Goal: Task Accomplishment & Management: Complete application form

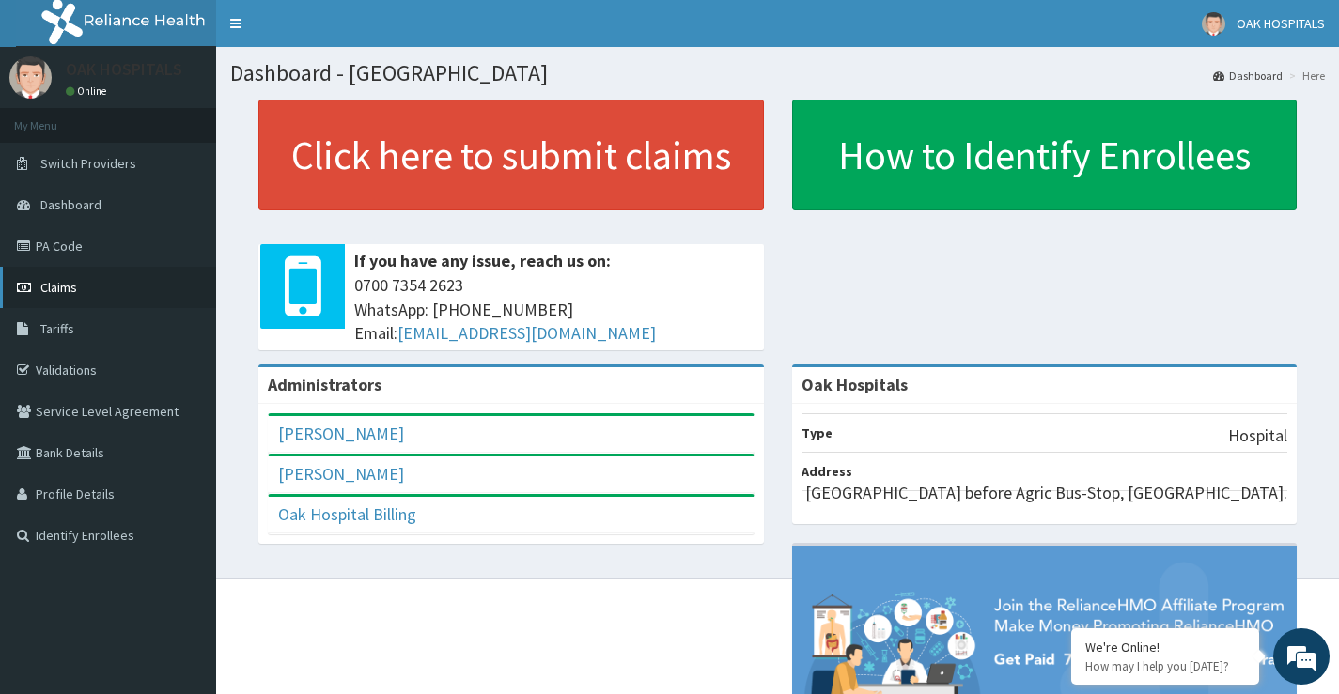
click at [122, 291] on link "Claims" at bounding box center [108, 287] width 216 height 41
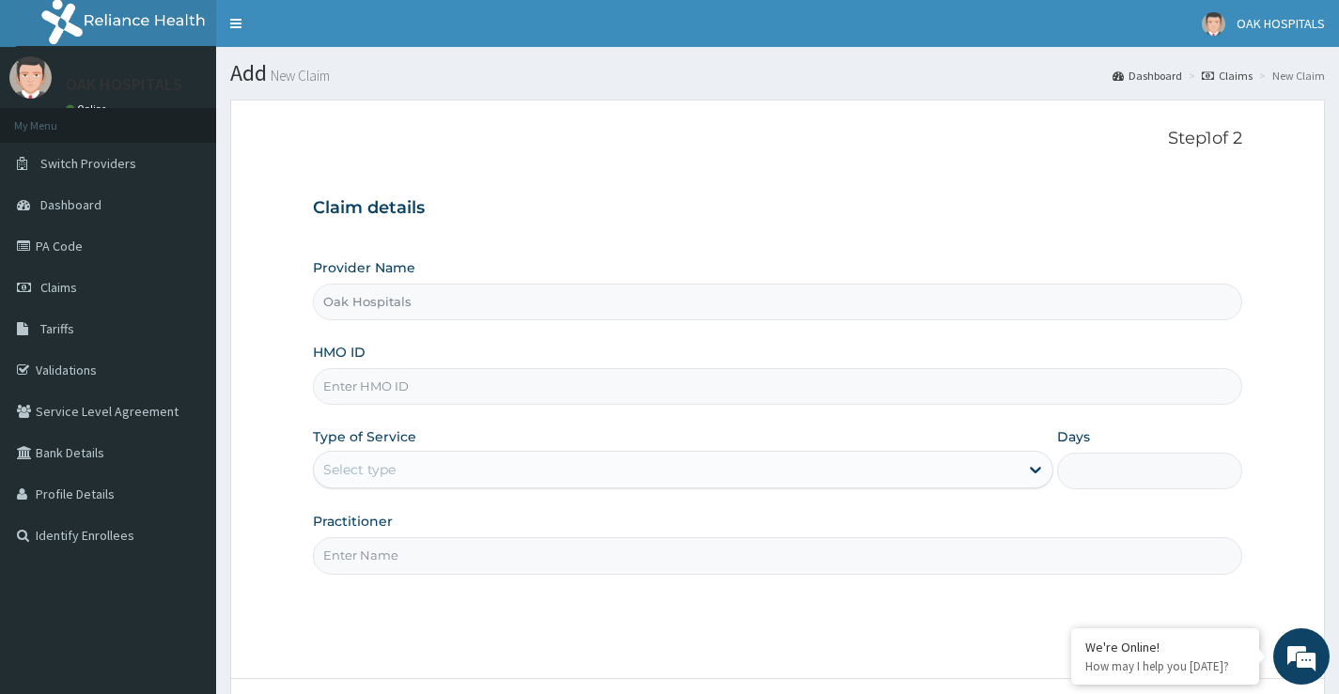
click at [447, 396] on input "HMO ID" at bounding box center [777, 386] width 929 height 37
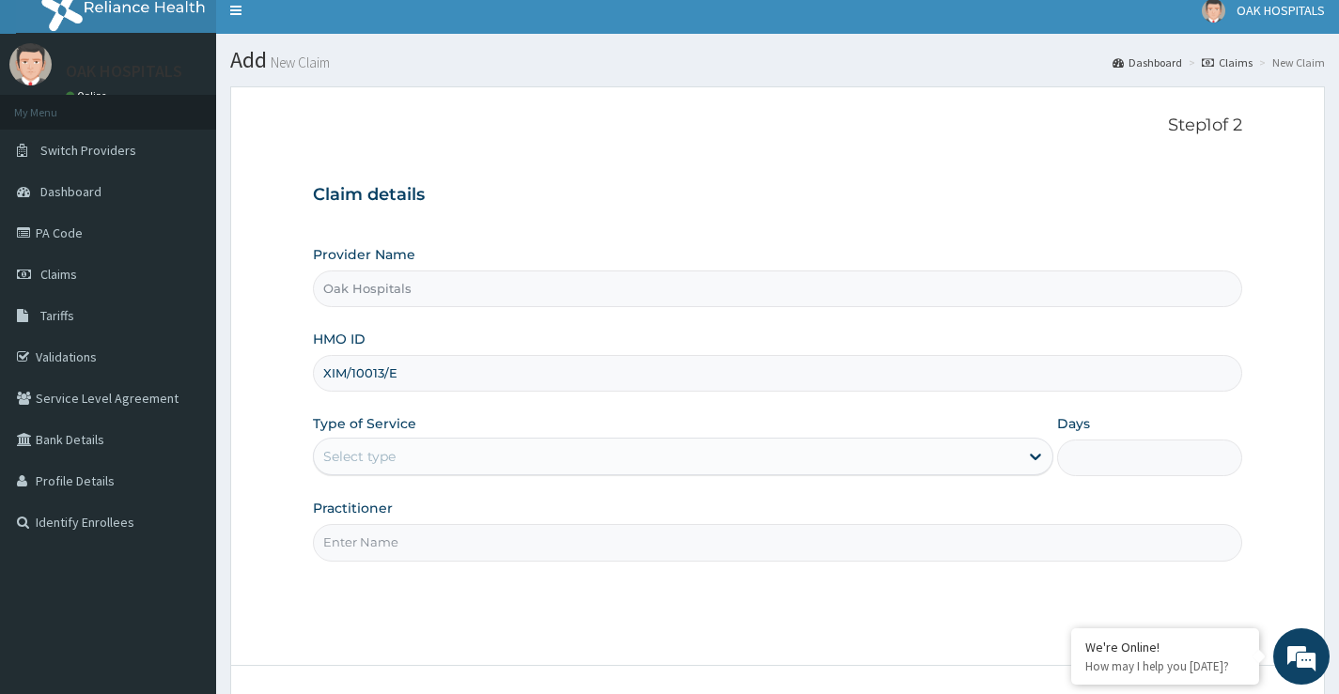
scroll to position [153, 0]
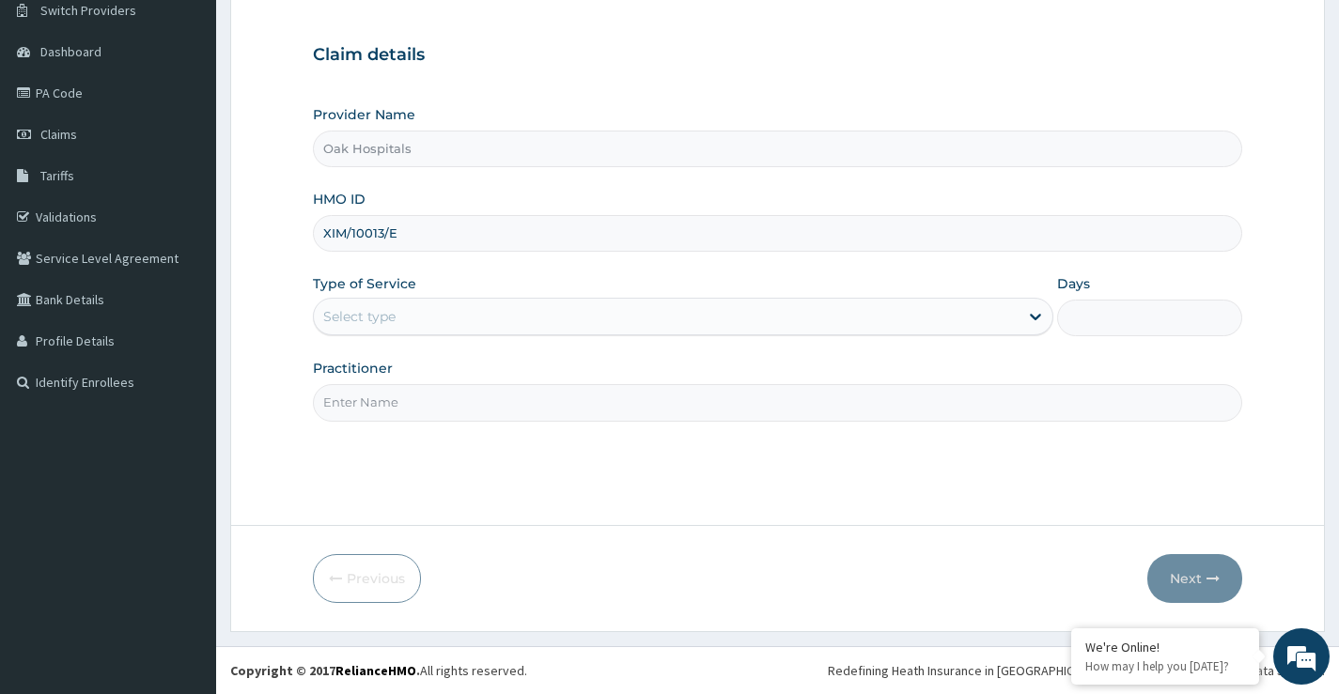
type input "XIM/10013/E"
drag, startPoint x: 458, startPoint y: 350, endPoint x: 461, endPoint y: 316, distance: 34.9
click at [461, 321] on div "Provider Name Oak Hospitals HMO ID XIM/10013/E Type of Service Select type Days…" at bounding box center [777, 263] width 929 height 316
click at [462, 316] on div "Select type" at bounding box center [666, 317] width 705 height 30
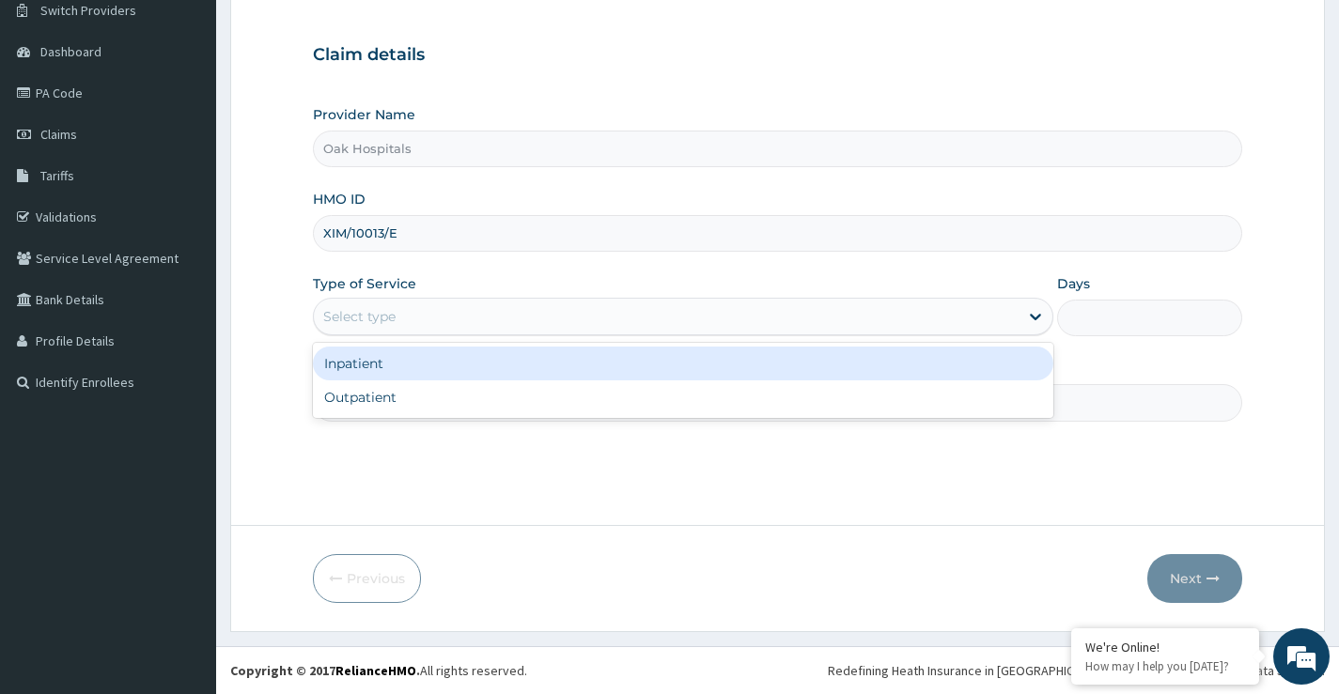
click at [460, 328] on div "Select type" at bounding box center [666, 317] width 705 height 30
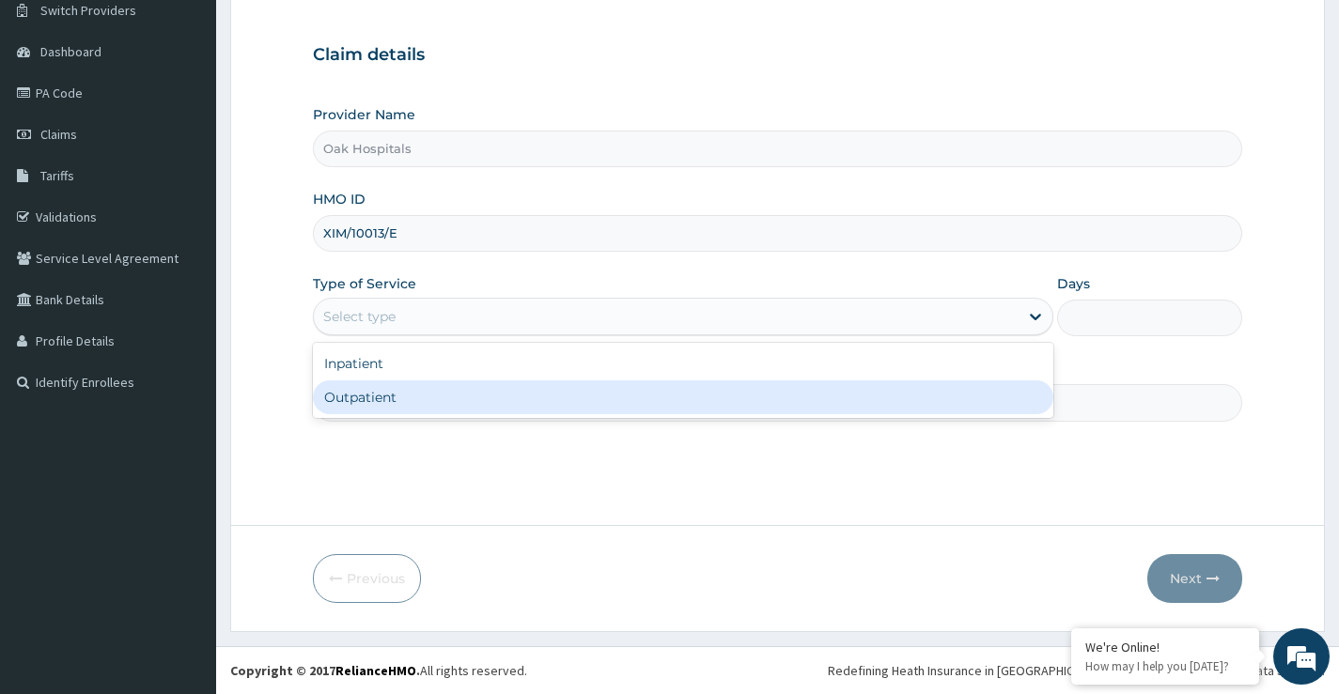
click at [443, 392] on div "Outpatient" at bounding box center [683, 398] width 740 height 34
type input "1"
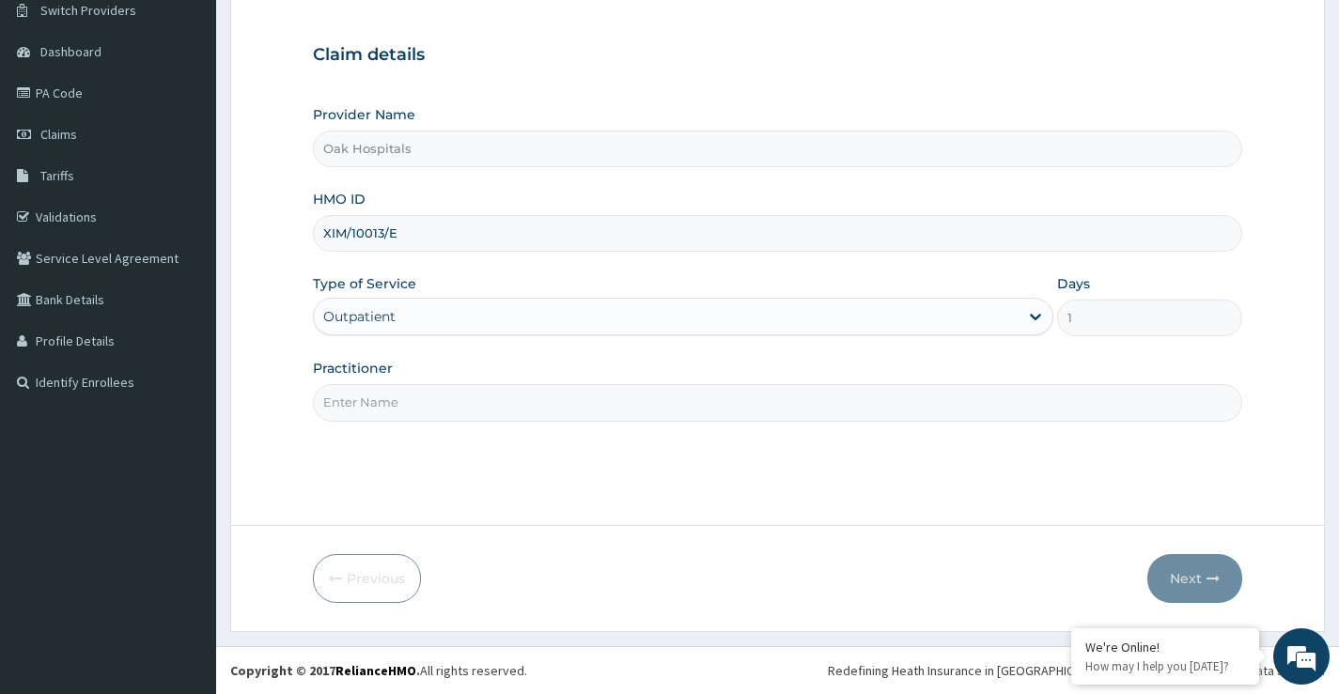
click at [429, 383] on div "Practitioner" at bounding box center [777, 390] width 929 height 62
click at [418, 397] on input "Practitioner" at bounding box center [777, 402] width 929 height 37
type input "DR OJI"
click at [1215, 589] on button "Next" at bounding box center [1194, 578] width 95 height 49
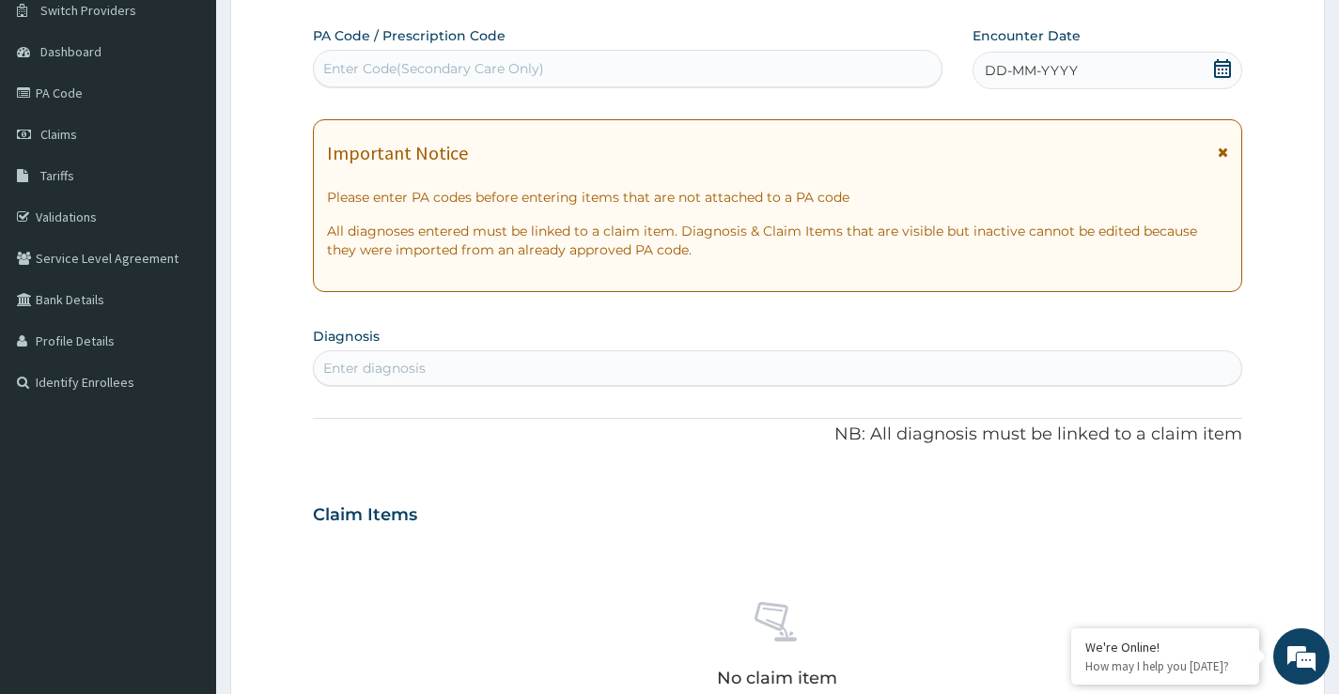
click at [1213, 63] on icon at bounding box center [1222, 68] width 19 height 19
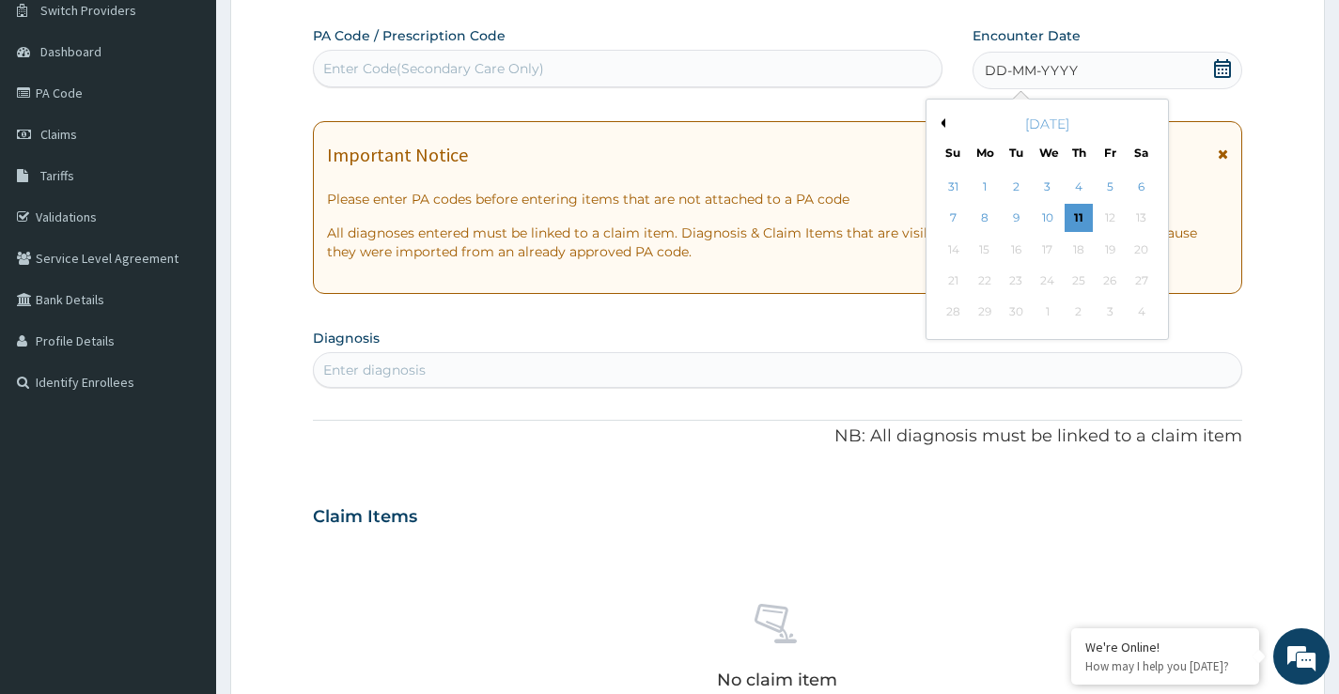
click at [932, 221] on div "Previous Month September 2025 Su Mo Tu We Th Fr Sa 31 1 2 3 4 5 6 7 8 9 10 11 1…" at bounding box center [1046, 219] width 243 height 241
click at [932, 219] on div "Previous Month September 2025 Su Mo Tu We Th Fr Sa 31 1 2 3 4 5 6 7 8 9 10 11 1…" at bounding box center [1046, 219] width 243 height 241
click at [936, 217] on div "September 2025 Su Mo Tu We Th Fr Sa 31 1 2 3 4 5 6 7 8 9 10 11 12 13 14 15 16 1…" at bounding box center [1047, 219] width 226 height 225
click at [940, 215] on div "7" at bounding box center [953, 219] width 28 height 28
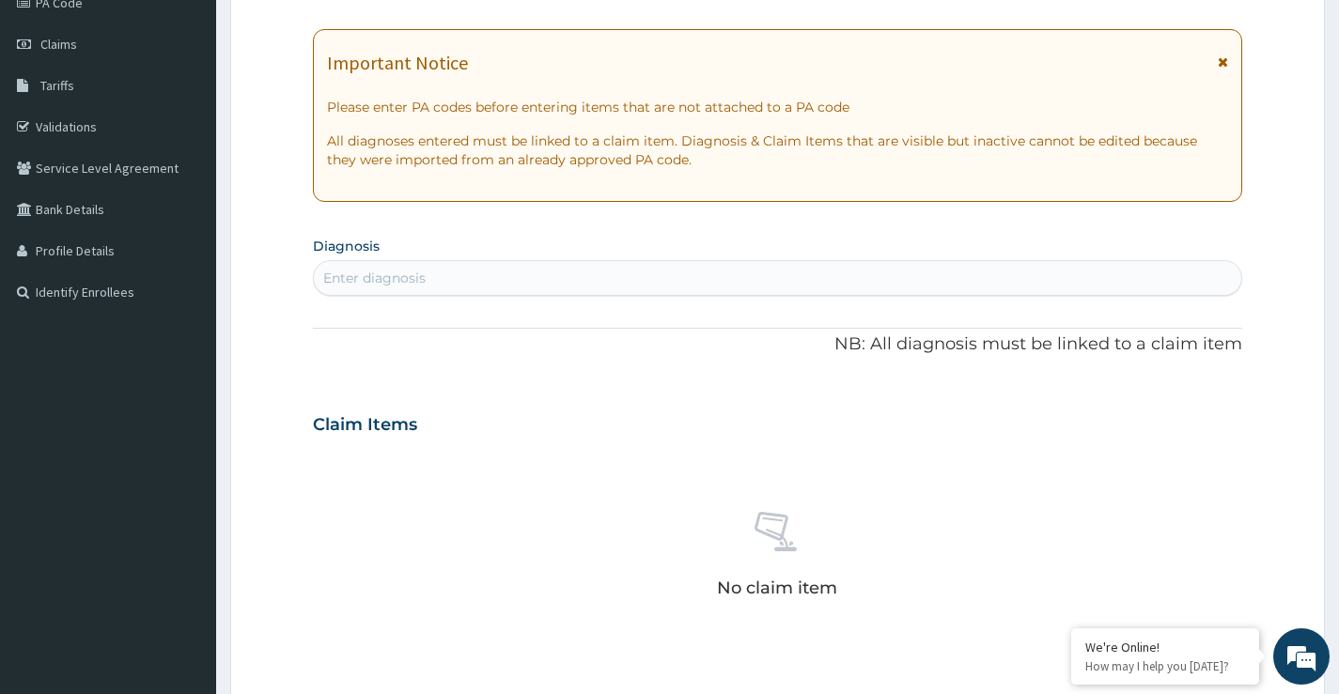
scroll to position [341, 0]
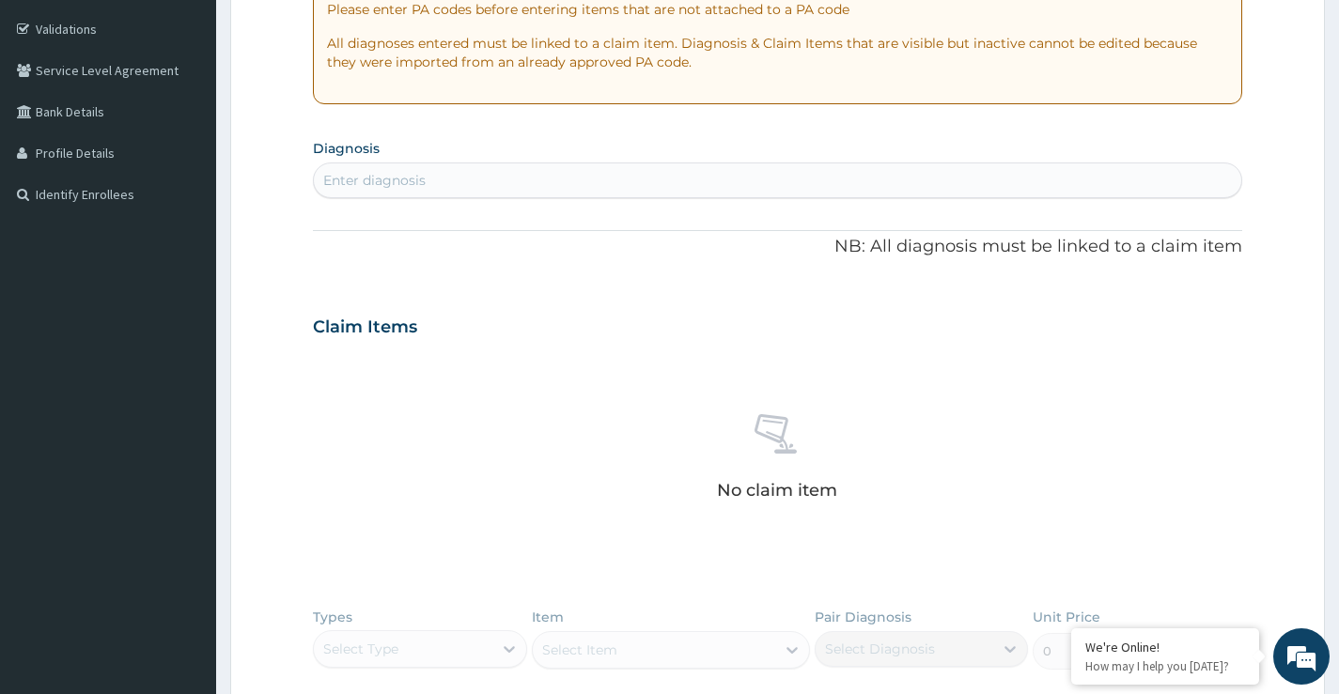
click at [431, 176] on div "Enter diagnosis" at bounding box center [777, 180] width 927 height 30
type input "MALARI"
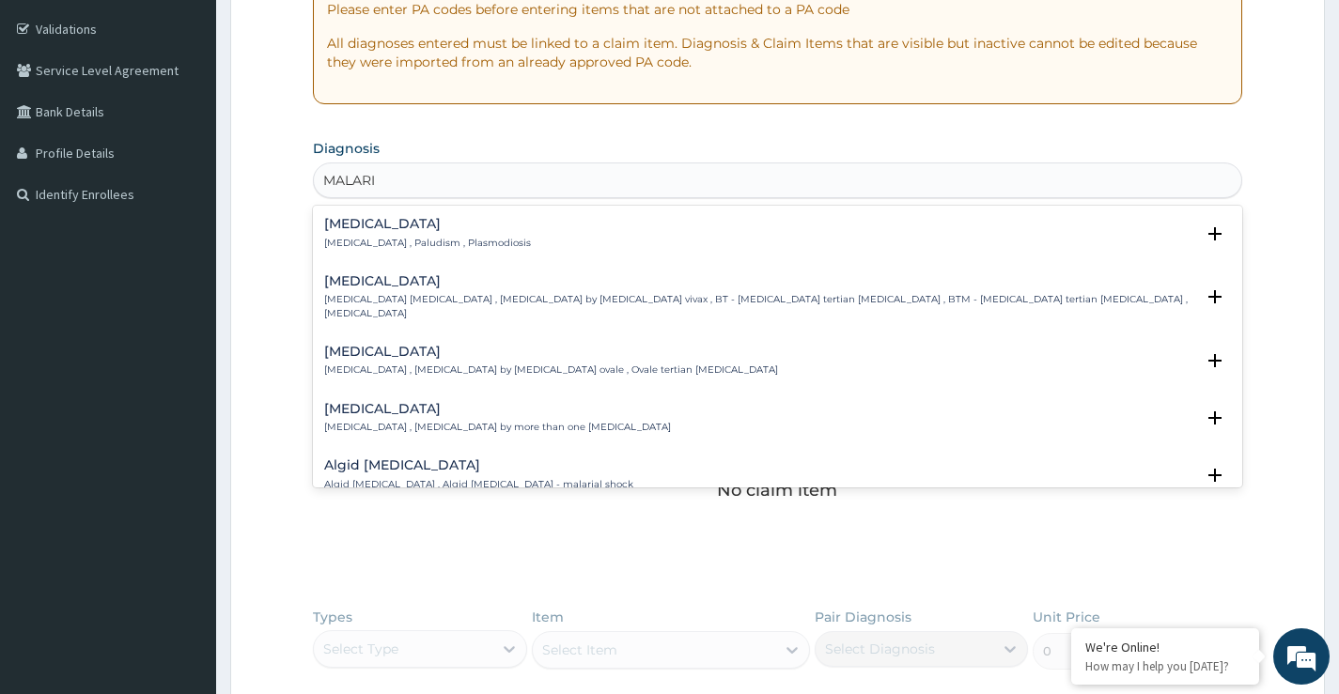
click at [388, 223] on h4 "Malaria" at bounding box center [427, 224] width 207 height 14
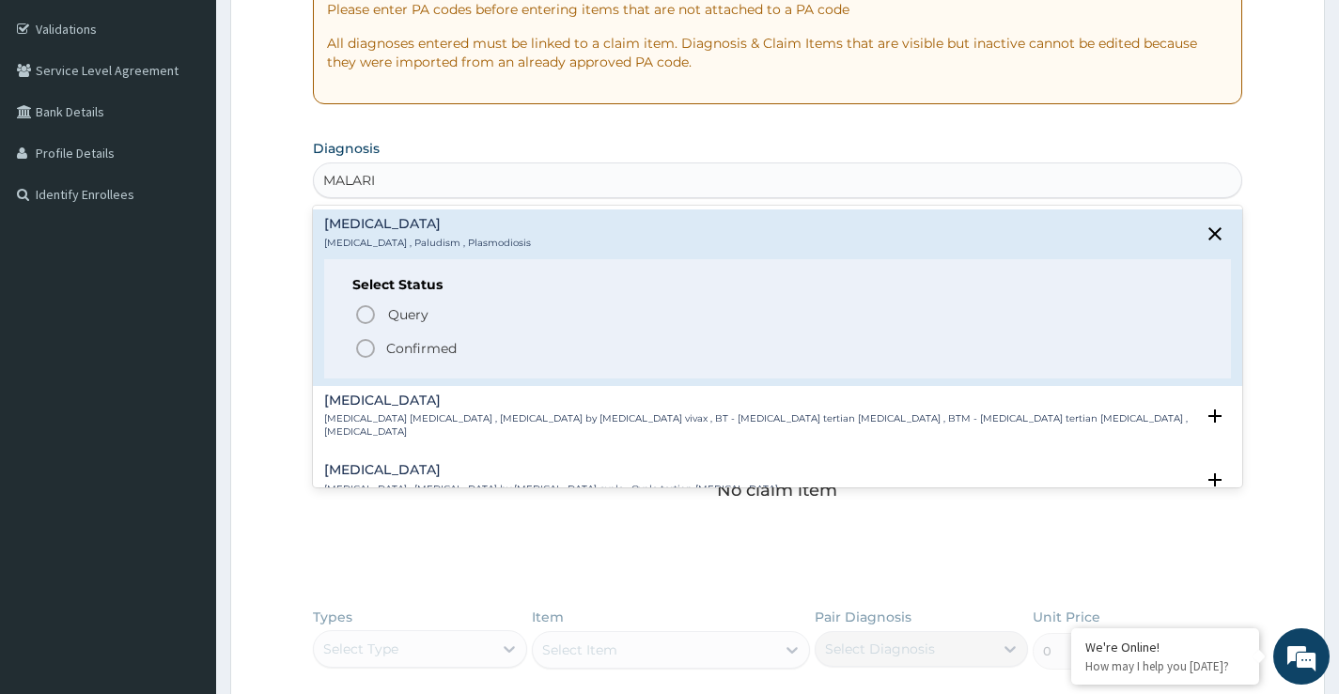
click at [419, 347] on p "Confirmed" at bounding box center [421, 348] width 70 height 19
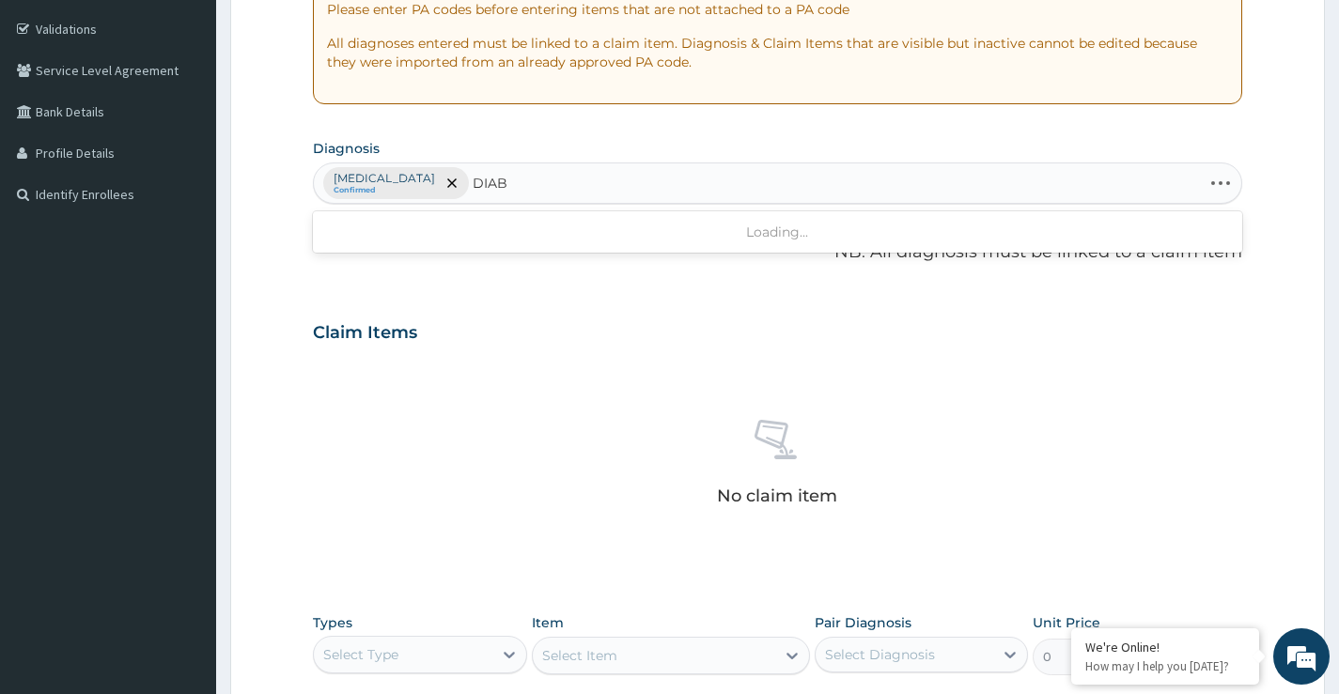
type input "DIABE"
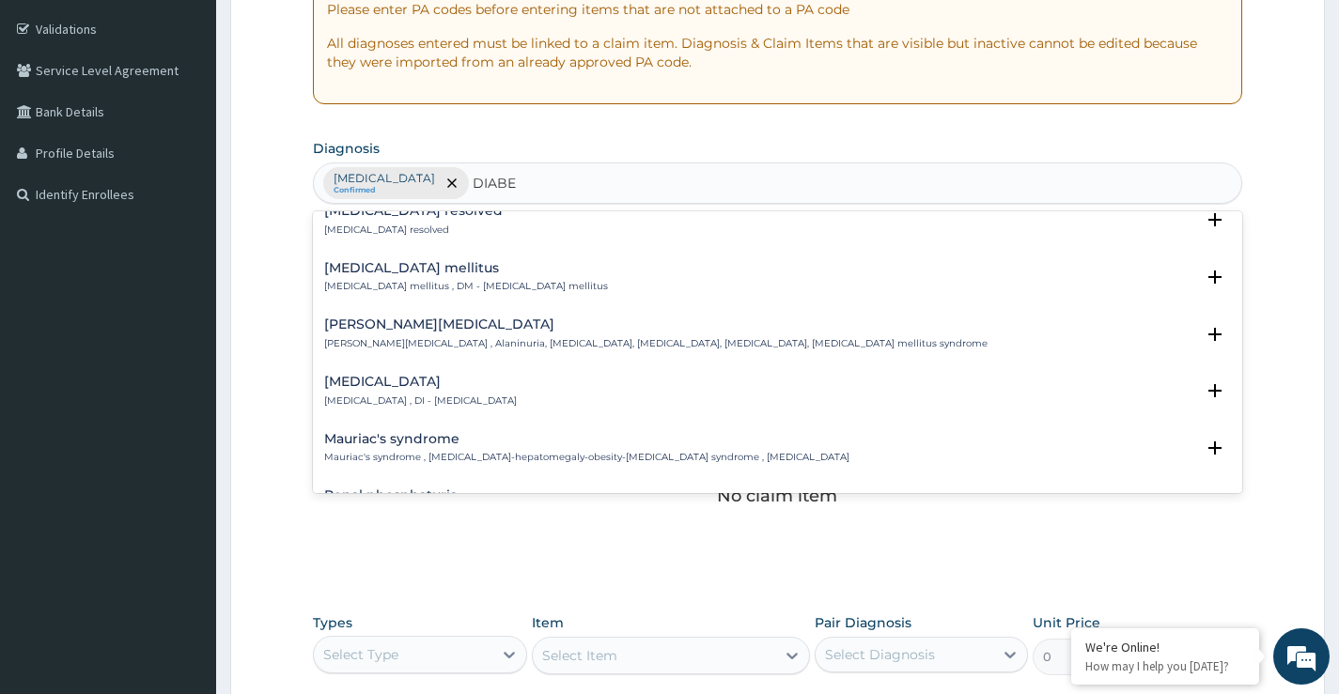
scroll to position [376, 0]
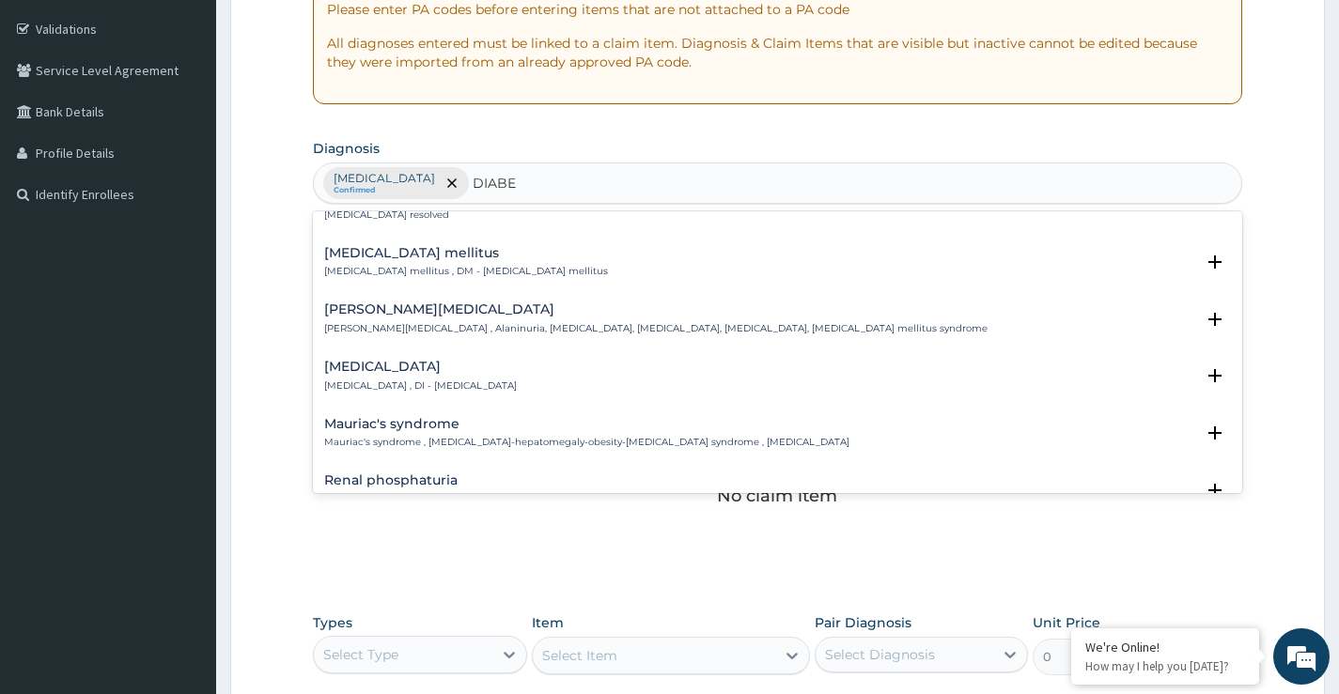
click at [373, 261] on div "Diabetes mellitus Diabetes mellitus , DM - Diabetes mellitus" at bounding box center [466, 262] width 284 height 33
click at [390, 260] on h4 "Diabetes mellitus" at bounding box center [466, 253] width 284 height 14
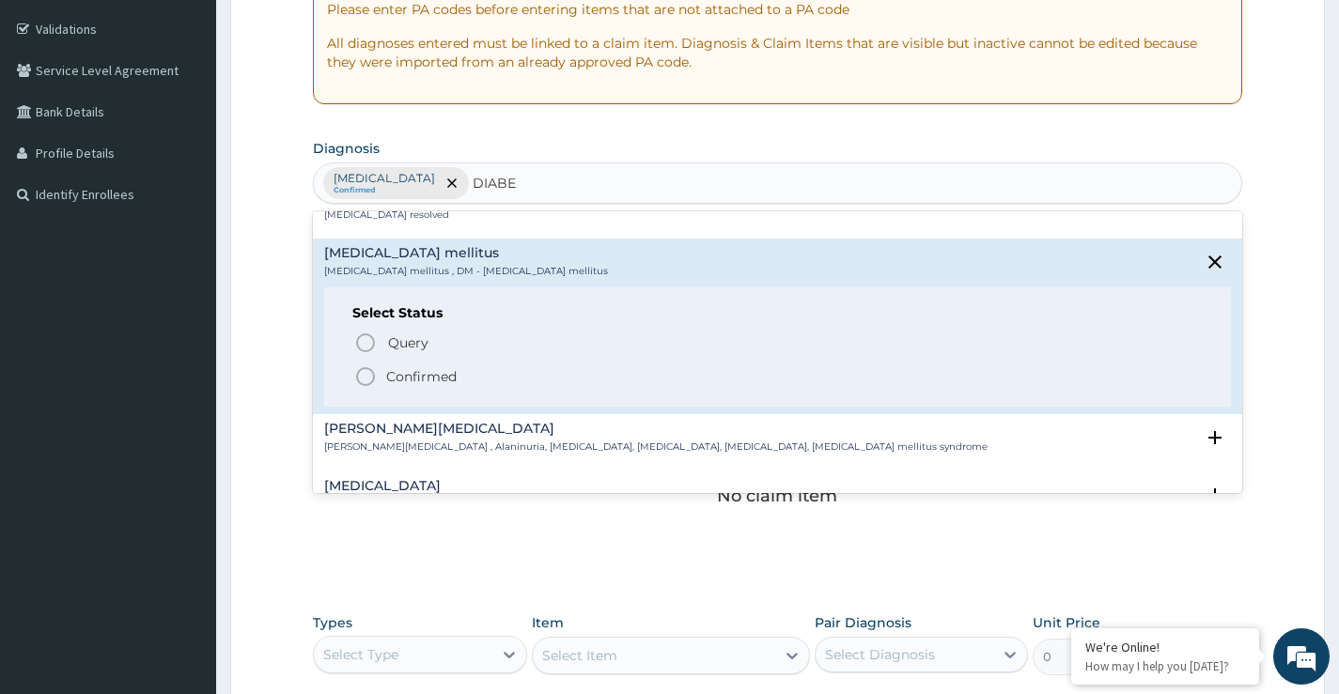
click at [395, 373] on p "Confirmed" at bounding box center [421, 376] width 70 height 19
click at [395, 373] on div "No claim item" at bounding box center [777, 466] width 929 height 216
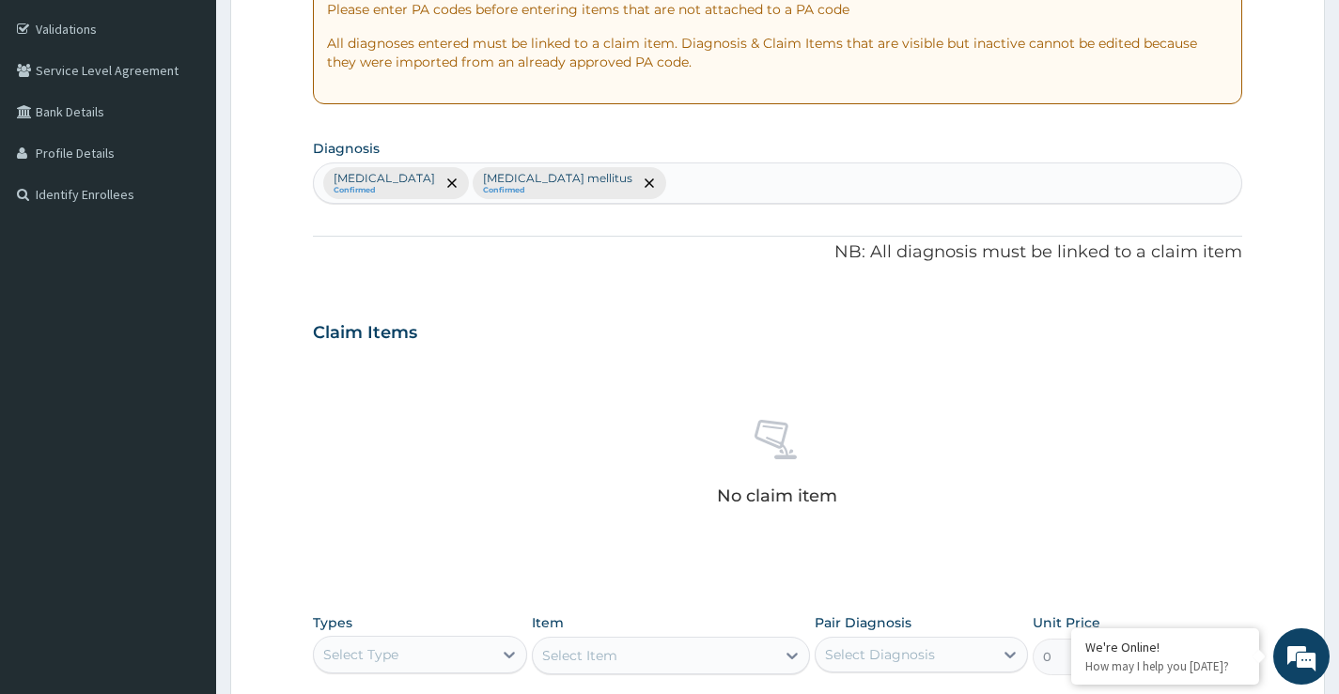
click at [483, 183] on p "Diabetes mellitus" at bounding box center [557, 178] width 149 height 15
type input "ANEMIA"
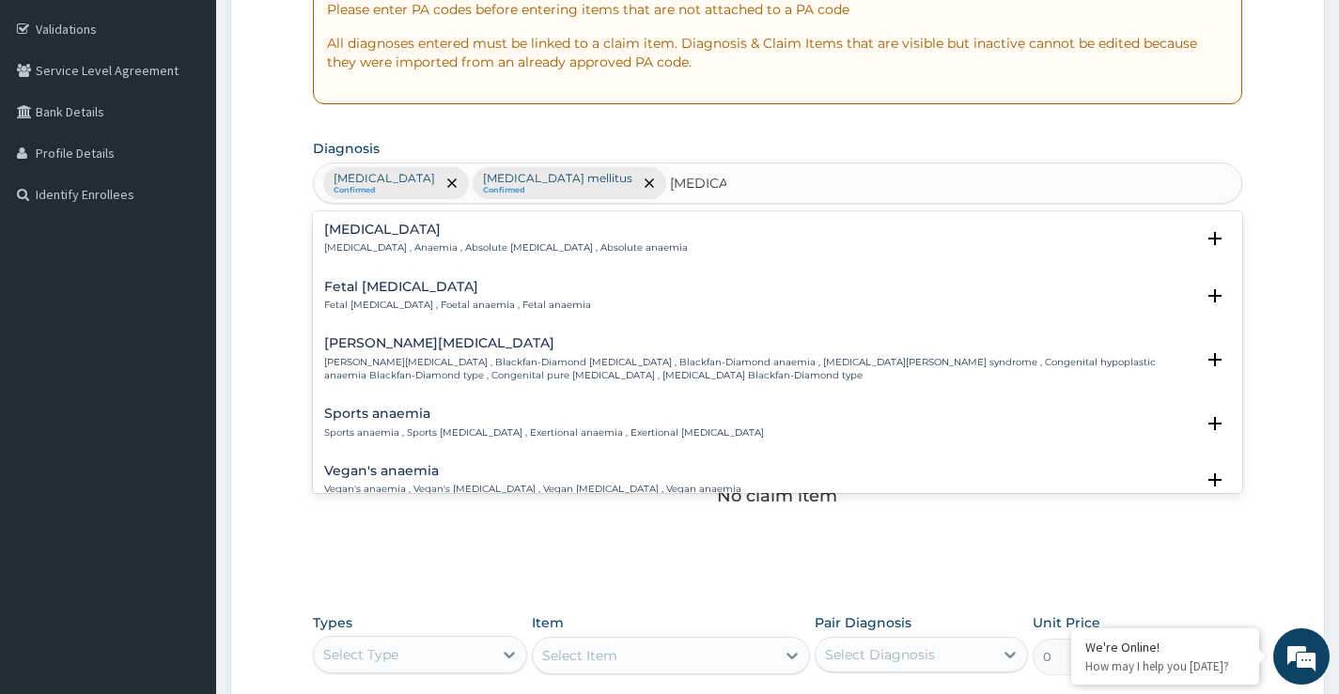
click at [390, 224] on h4 "Anemia" at bounding box center [506, 230] width 364 height 14
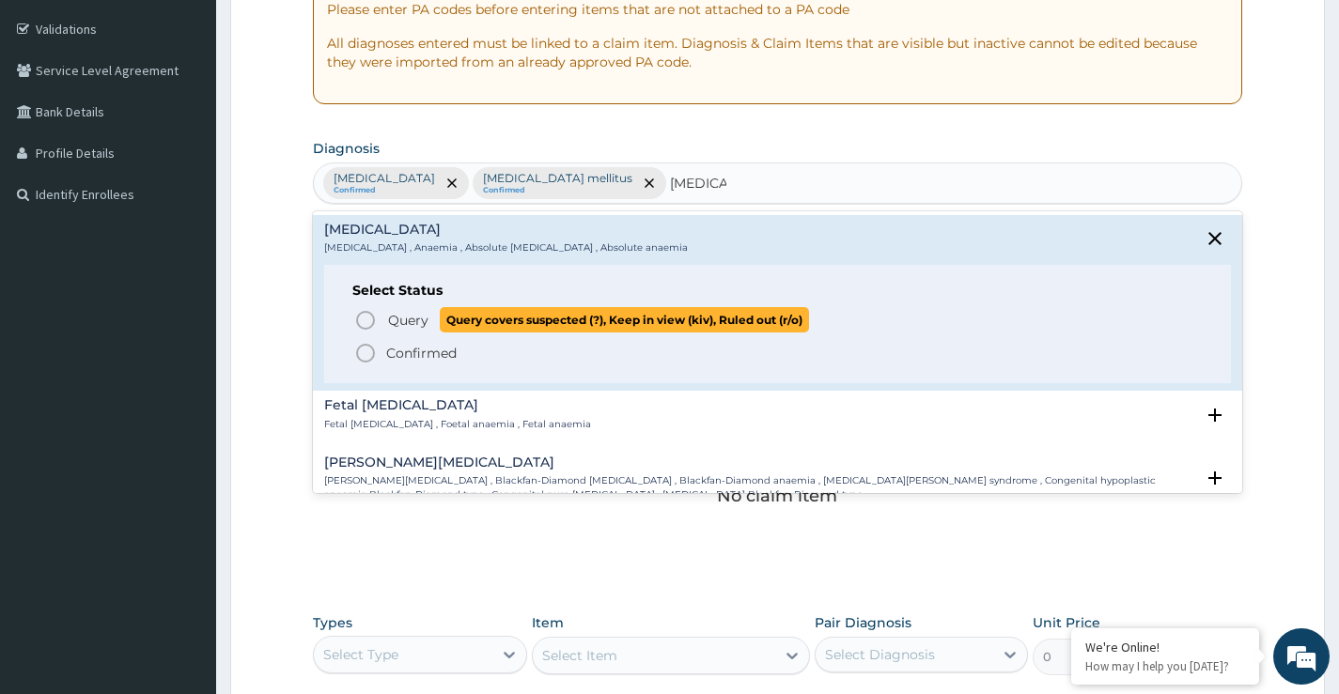
click at [380, 328] on span "Query Query covers suspected (?), Keep in view (kiv), Ruled out (r/o)" at bounding box center [778, 319] width 848 height 25
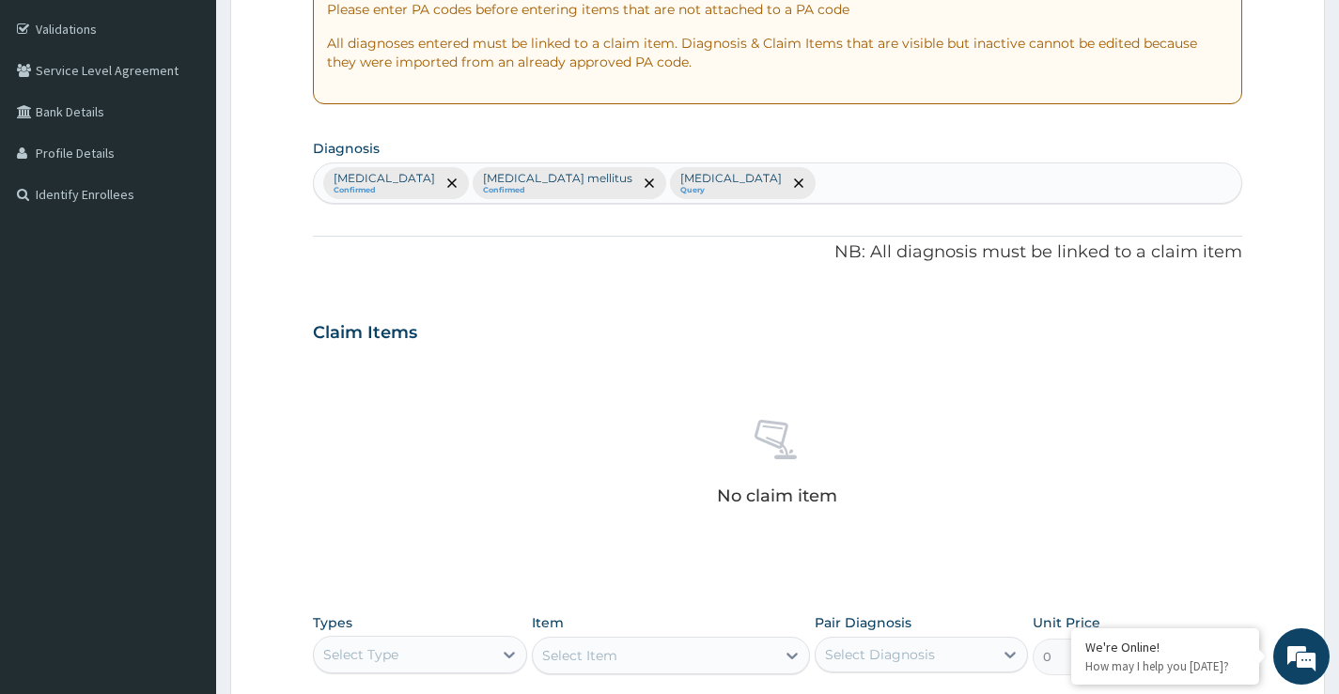
click at [477, 168] on div "Diabetes mellitus Confirmed" at bounding box center [556, 183] width 158 height 30
click at [483, 187] on small "Confirmed" at bounding box center [557, 190] width 149 height 9
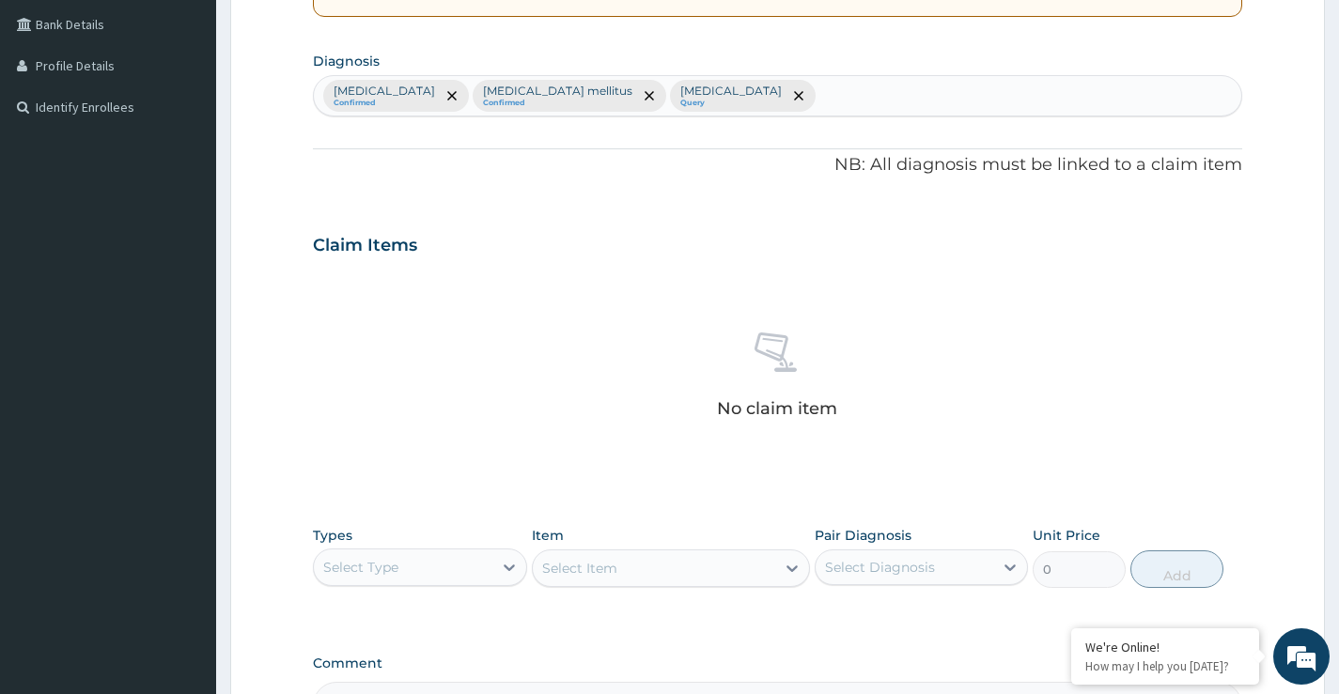
scroll to position [660, 0]
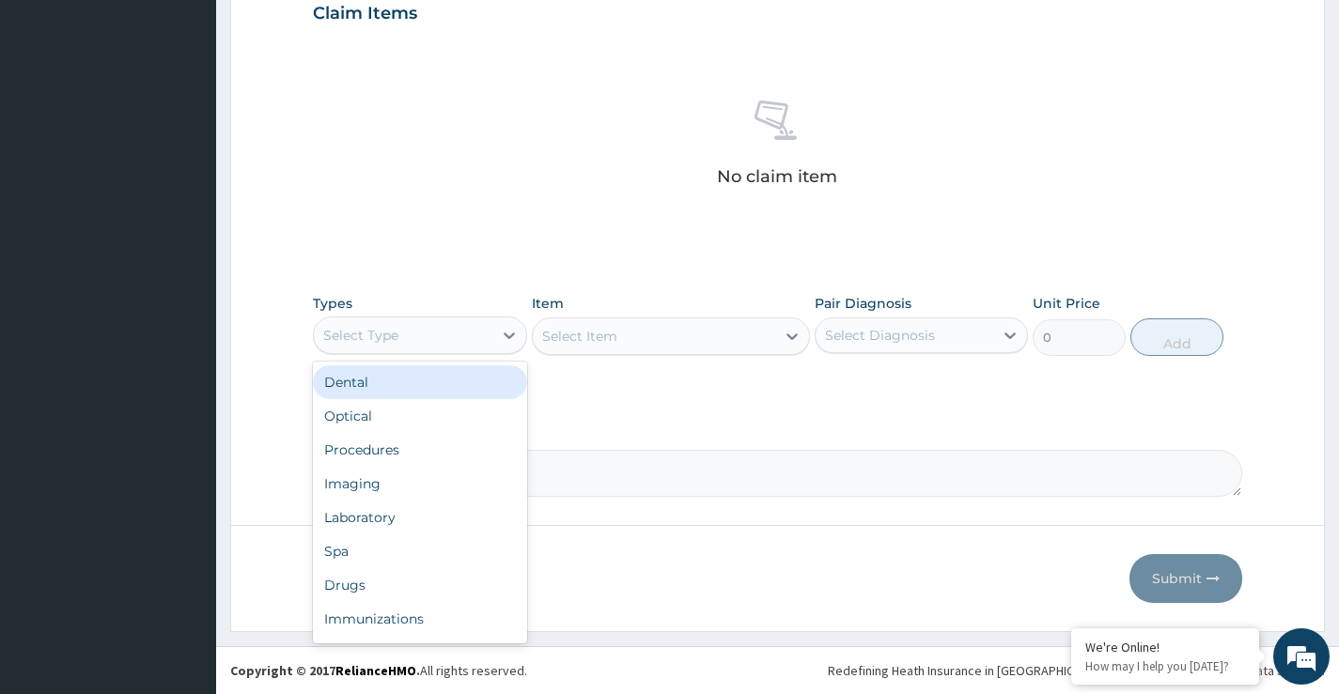
click at [397, 340] on div "Select Type" at bounding box center [419, 336] width 213 height 38
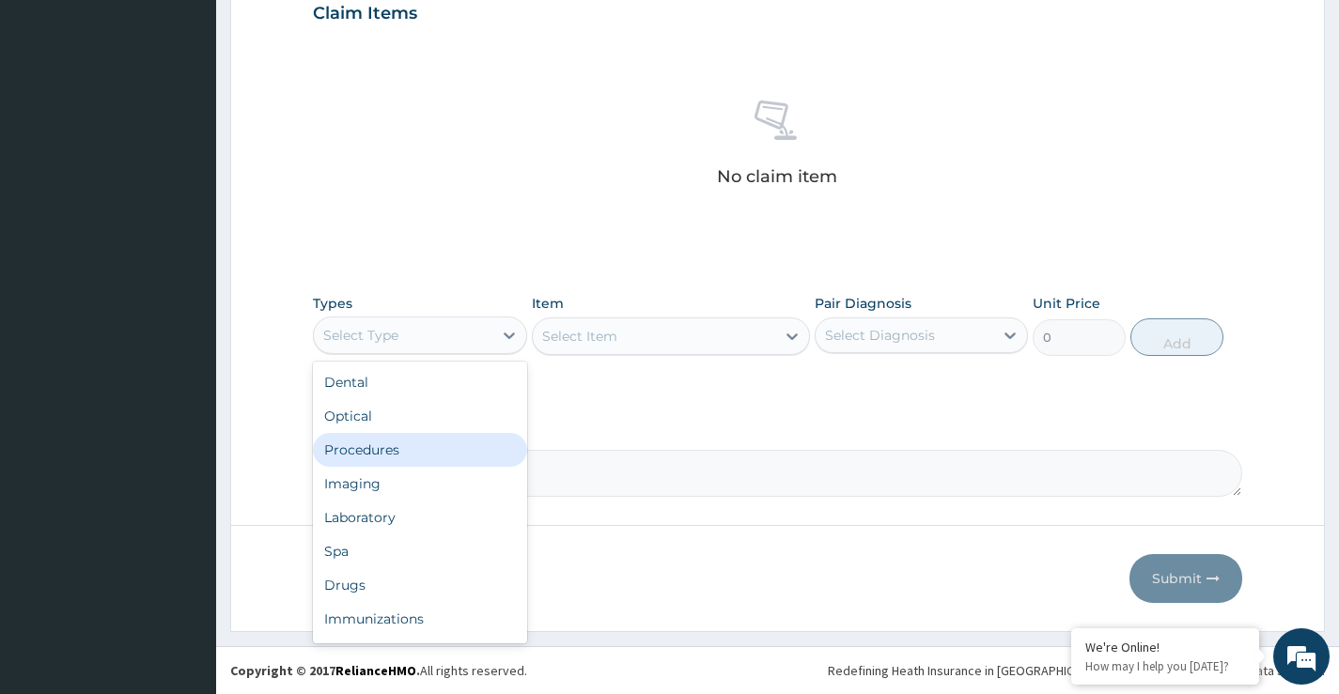
click at [381, 461] on div "Procedures" at bounding box center [419, 450] width 213 height 34
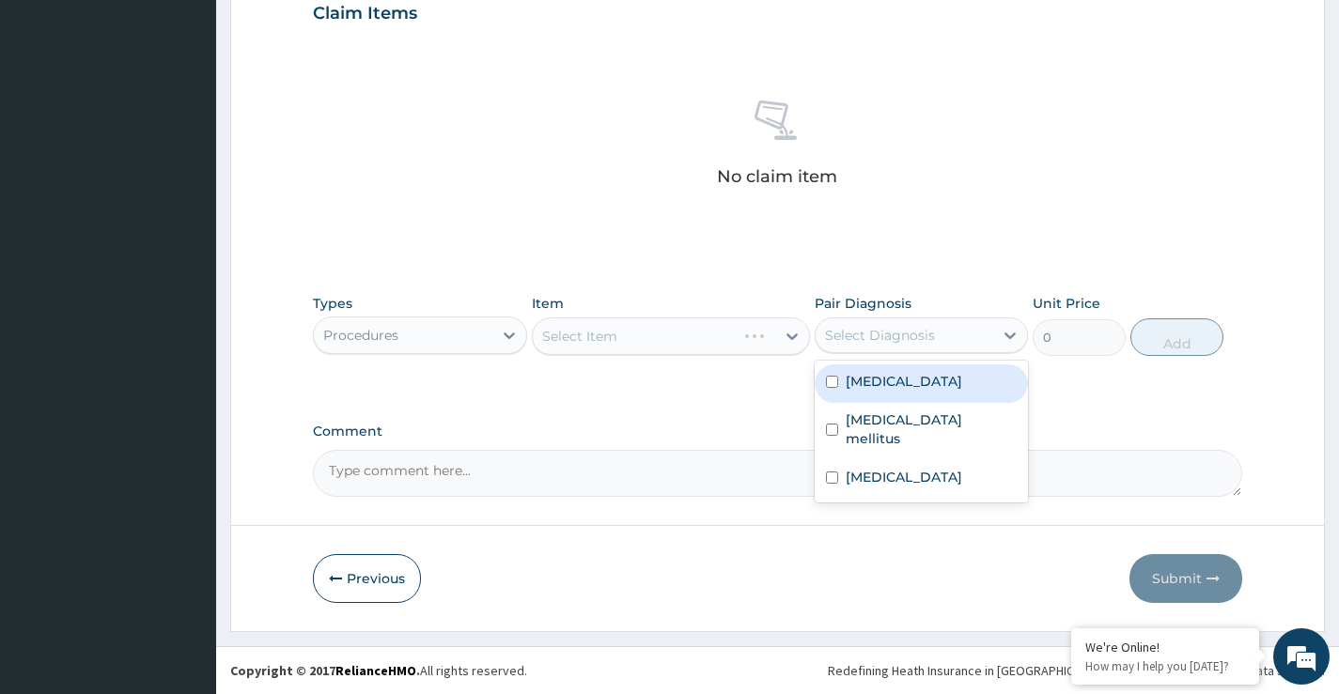
click at [930, 318] on div "Select Diagnosis" at bounding box center [921, 336] width 213 height 36
click at [903, 378] on div "Malaria" at bounding box center [921, 384] width 213 height 39
checkbox input "true"
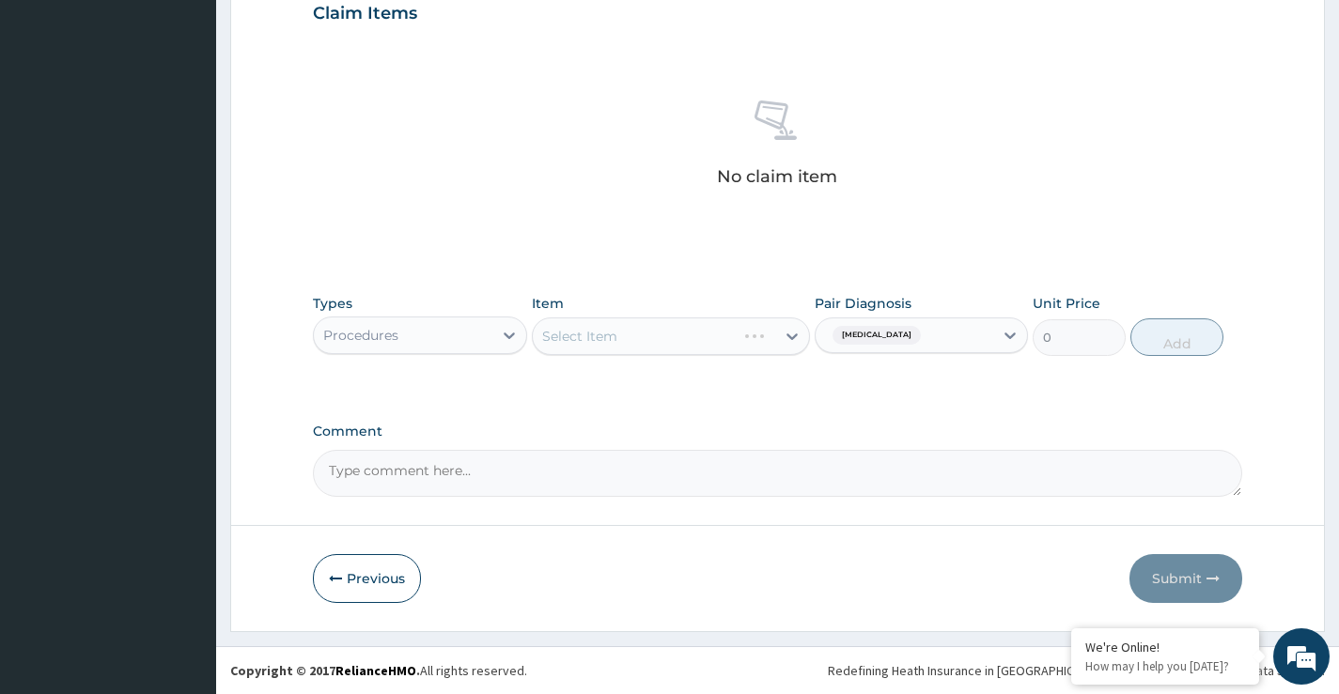
click at [567, 326] on div "Select Item" at bounding box center [671, 337] width 279 height 38
click at [677, 345] on div "Select Item" at bounding box center [654, 336] width 243 height 30
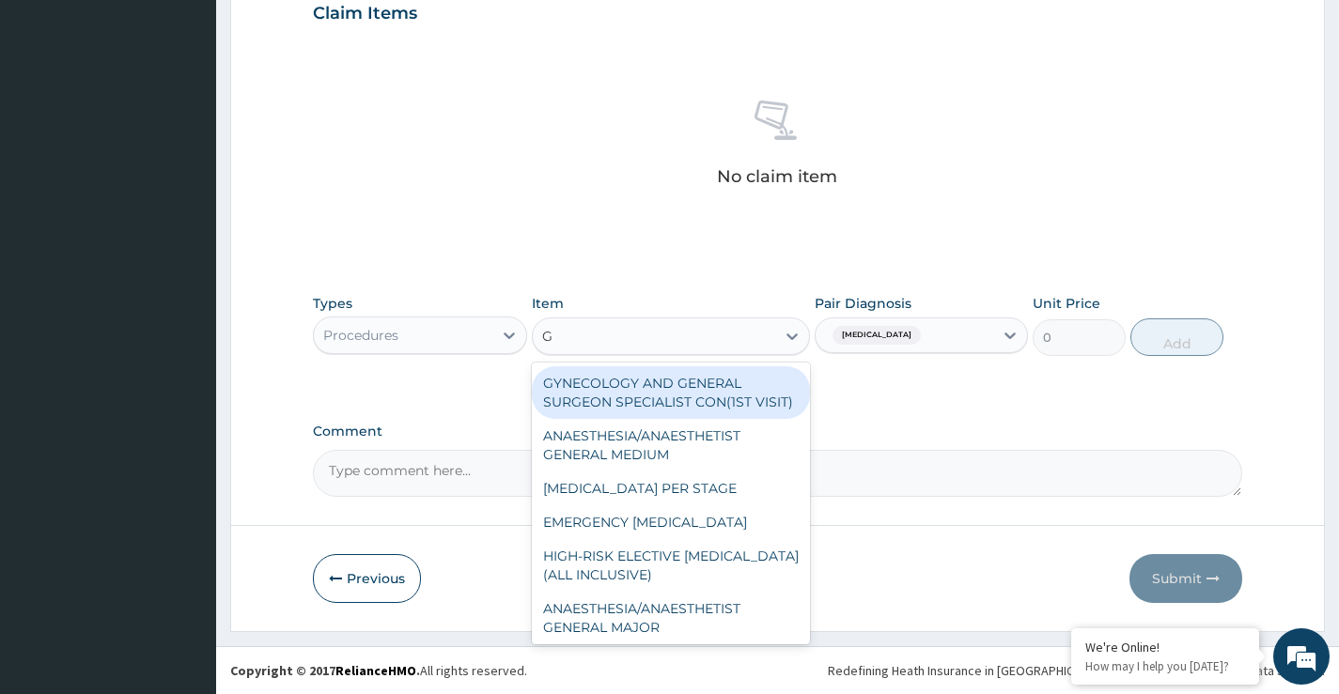
type input "GP"
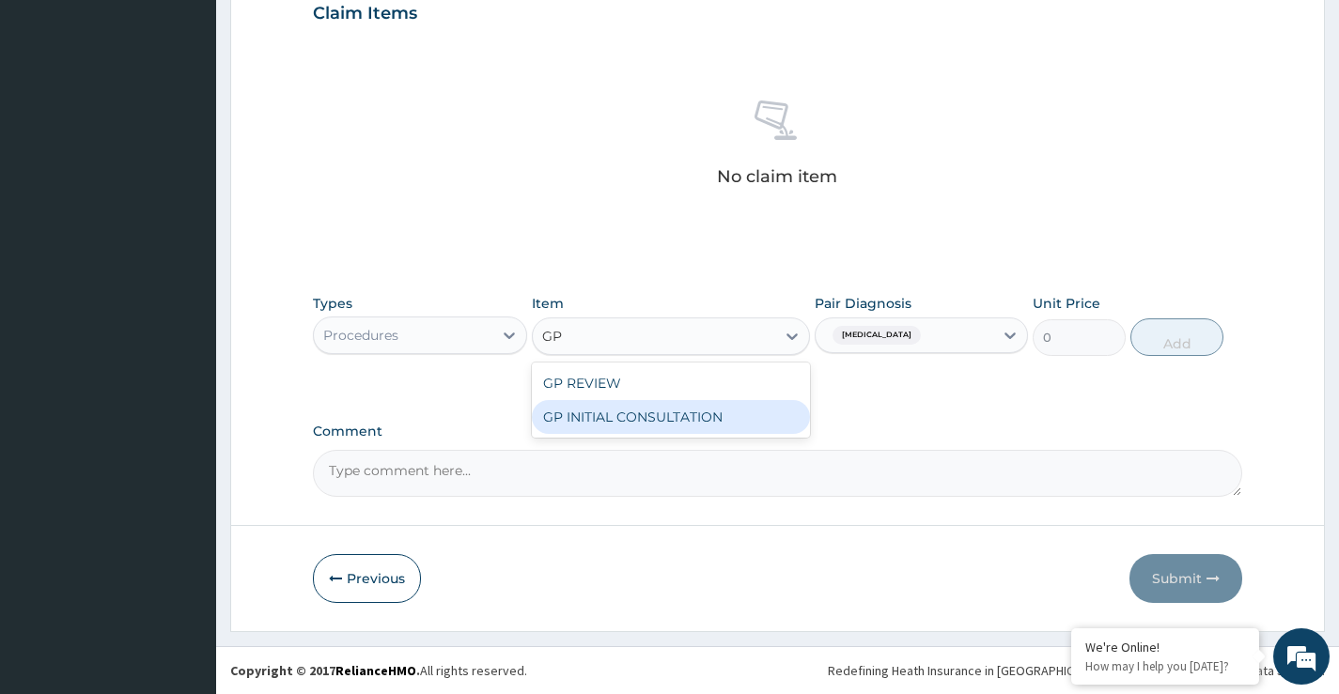
click at [646, 425] on div "GP INITIAL CONSULTATION" at bounding box center [671, 417] width 279 height 34
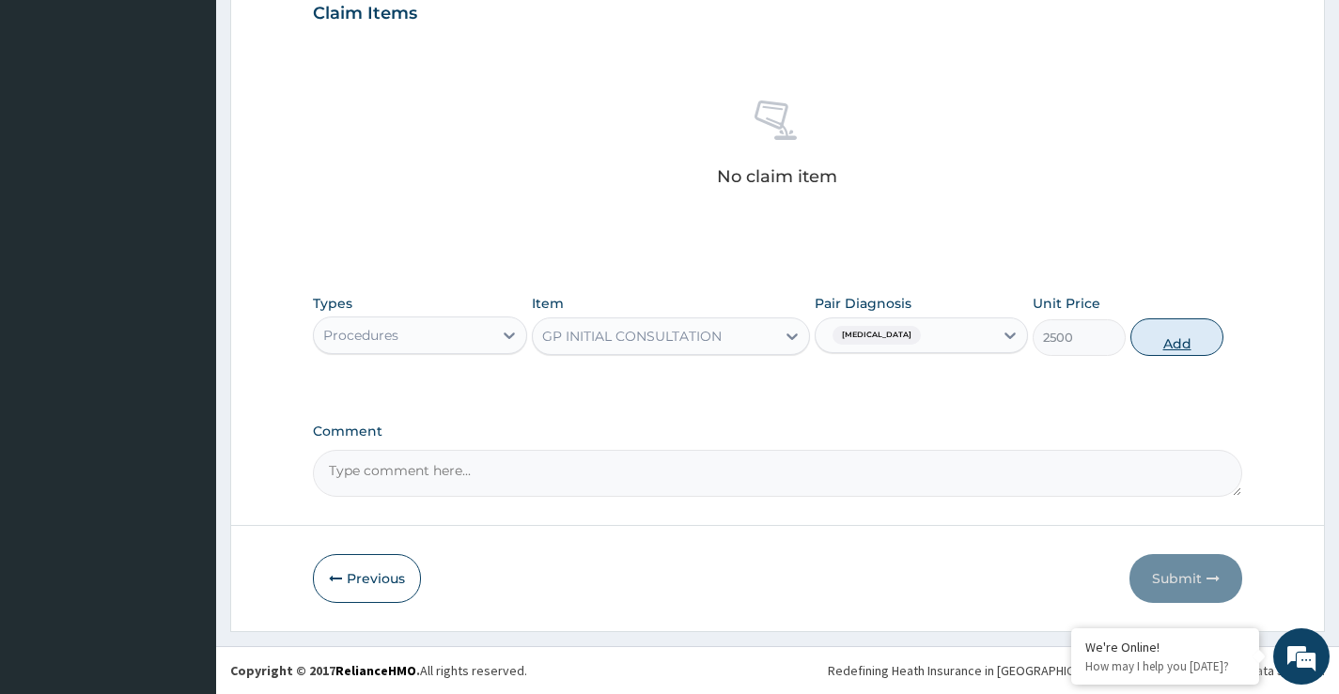
click at [1202, 339] on button "Add" at bounding box center [1176, 338] width 93 height 38
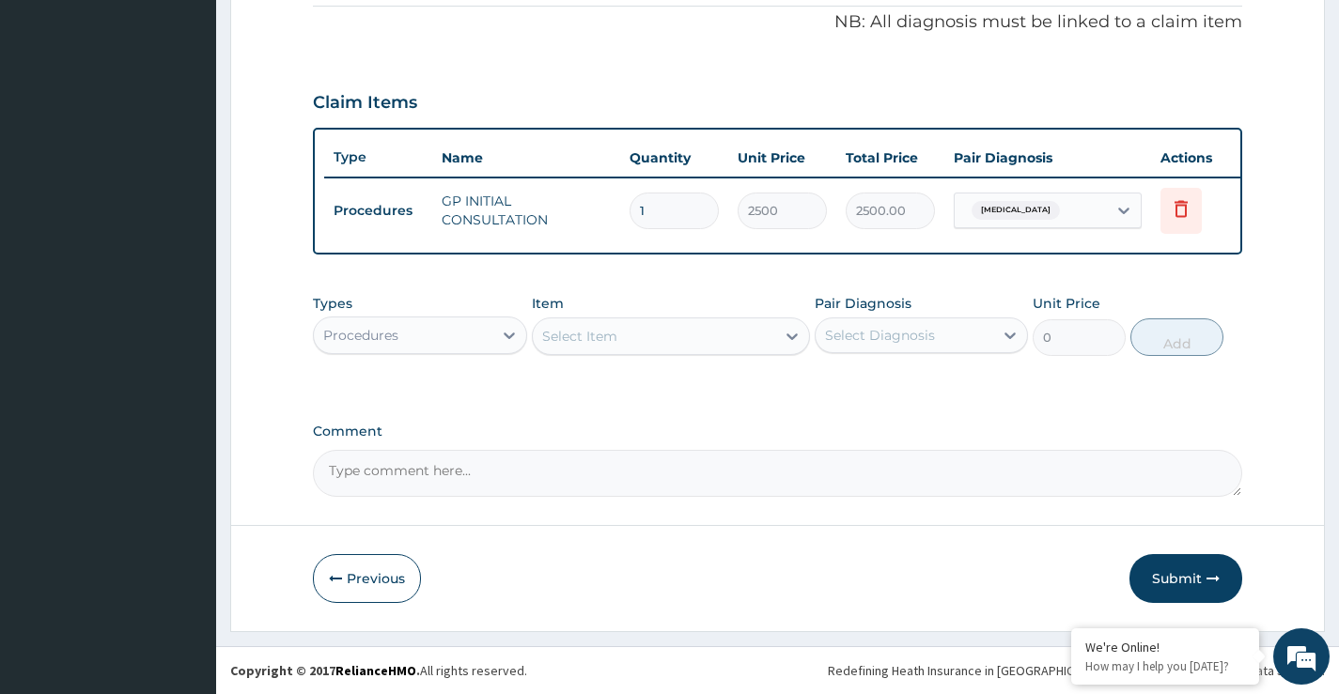
scroll to position [585, 0]
click at [442, 346] on div "Procedures" at bounding box center [403, 335] width 178 height 30
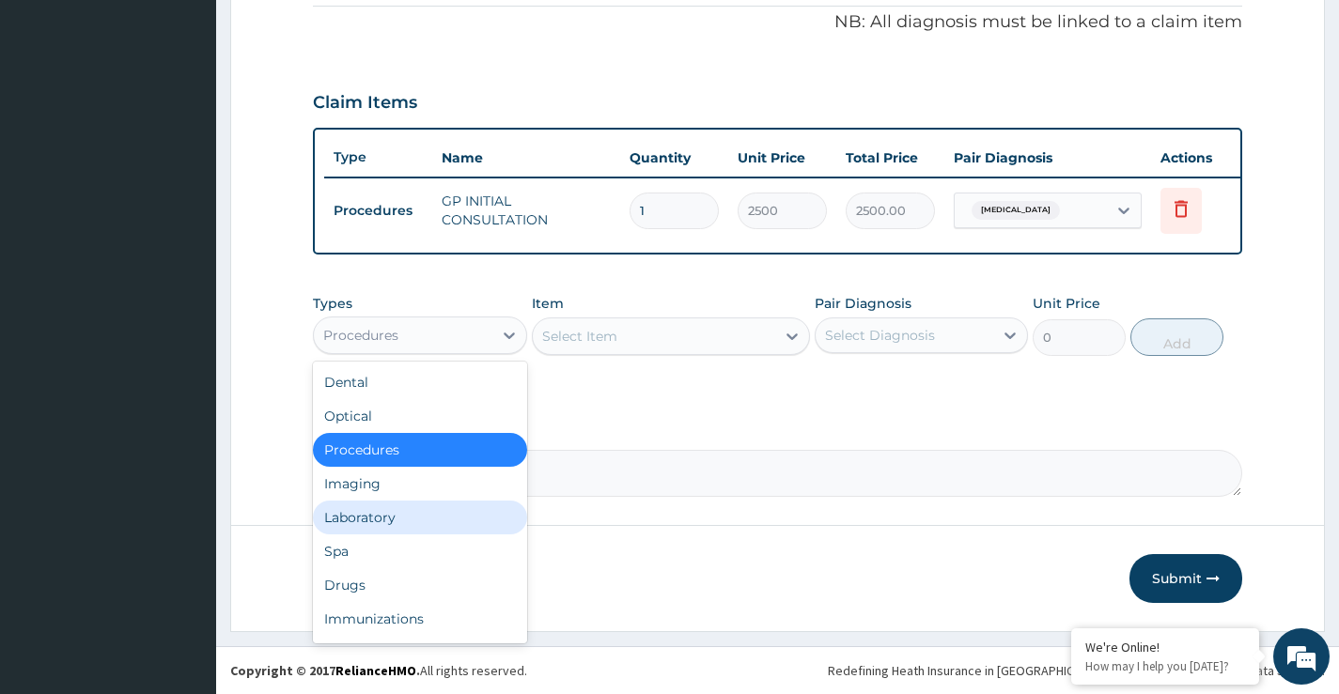
click at [364, 520] on div "Laboratory" at bounding box center [419, 518] width 213 height 34
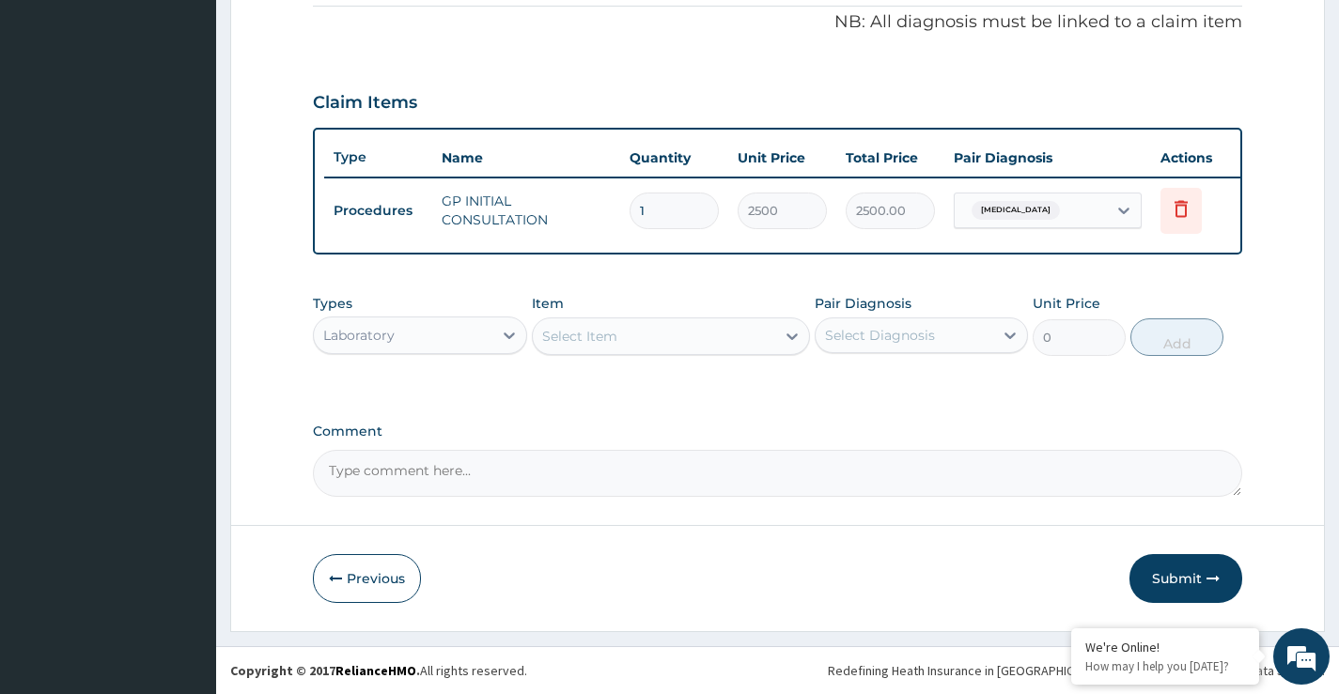
click at [621, 333] on div "Select Item" at bounding box center [654, 336] width 243 height 30
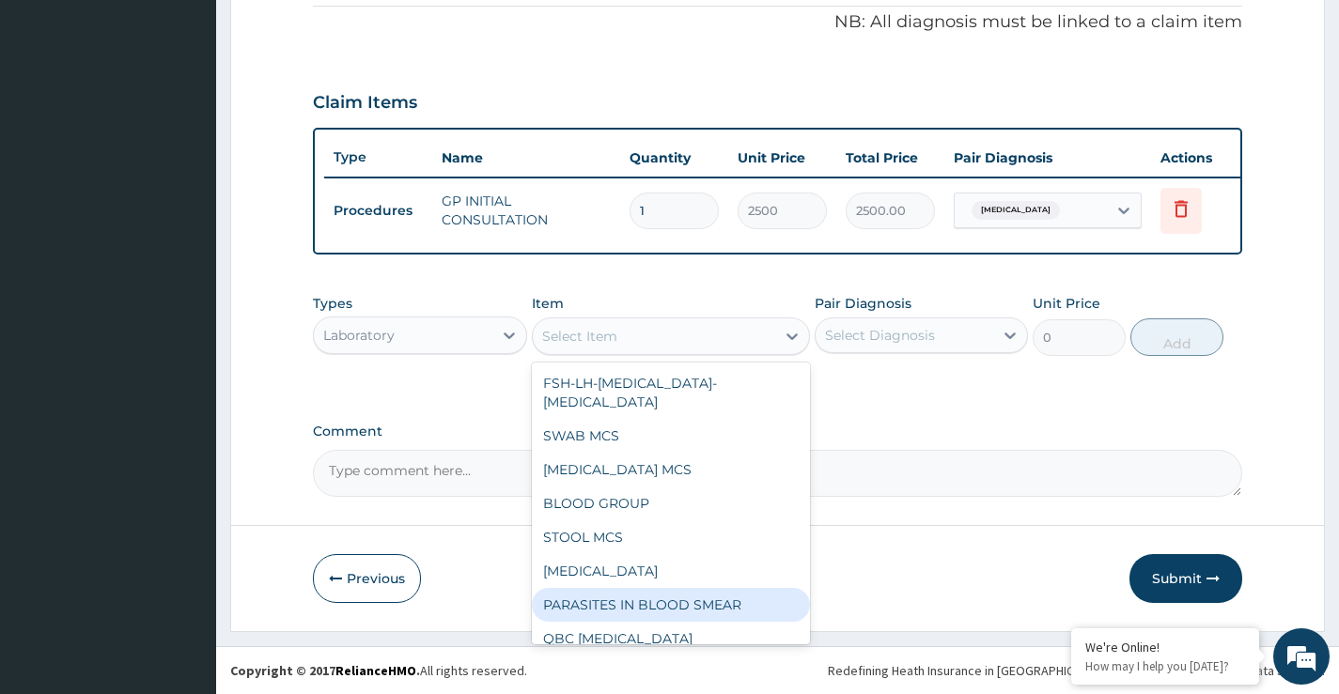
click at [653, 592] on div "PARASITES IN BLOOD SMEAR" at bounding box center [671, 605] width 279 height 34
type input "1500"
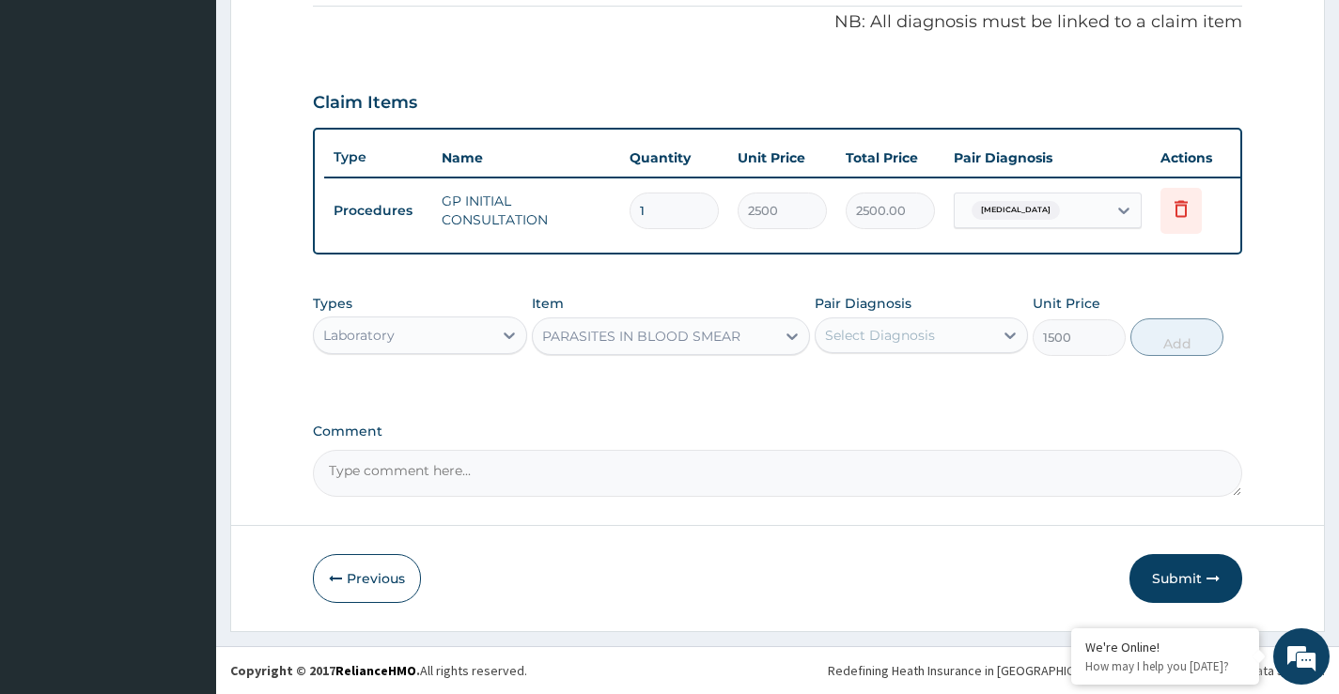
click at [653, 592] on div "Previous Submit" at bounding box center [777, 578] width 929 height 49
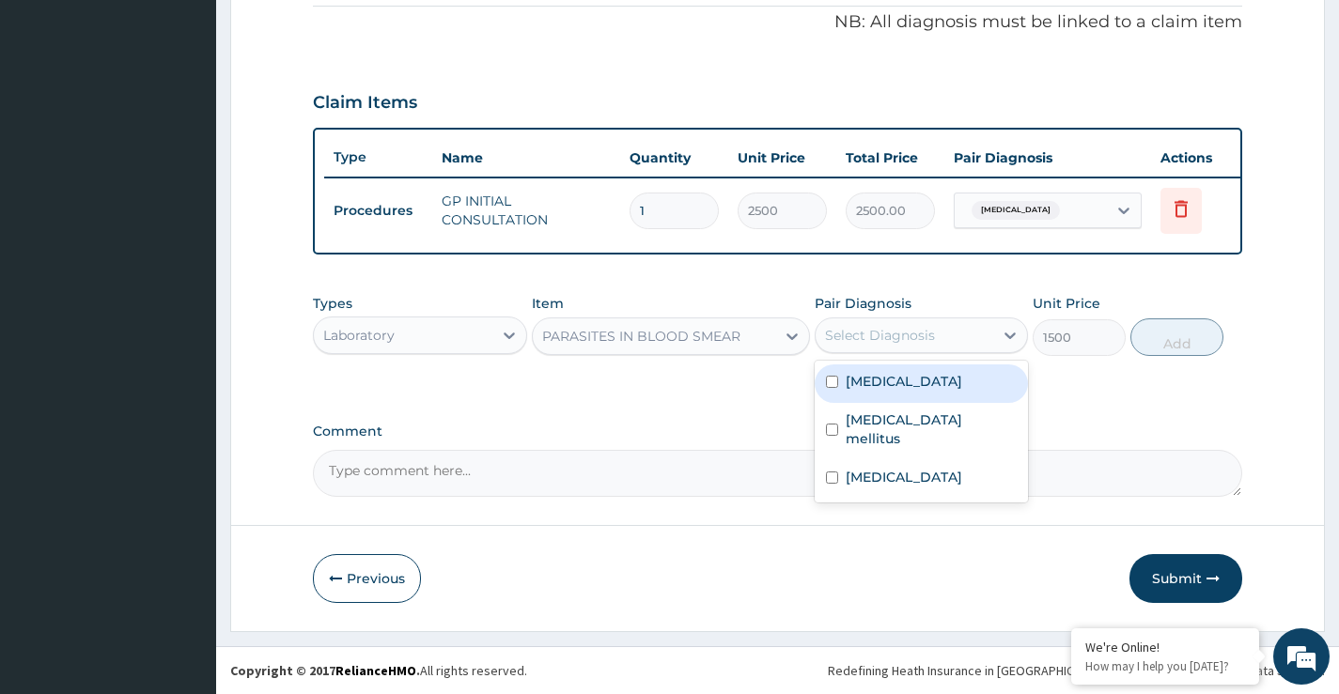
click at [912, 347] on div "Select Diagnosis" at bounding box center [905, 335] width 178 height 30
click at [910, 396] on div "Malaria" at bounding box center [921, 384] width 213 height 39
checkbox input "true"
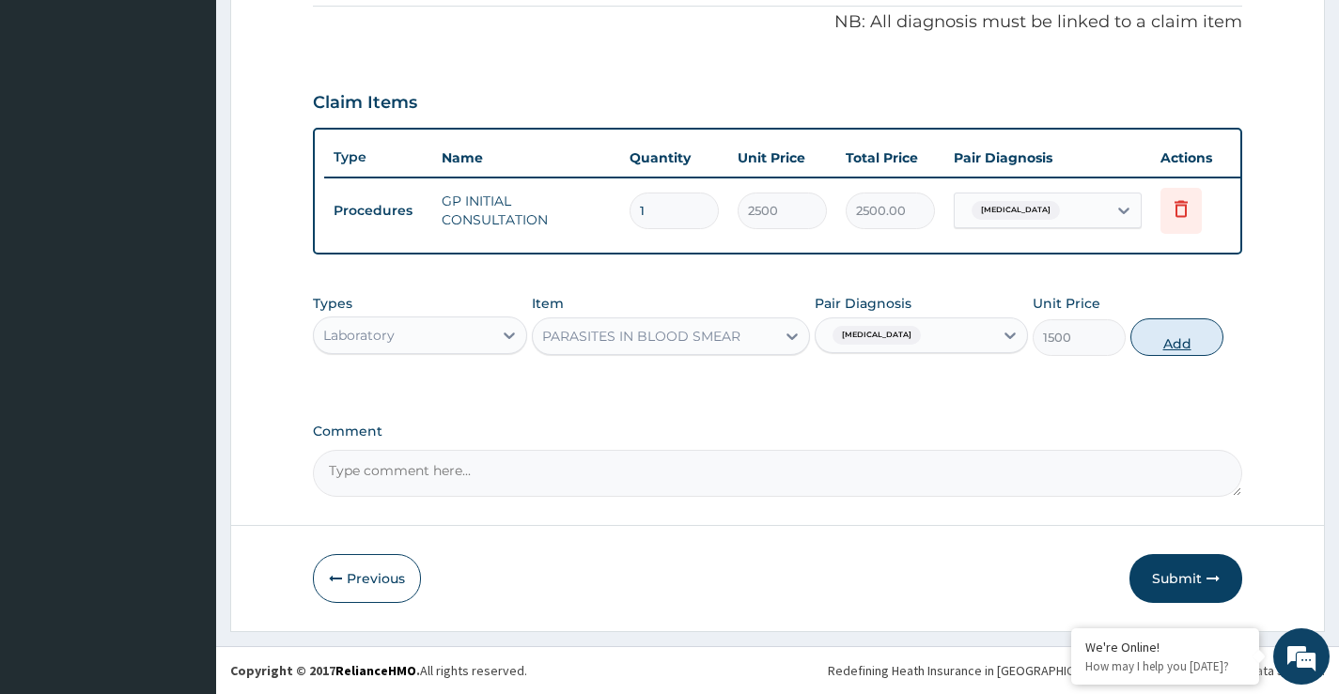
click at [1182, 322] on button "Add" at bounding box center [1176, 338] width 93 height 38
type input "0"
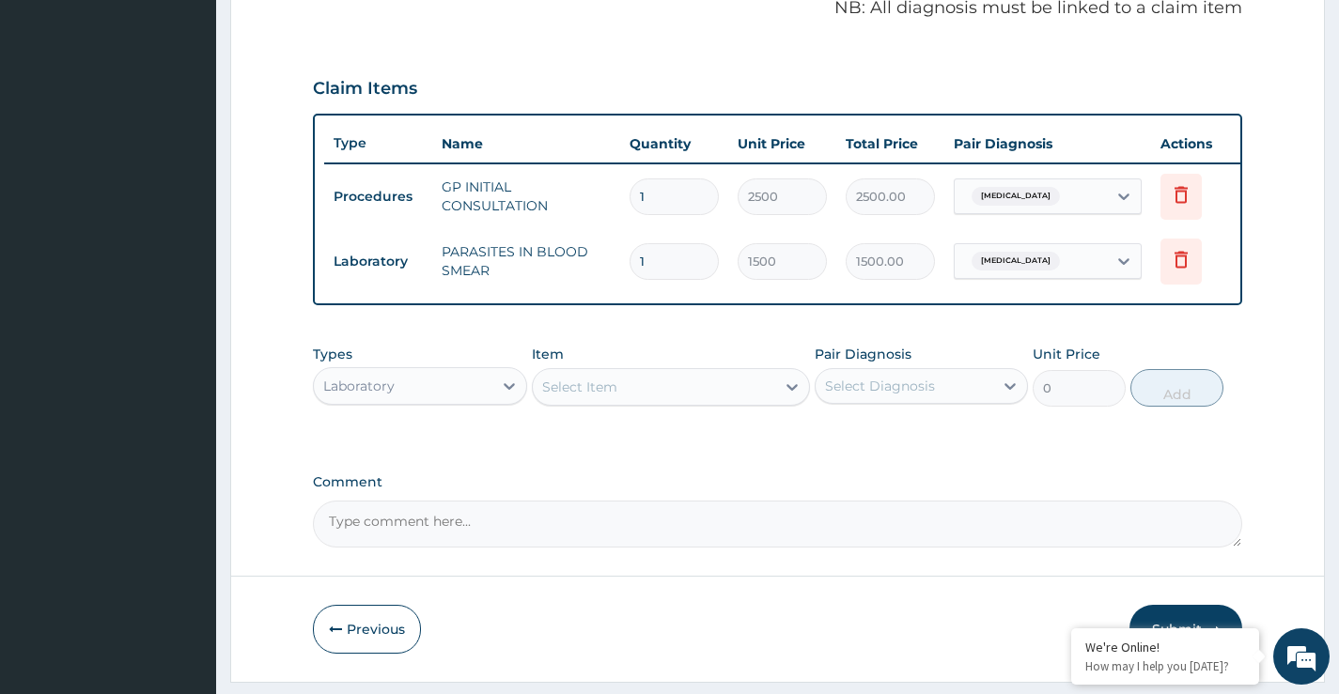
click at [739, 396] on div "Select Item" at bounding box center [654, 387] width 243 height 30
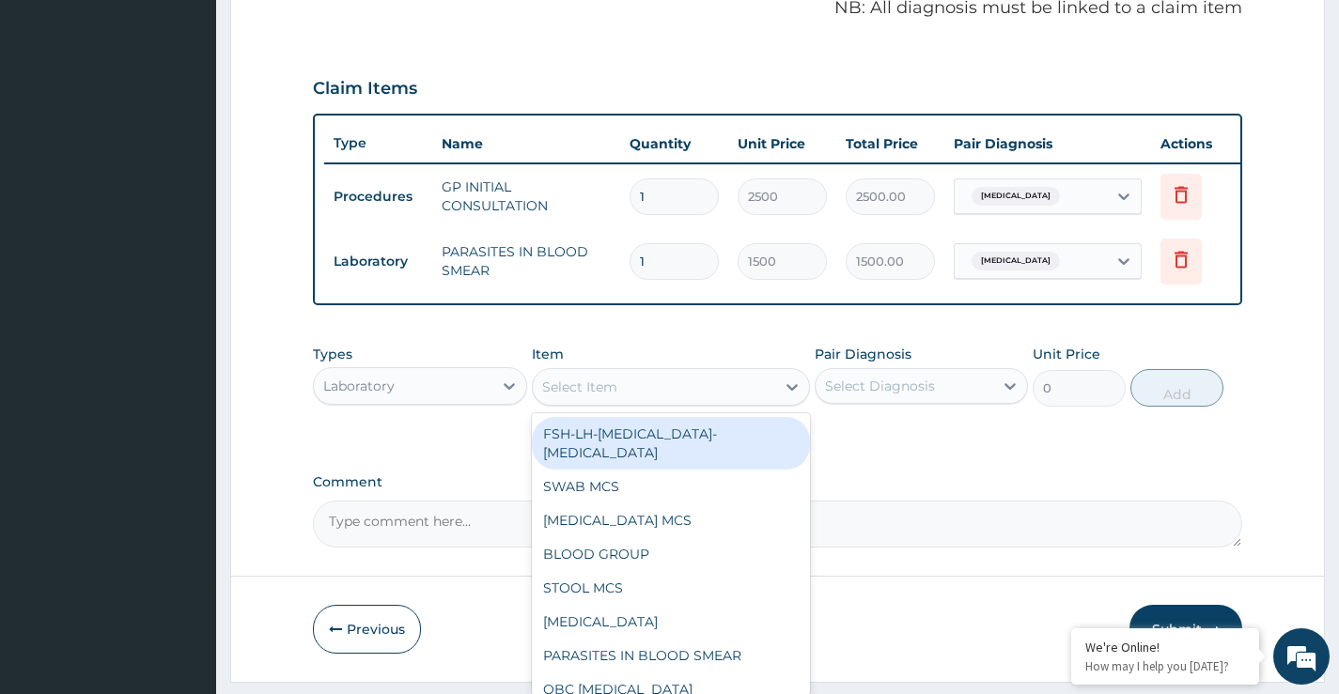
type input "O"
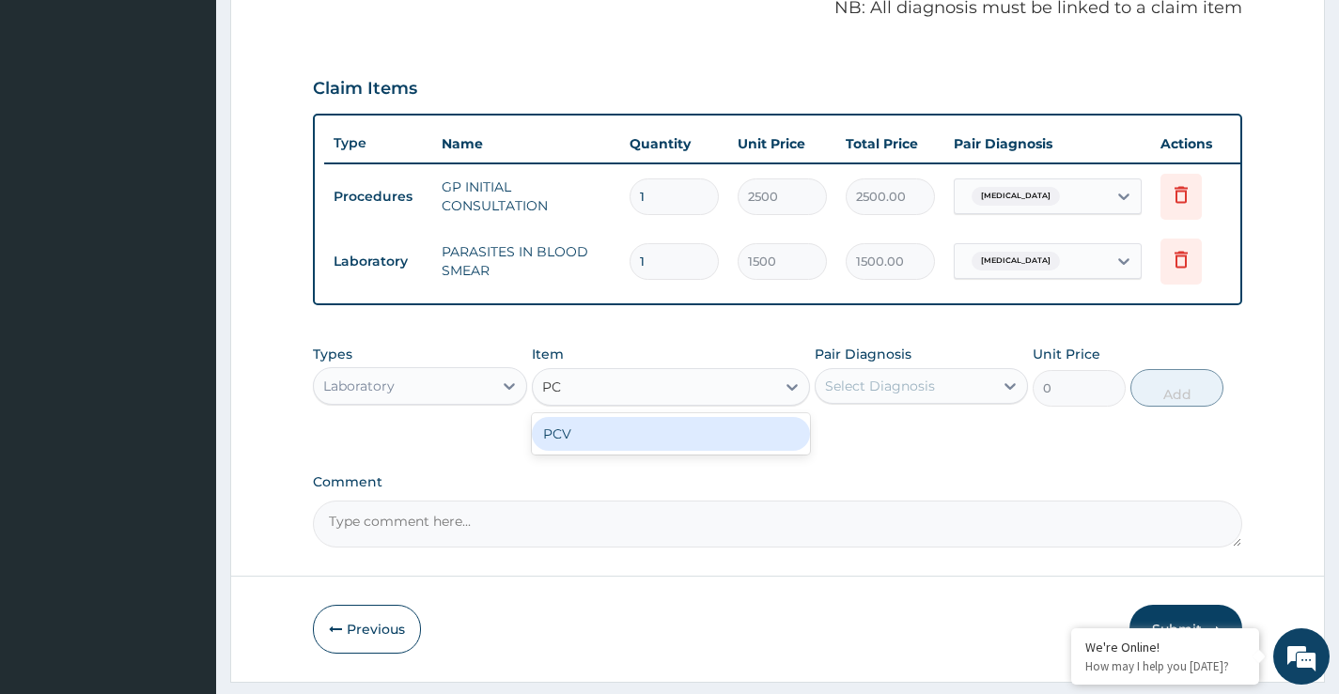
type input "PCV"
click at [738, 451] on div "PCV" at bounding box center [671, 434] width 279 height 34
type input "1000"
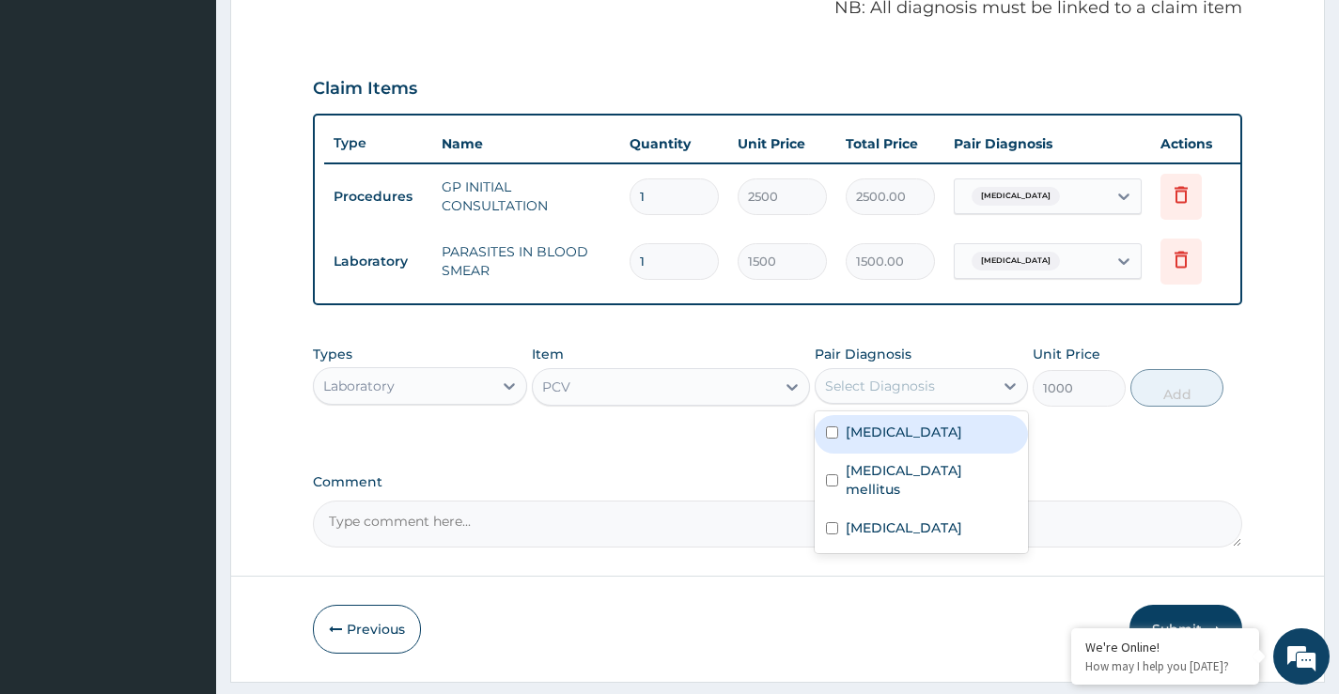
click at [882, 396] on div "Select Diagnosis" at bounding box center [880, 386] width 110 height 19
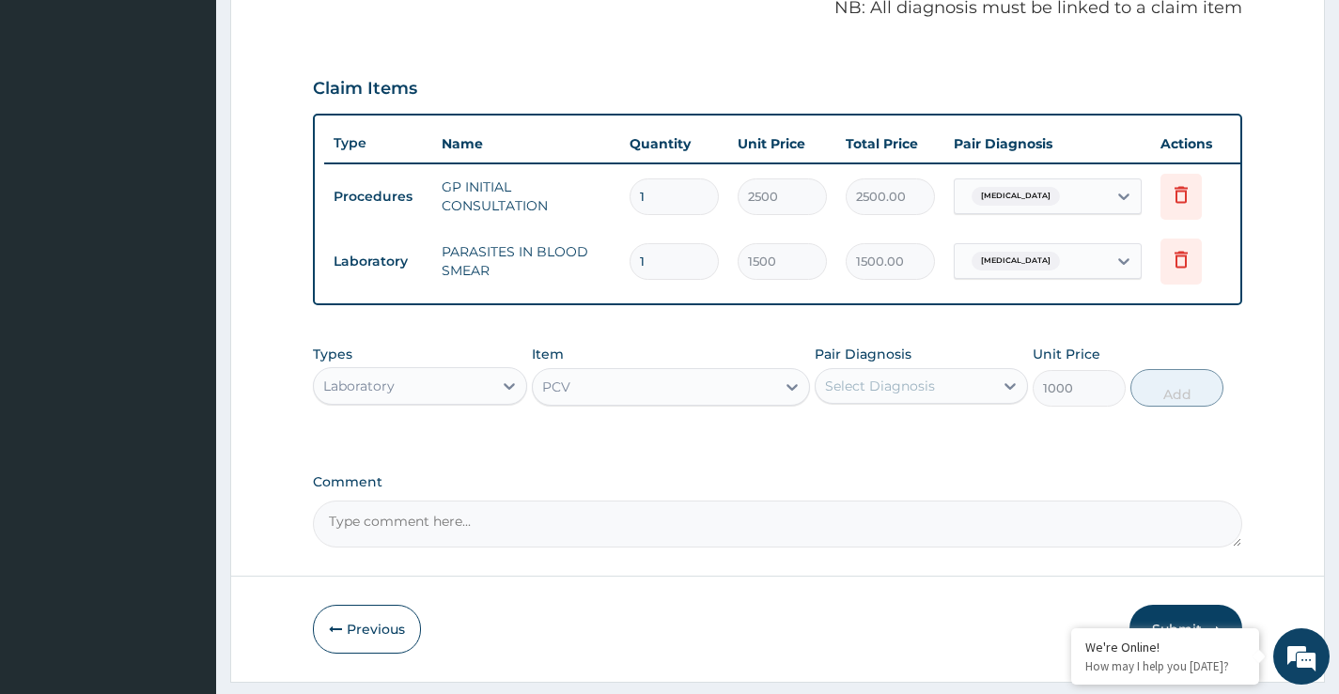
click at [877, 364] on label "Pair Diagnosis" at bounding box center [863, 354] width 97 height 19
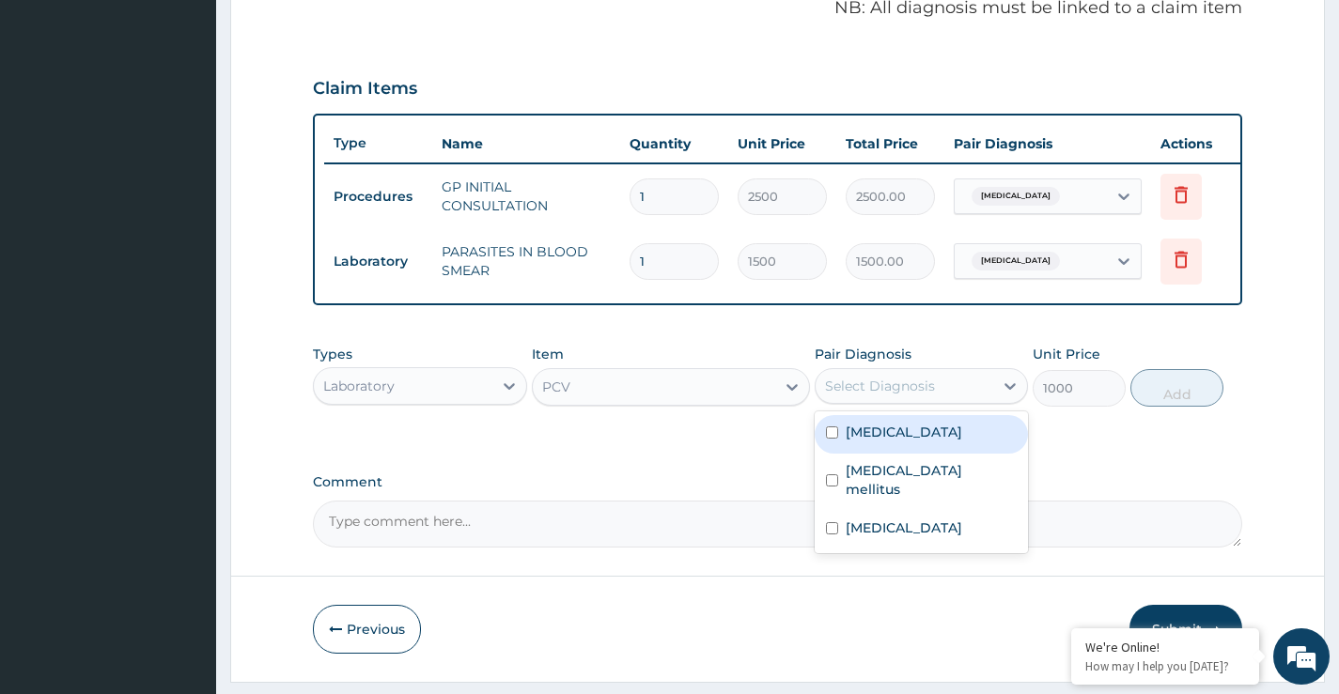
click at [878, 396] on div "Select Diagnosis" at bounding box center [880, 386] width 110 height 19
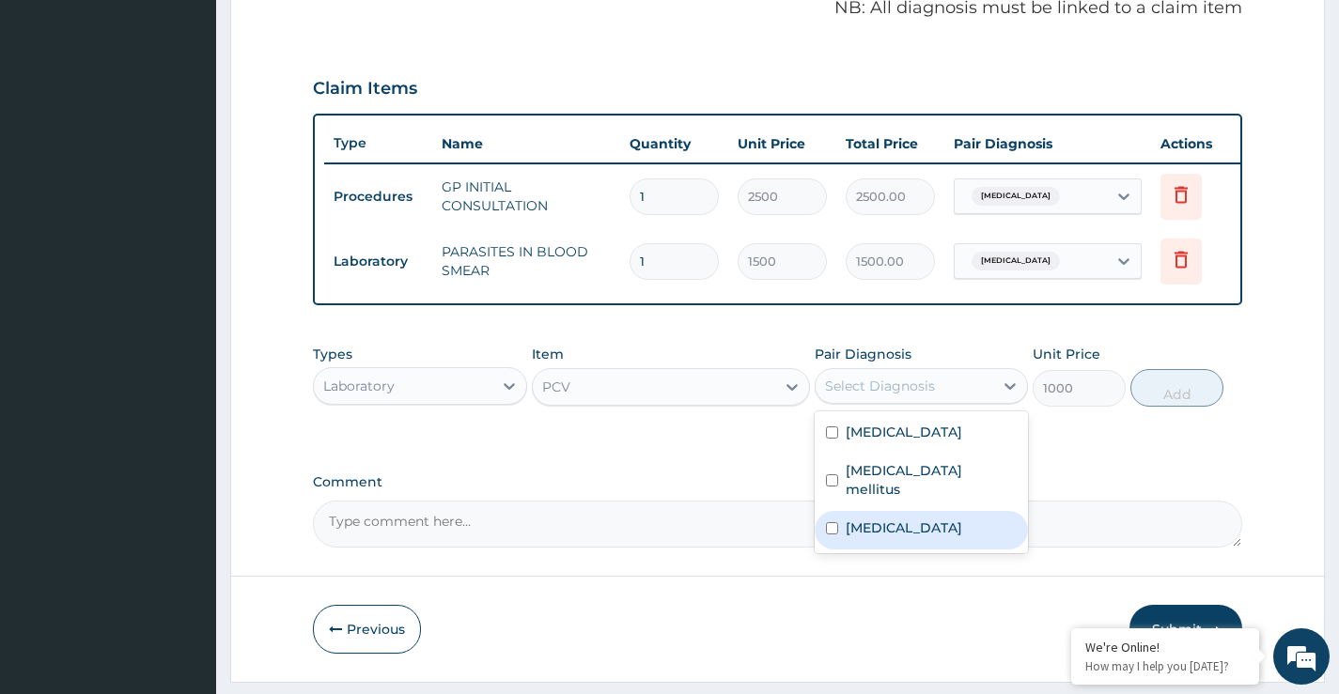
click at [883, 519] on label "Anemia" at bounding box center [904, 528] width 117 height 19
checkbox input "true"
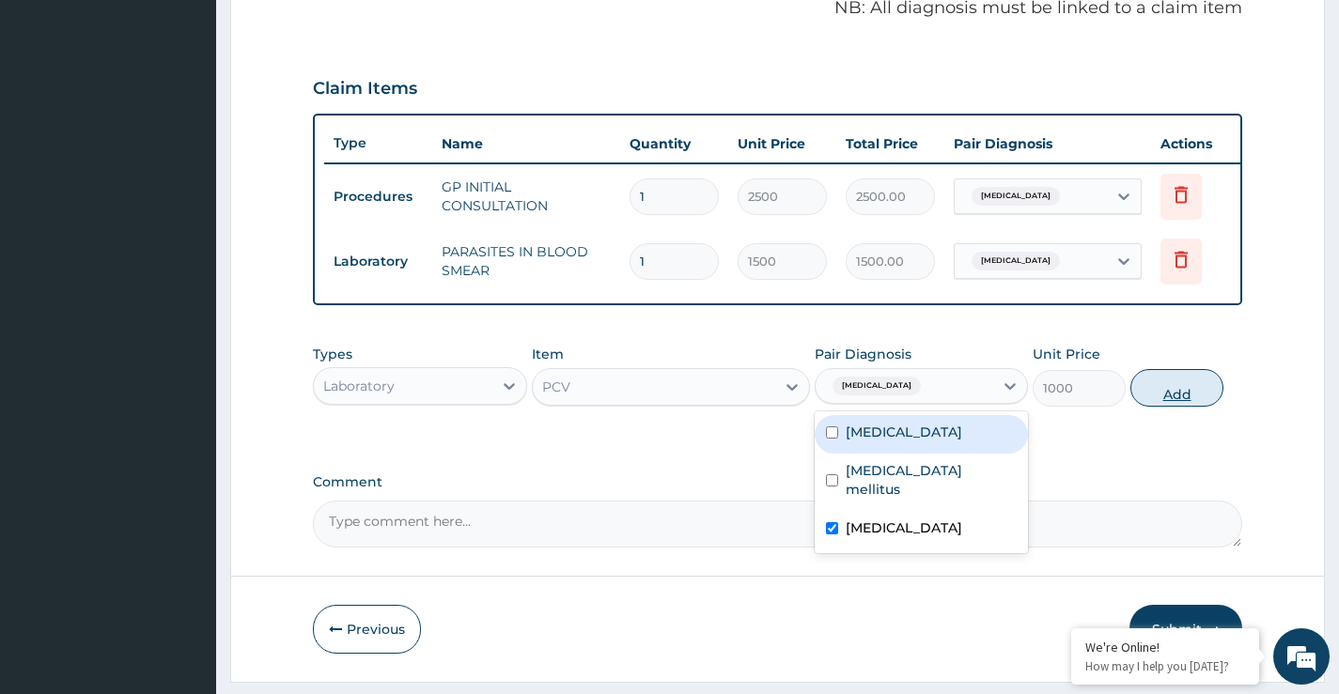
click at [1176, 396] on button "Add" at bounding box center [1176, 388] width 93 height 38
type input "0"
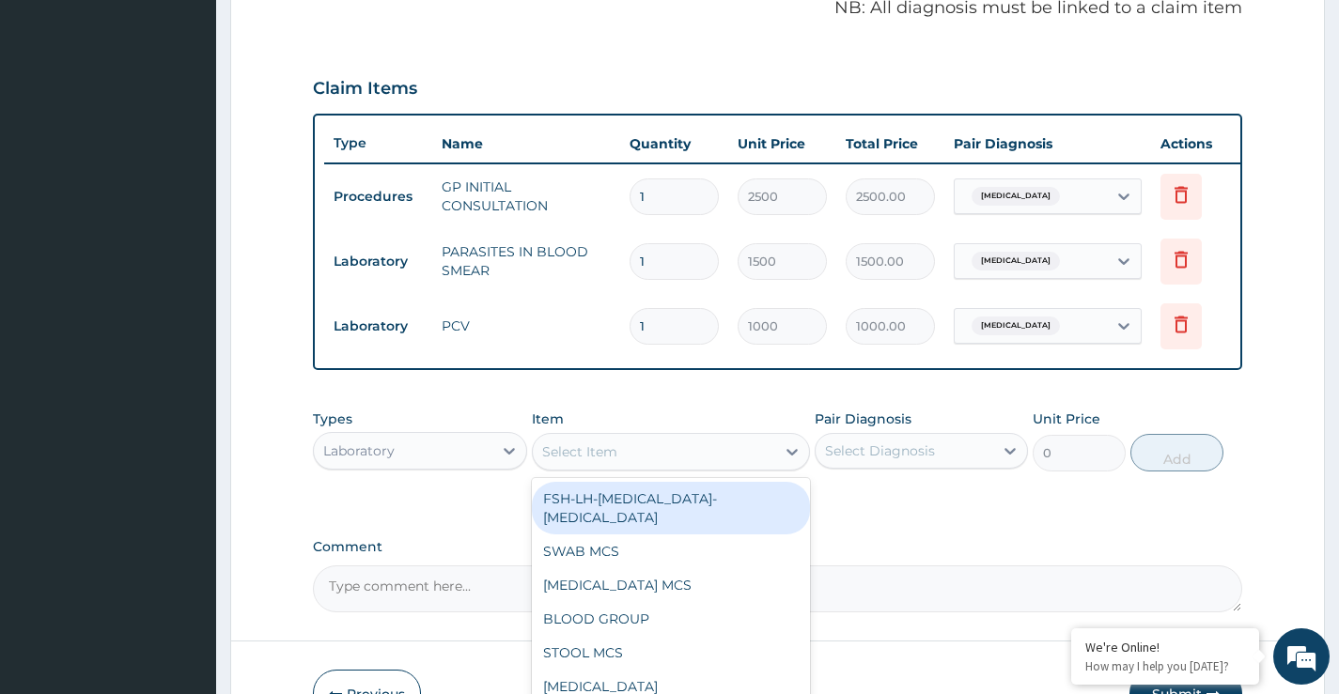
click at [701, 471] on div "Select Item" at bounding box center [671, 452] width 279 height 38
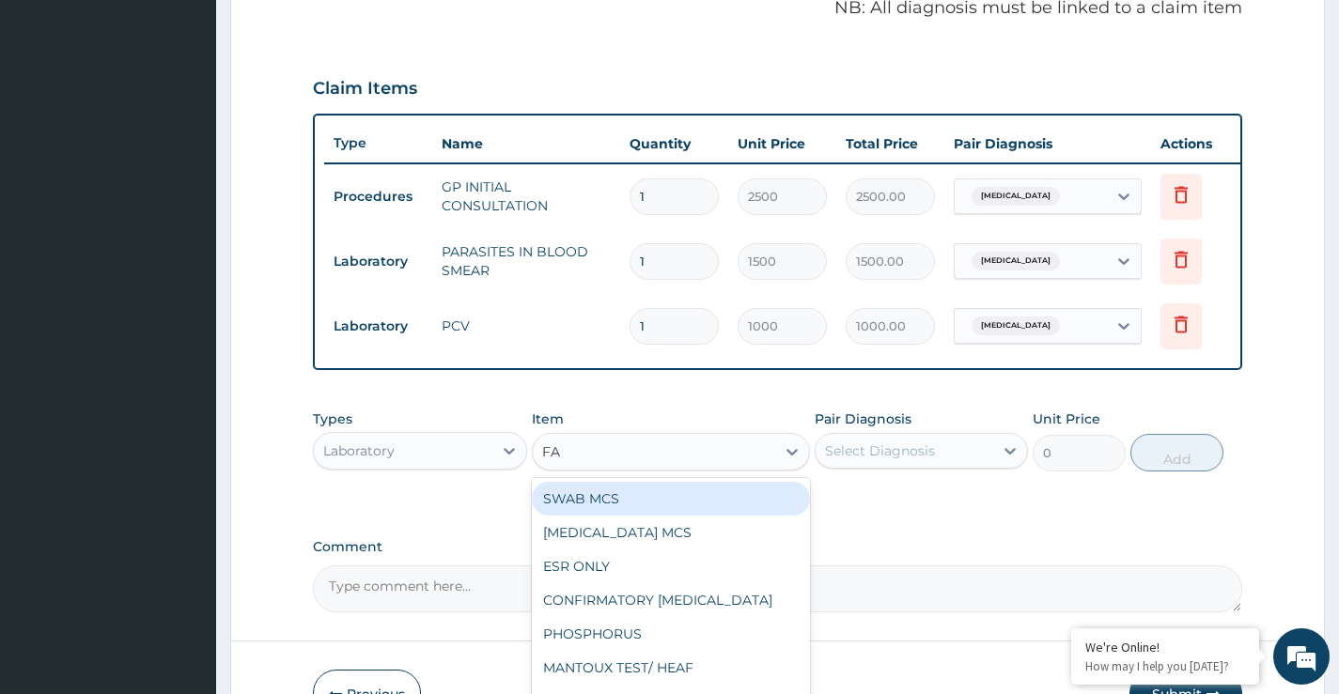
type input "FAS"
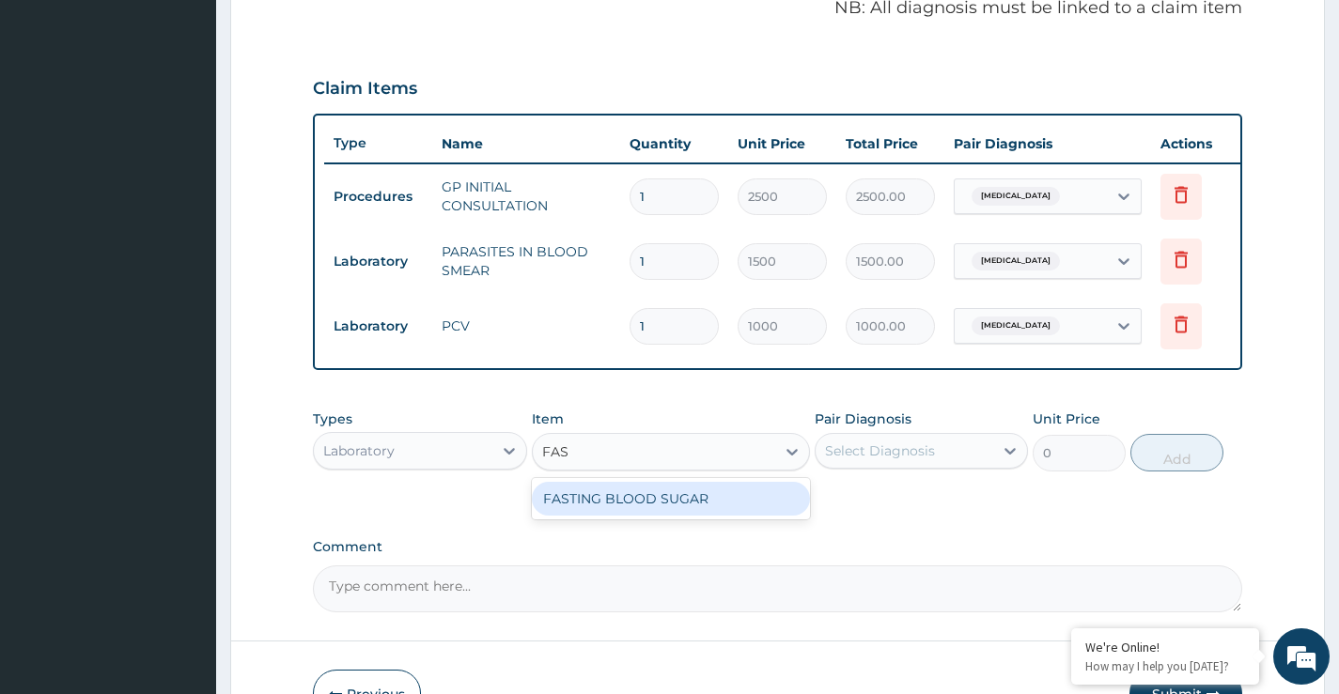
click at [709, 512] on div "FASTING BLOOD SUGAR" at bounding box center [671, 499] width 279 height 34
type input "1000"
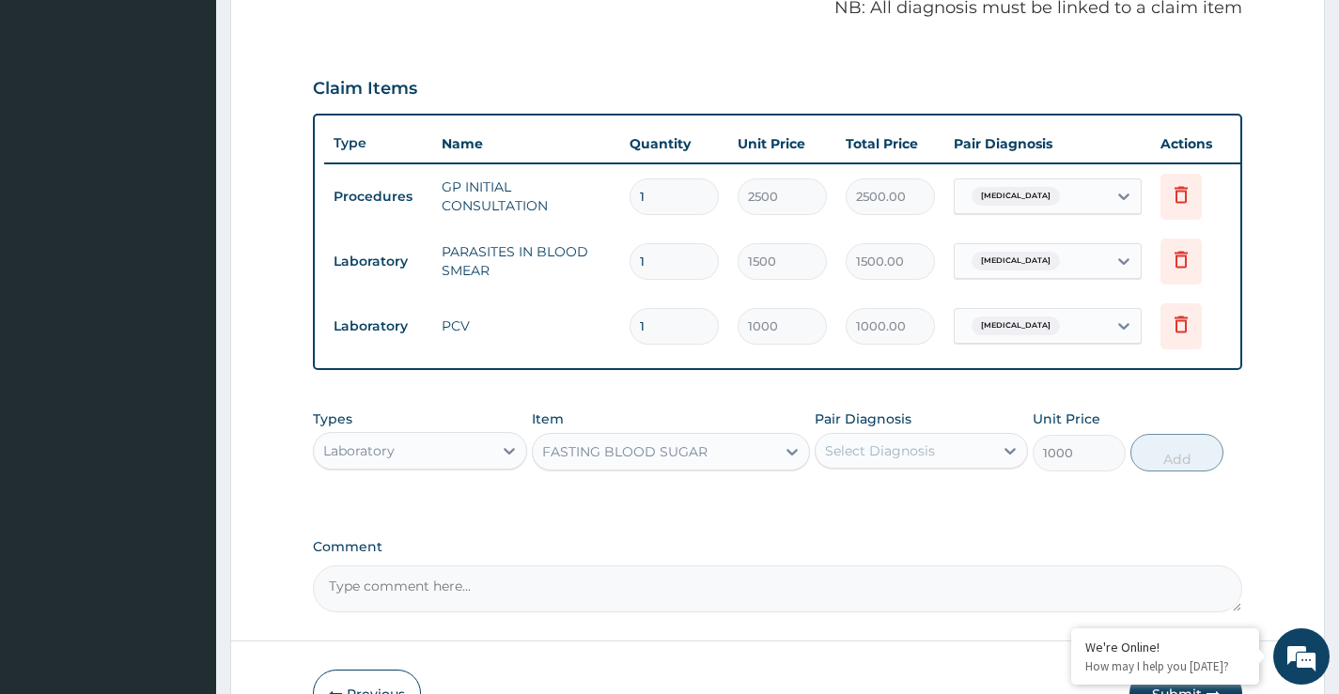
click at [879, 460] on div "Select Diagnosis" at bounding box center [880, 451] width 110 height 19
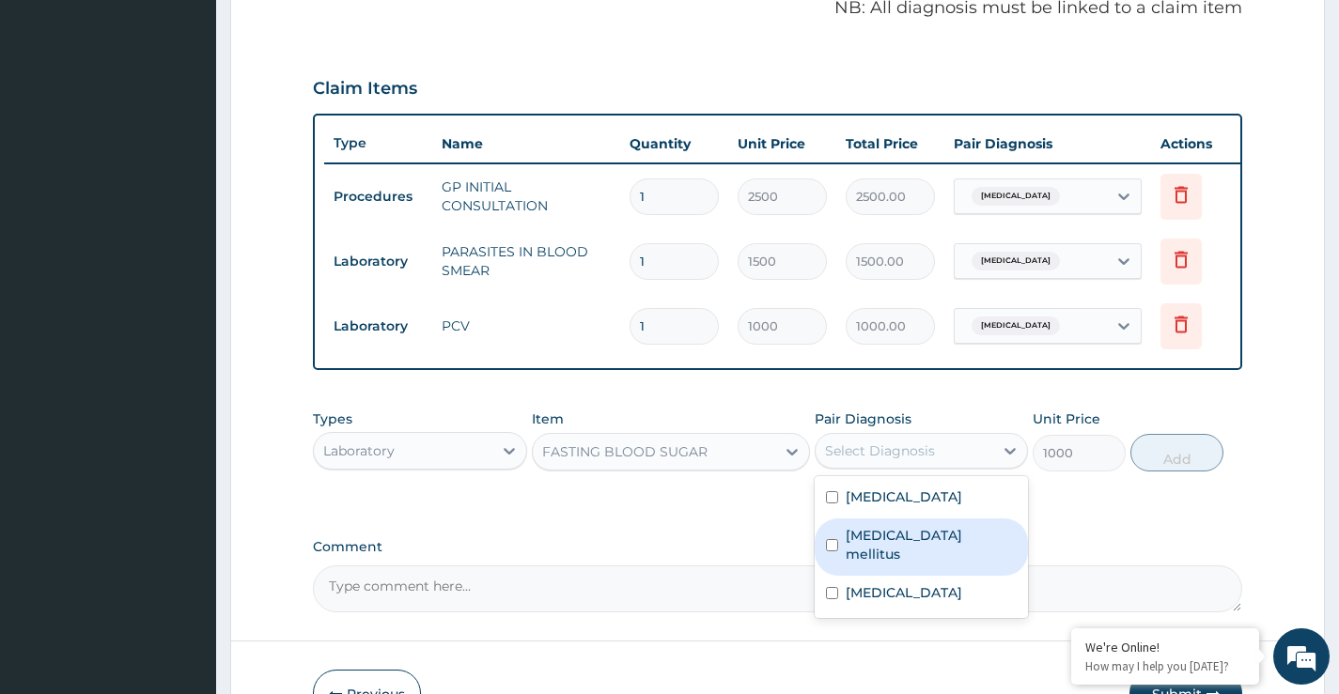
click at [898, 555] on label "Diabetes mellitus" at bounding box center [931, 545] width 171 height 38
checkbox input "true"
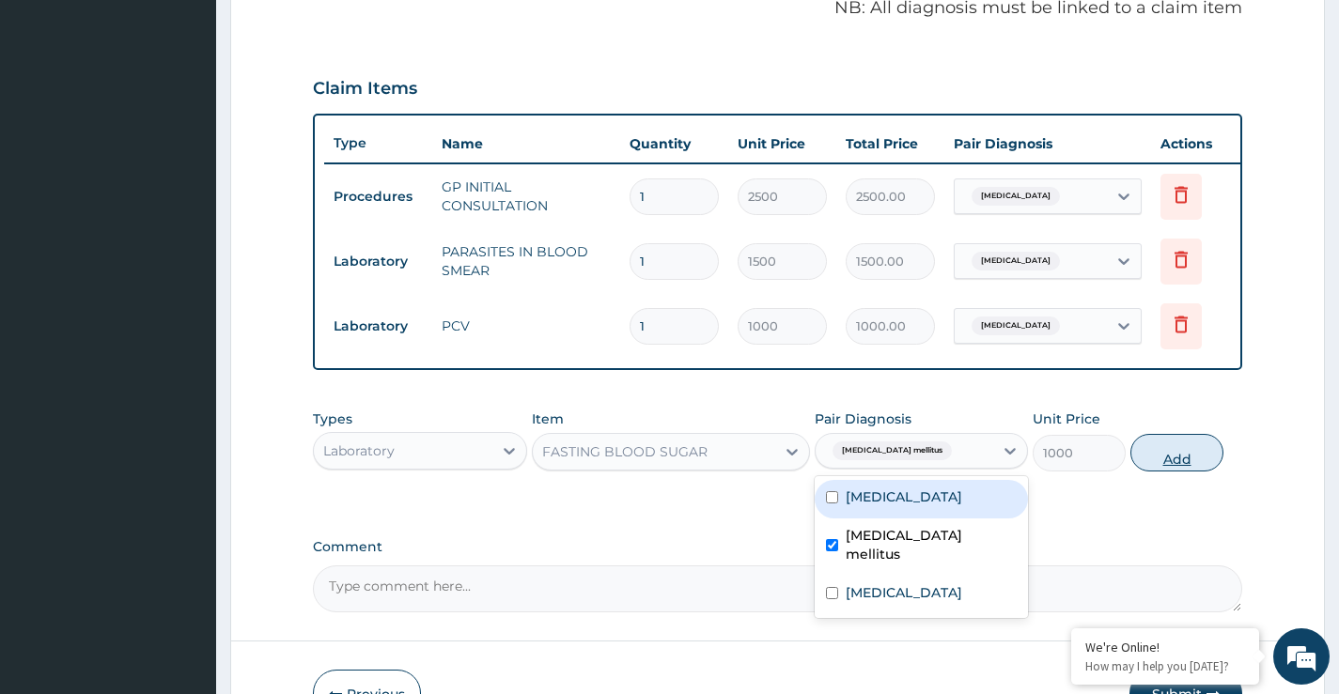
click at [1198, 459] on button "Add" at bounding box center [1176, 453] width 93 height 38
type input "0"
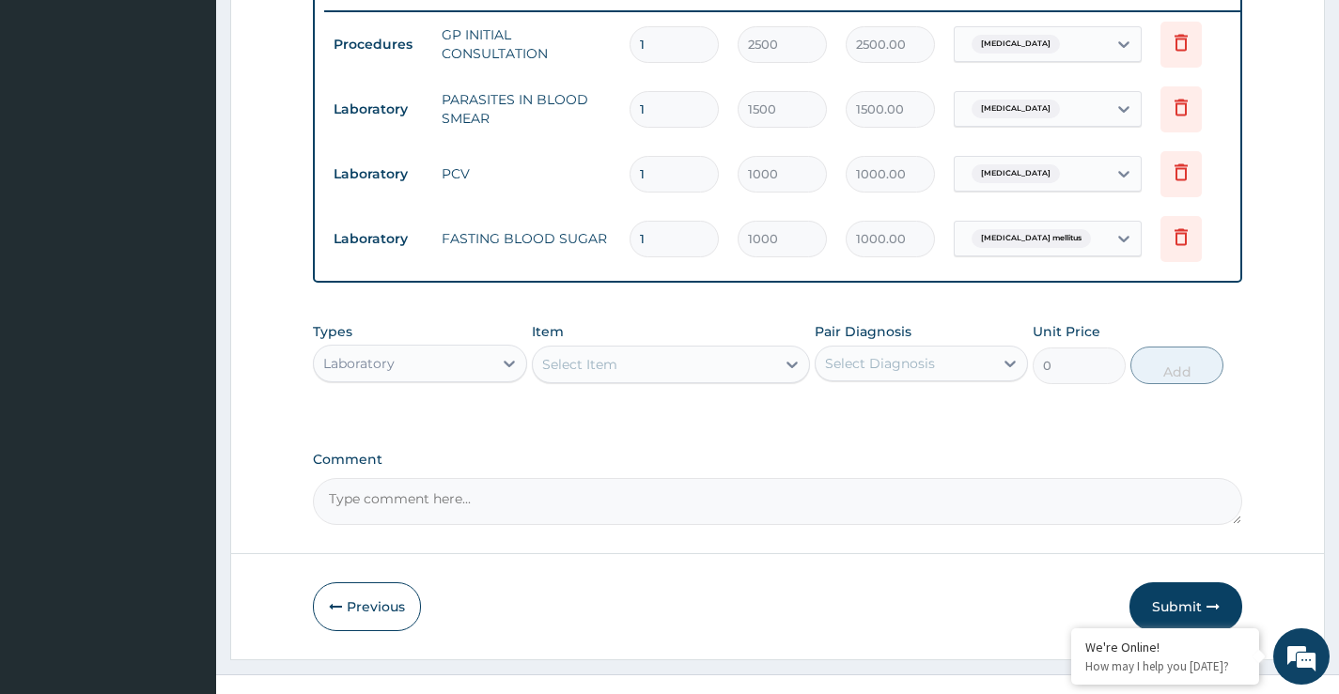
scroll to position [780, 0]
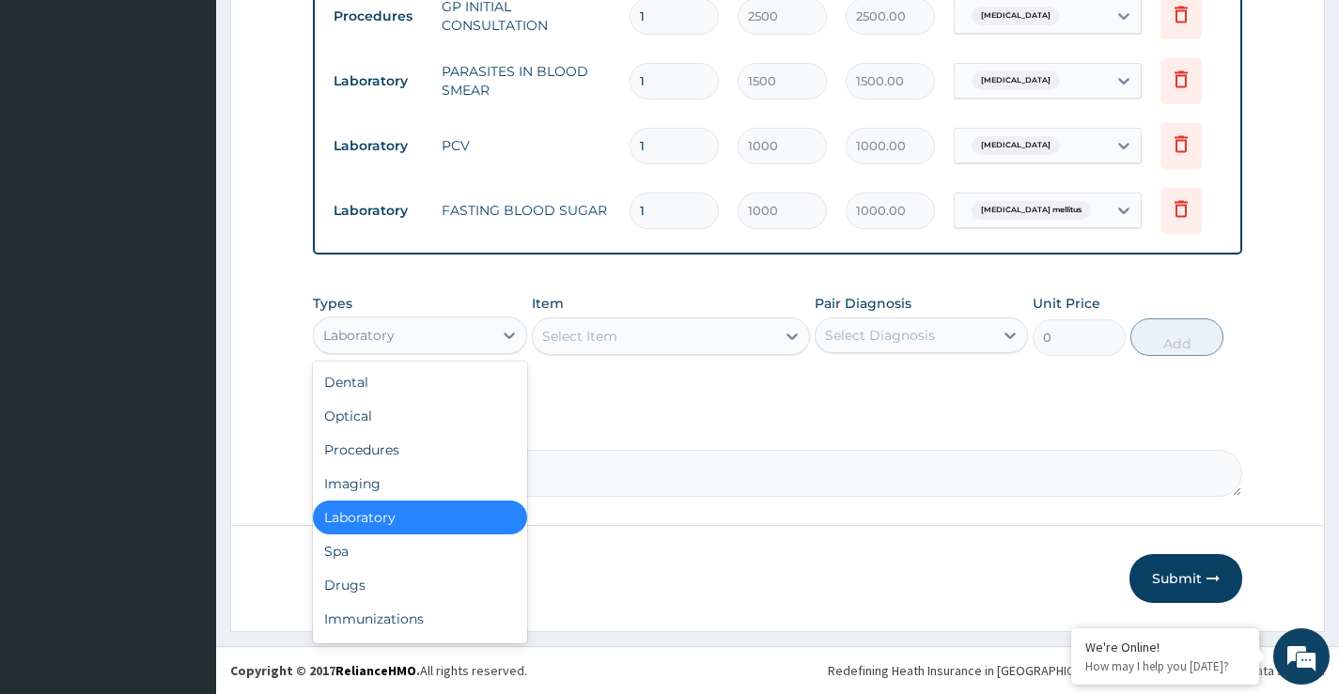
click at [364, 327] on div "Laboratory" at bounding box center [358, 335] width 71 height 19
click at [378, 585] on div "Drugs" at bounding box center [419, 585] width 213 height 34
click at [378, 585] on button "Previous" at bounding box center [367, 578] width 108 height 49
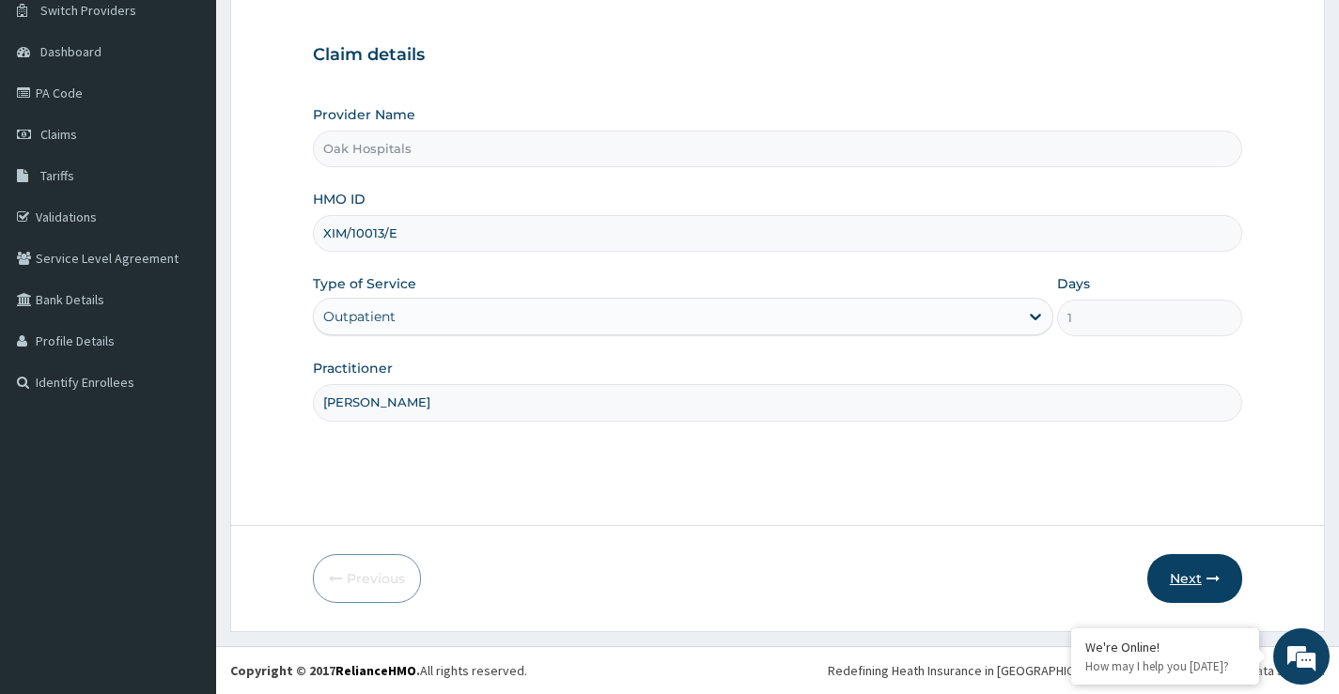
click at [1204, 582] on button "Next" at bounding box center [1194, 578] width 95 height 49
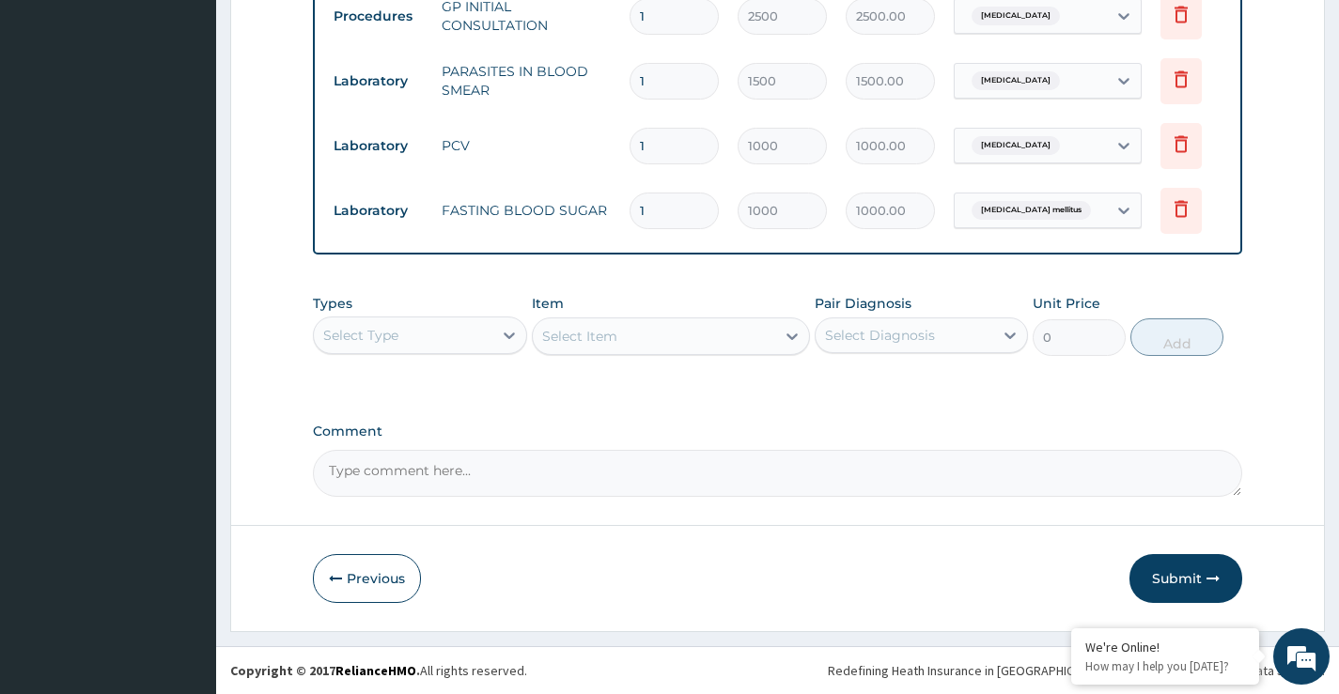
scroll to position [780, 0]
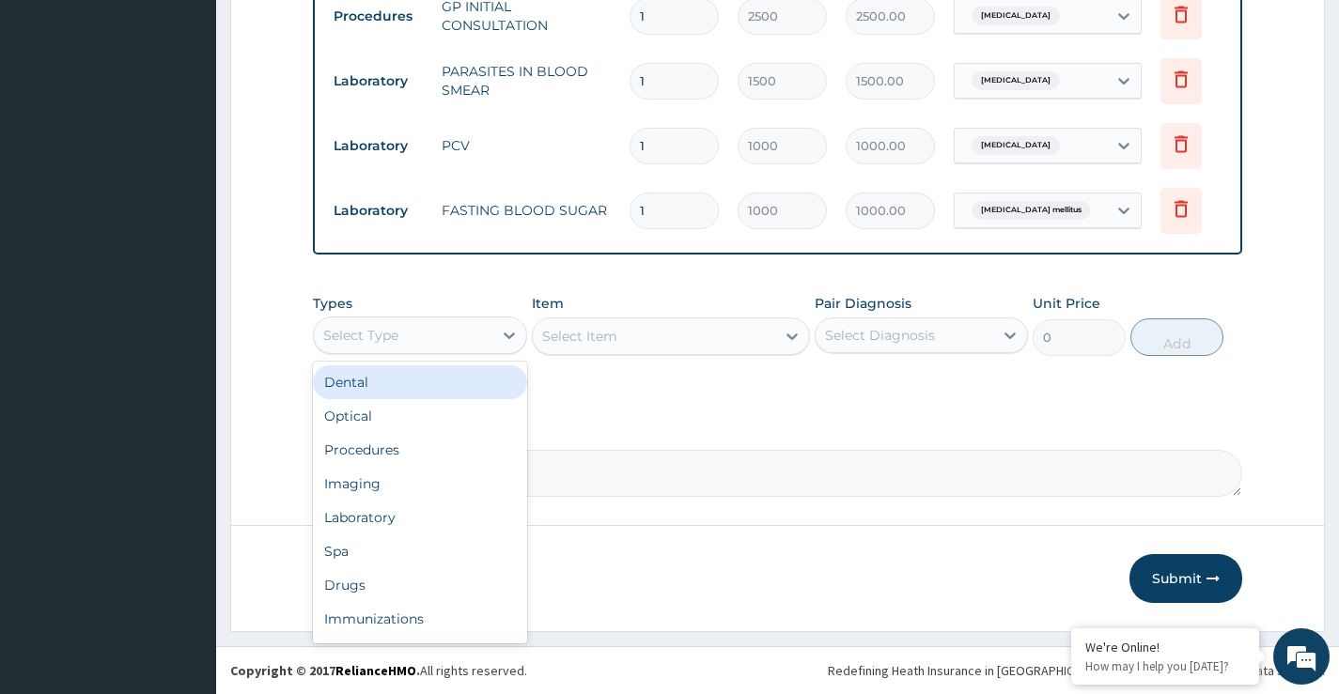
click at [409, 336] on div "Select Type" at bounding box center [403, 335] width 178 height 30
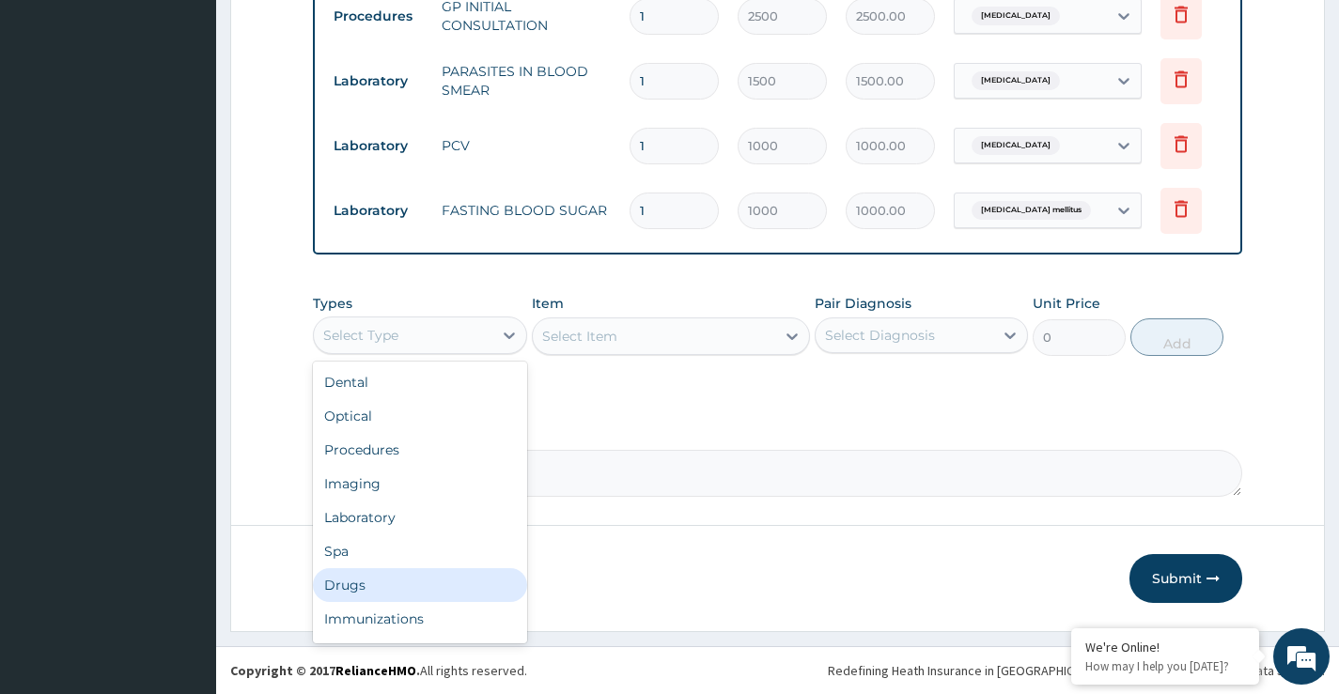
click at [357, 572] on div "Drugs" at bounding box center [419, 585] width 213 height 34
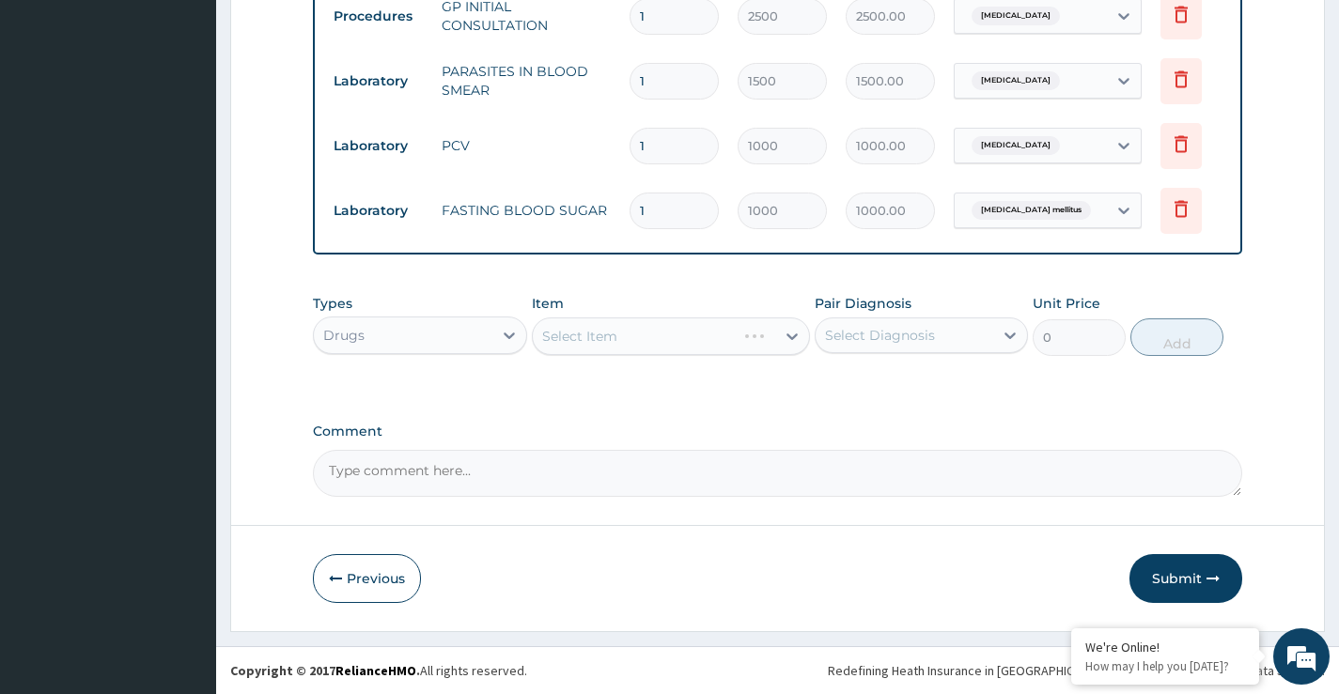
click at [862, 329] on div "Select Diagnosis" at bounding box center [880, 335] width 110 height 19
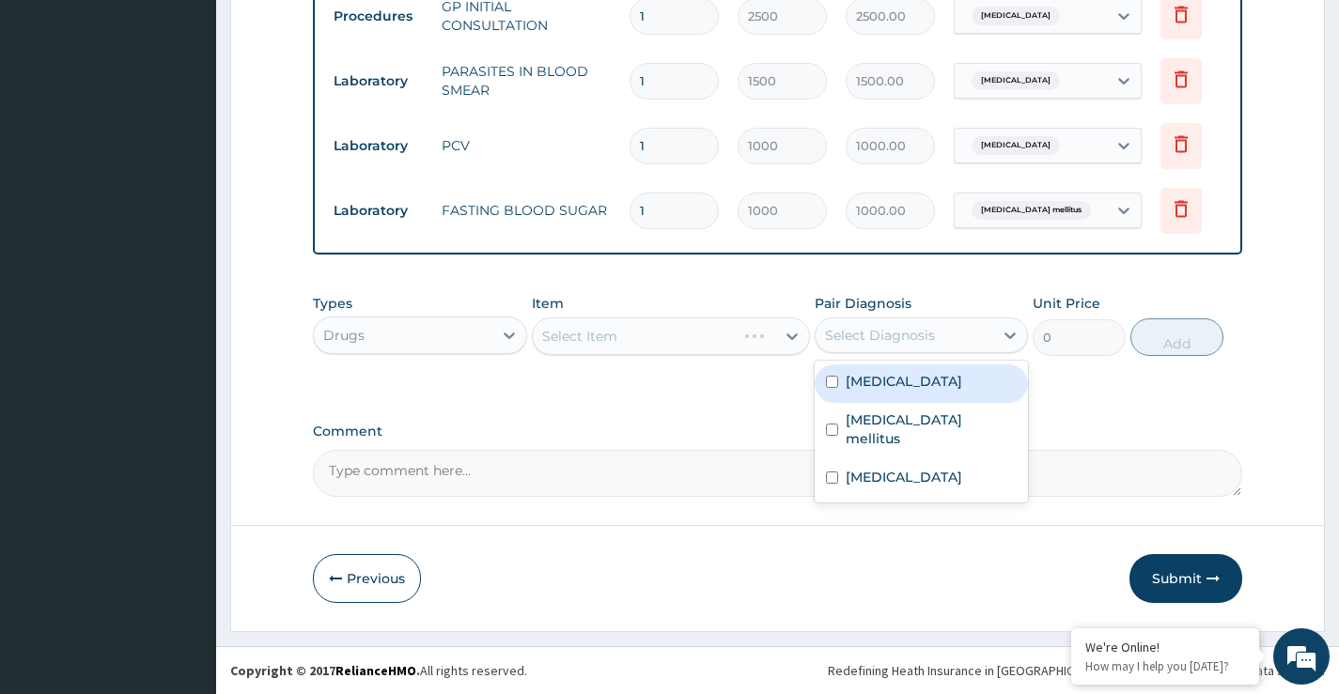
click at [853, 386] on label "Malaria" at bounding box center [904, 381] width 117 height 19
checkbox input "false"
click at [667, 326] on div "Select Item" at bounding box center [671, 337] width 279 height 38
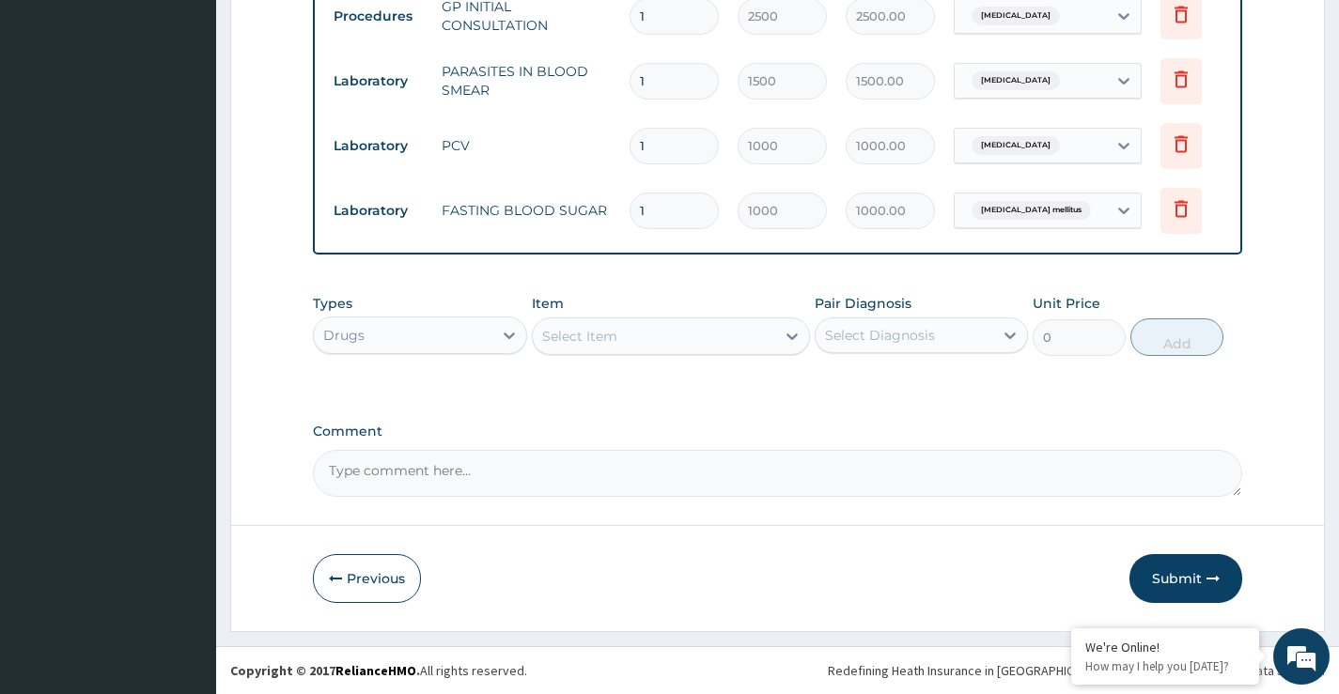
click at [665, 326] on div "Select Item" at bounding box center [654, 336] width 243 height 30
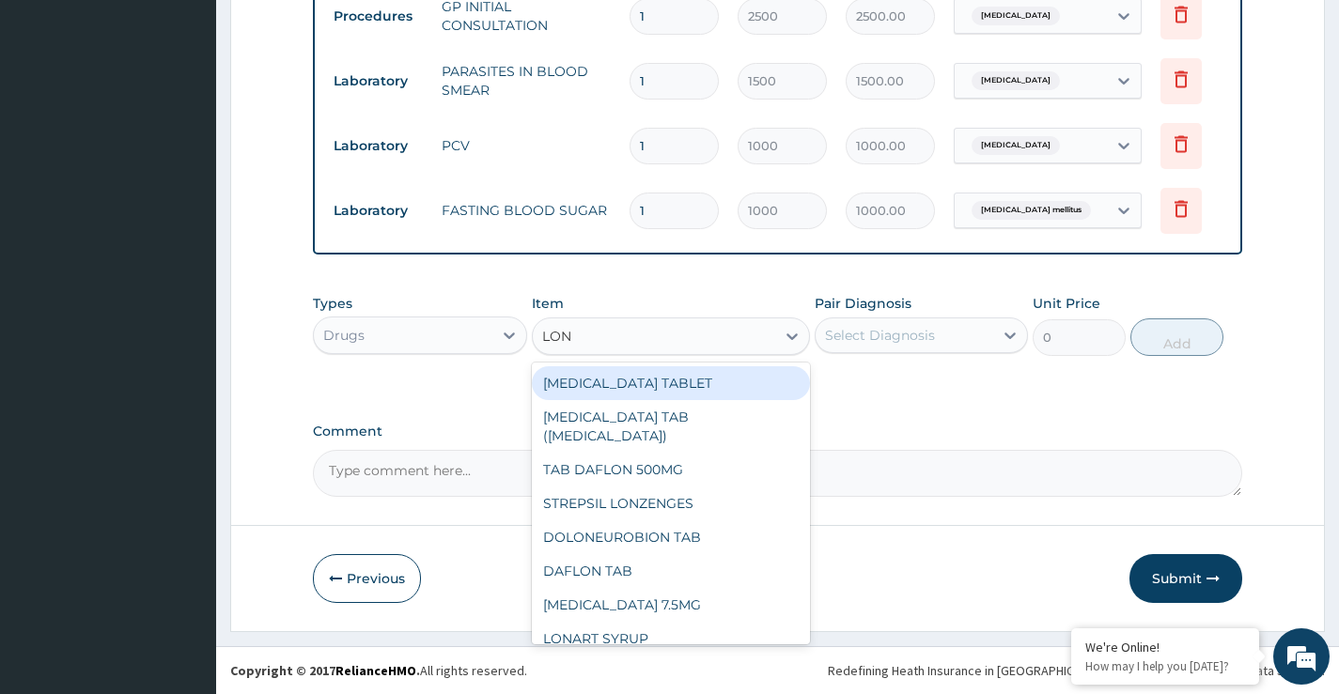
type input "LONA"
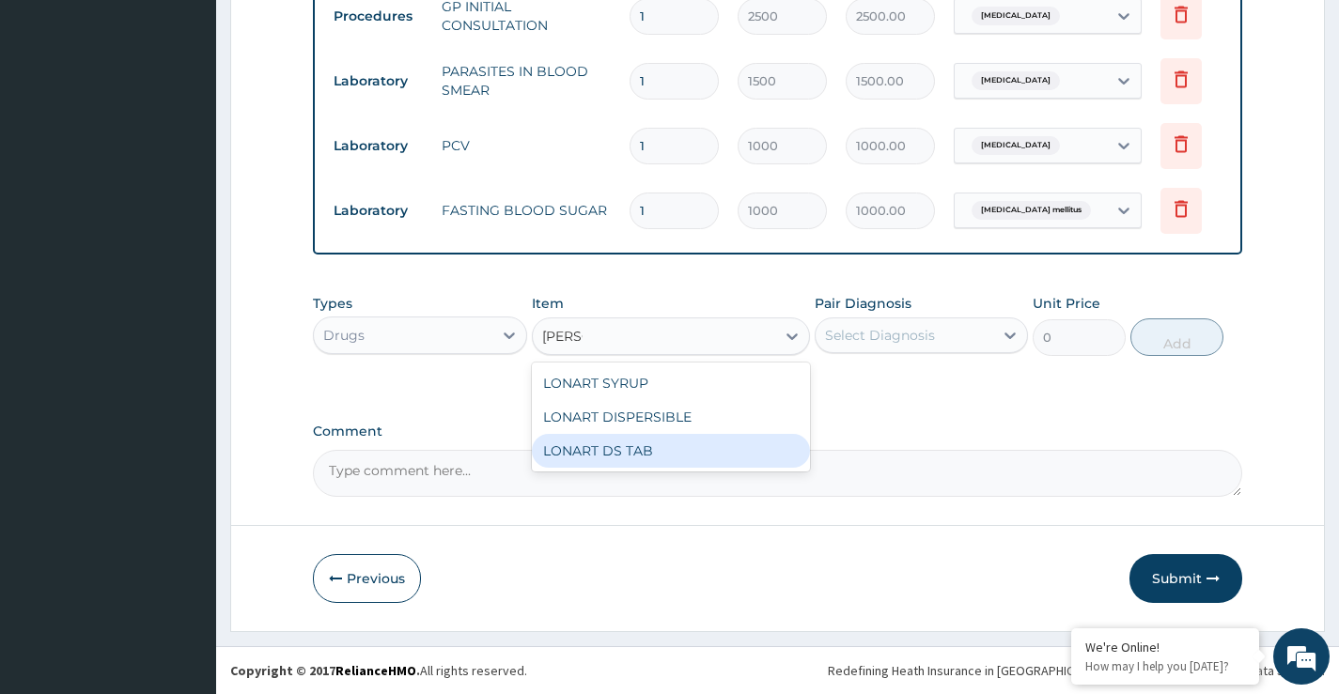
click at [678, 462] on div "LONART DS TAB" at bounding box center [671, 451] width 279 height 34
type input "1400"
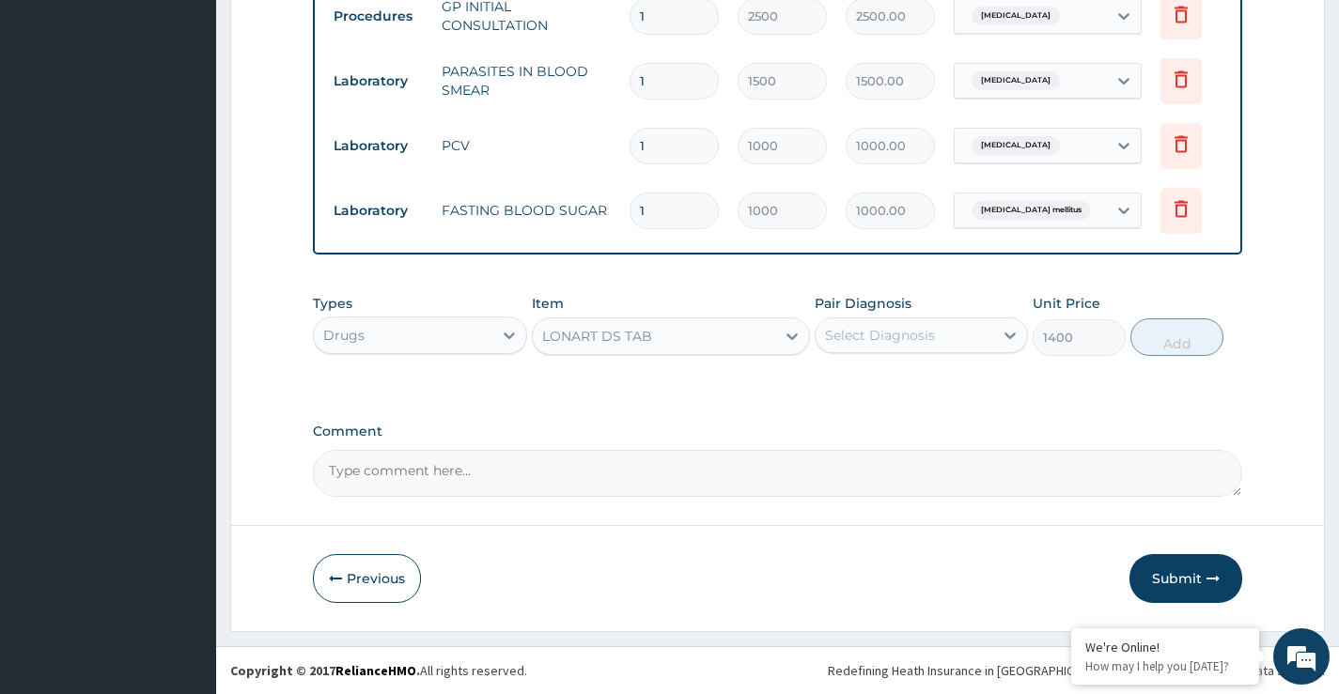
click at [925, 326] on div "Select Diagnosis" at bounding box center [880, 335] width 110 height 19
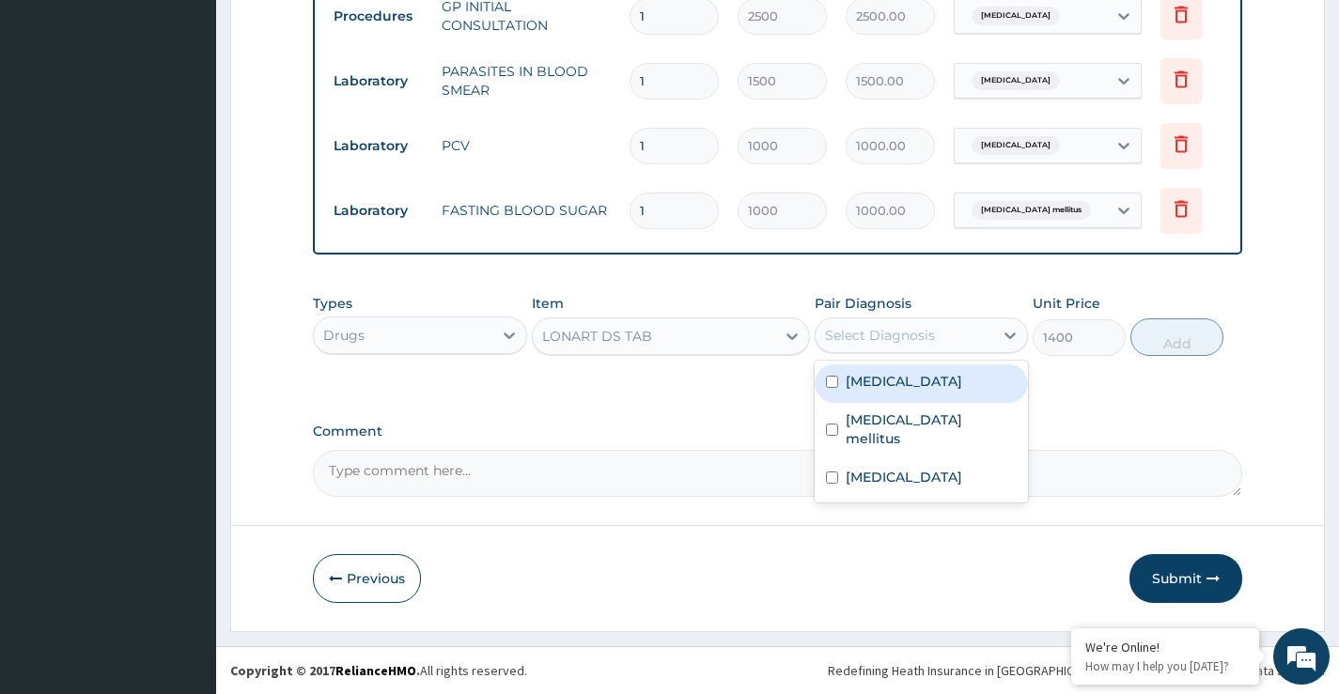
click at [926, 333] on div "Select Diagnosis" at bounding box center [880, 335] width 110 height 19
click at [916, 373] on div "Malaria" at bounding box center [921, 384] width 213 height 39
checkbox input "true"
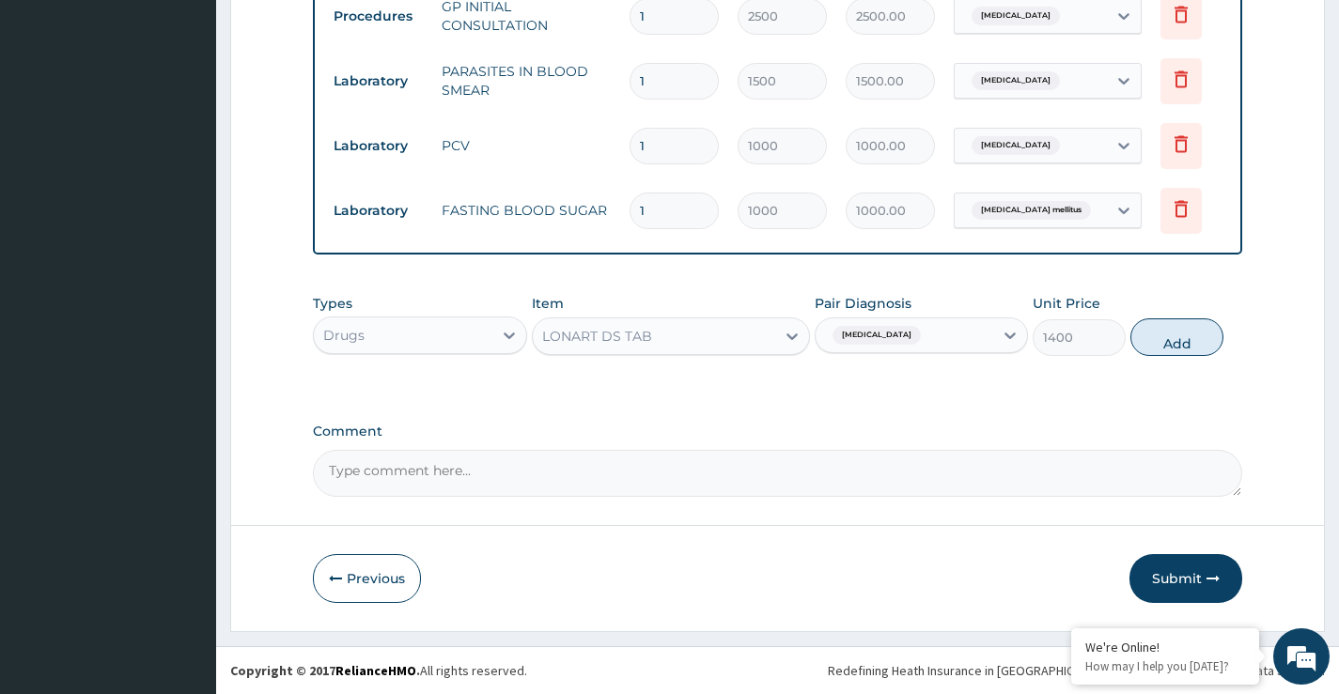
click at [1181, 313] on div "Types Drugs Item LONART DS TAB Pair Diagnosis Malaria Unit Price 1400 Add" at bounding box center [777, 325] width 929 height 81
click at [1176, 321] on button "Add" at bounding box center [1176, 338] width 93 height 38
type input "0"
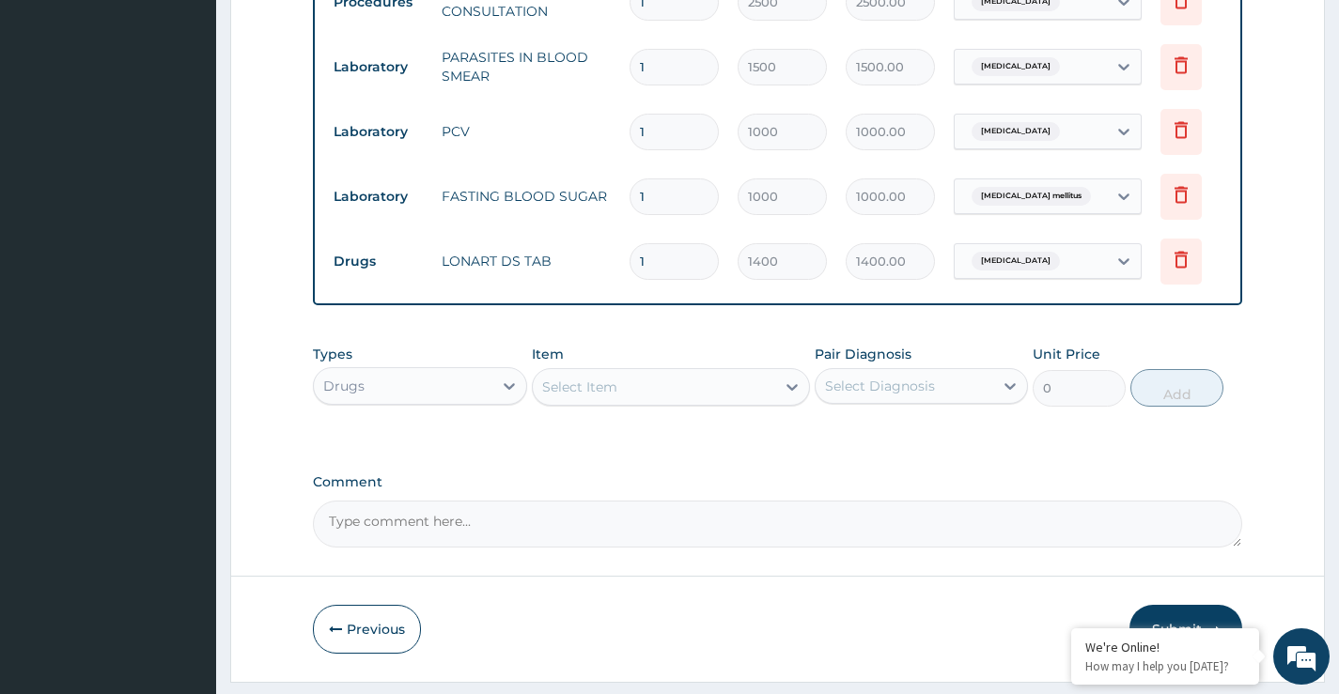
click at [687, 389] on div "Select Item" at bounding box center [654, 387] width 243 height 30
click at [688, 389] on div "Select Item" at bounding box center [654, 387] width 243 height 30
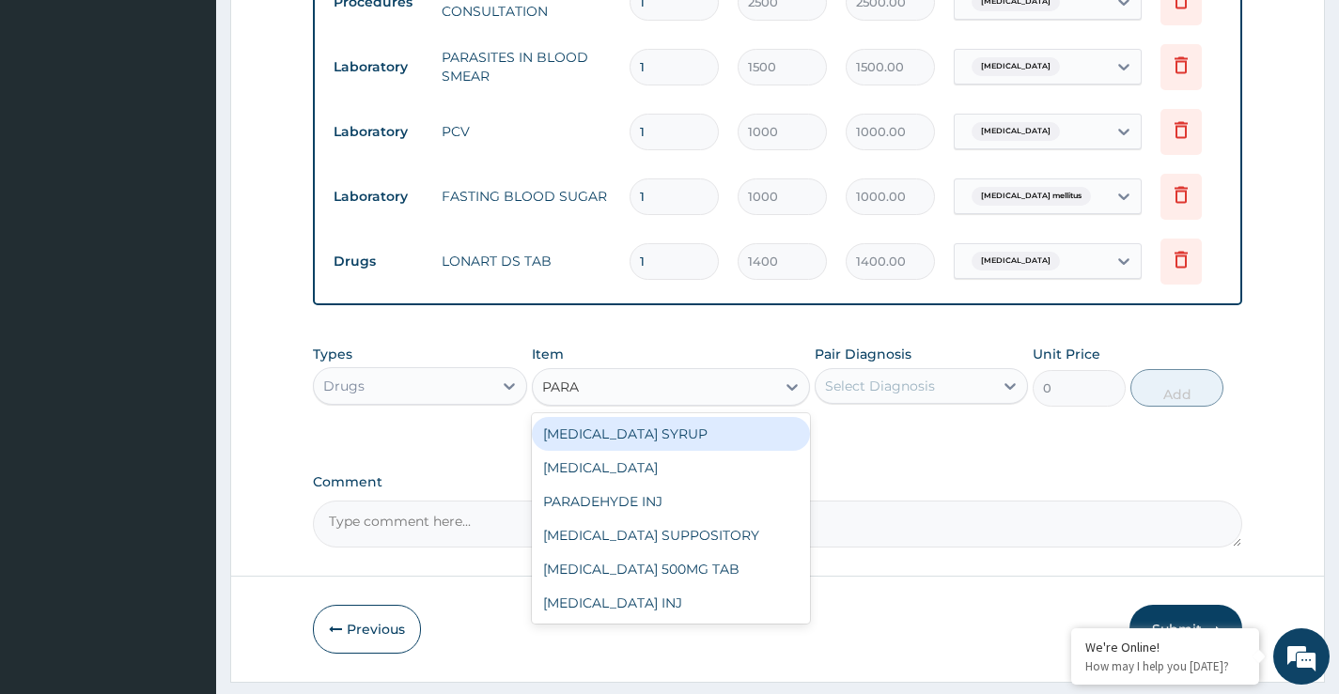
type input "PARAC"
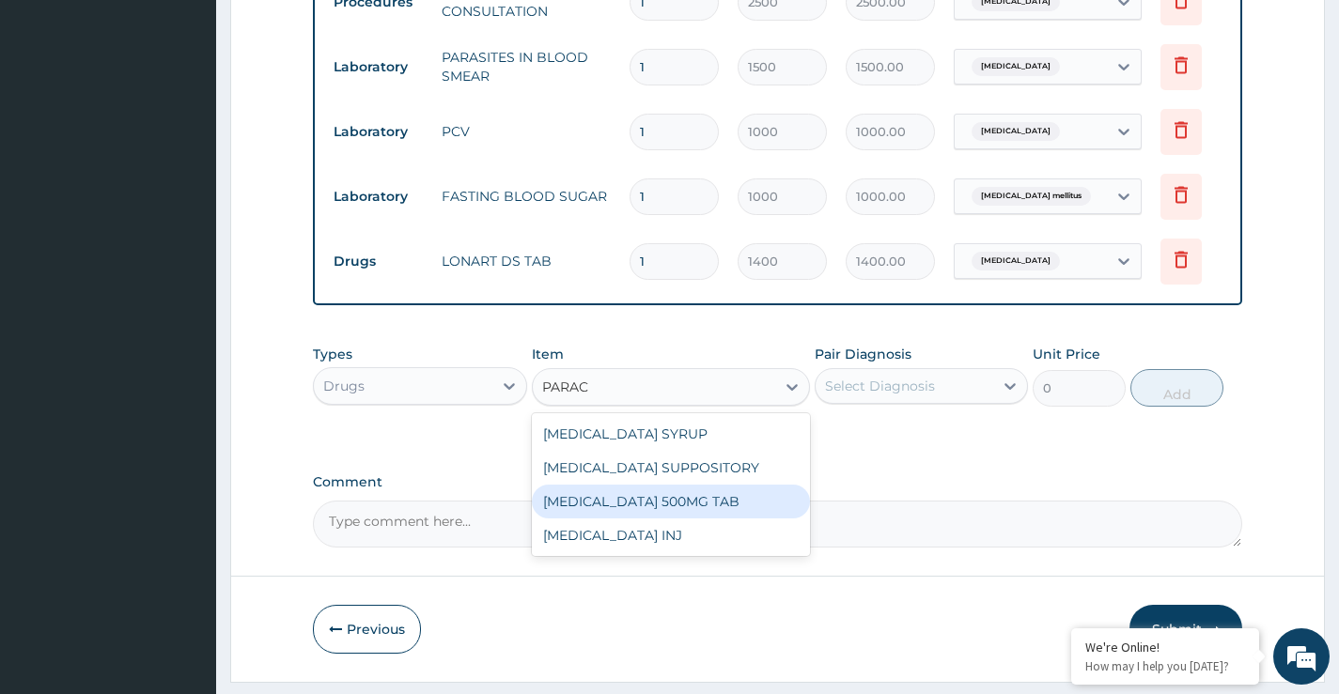
click at [724, 505] on div "PARACETAMOL 500MG TAB" at bounding box center [671, 502] width 279 height 34
type input "14"
click at [724, 505] on div "Comment" at bounding box center [777, 510] width 929 height 73
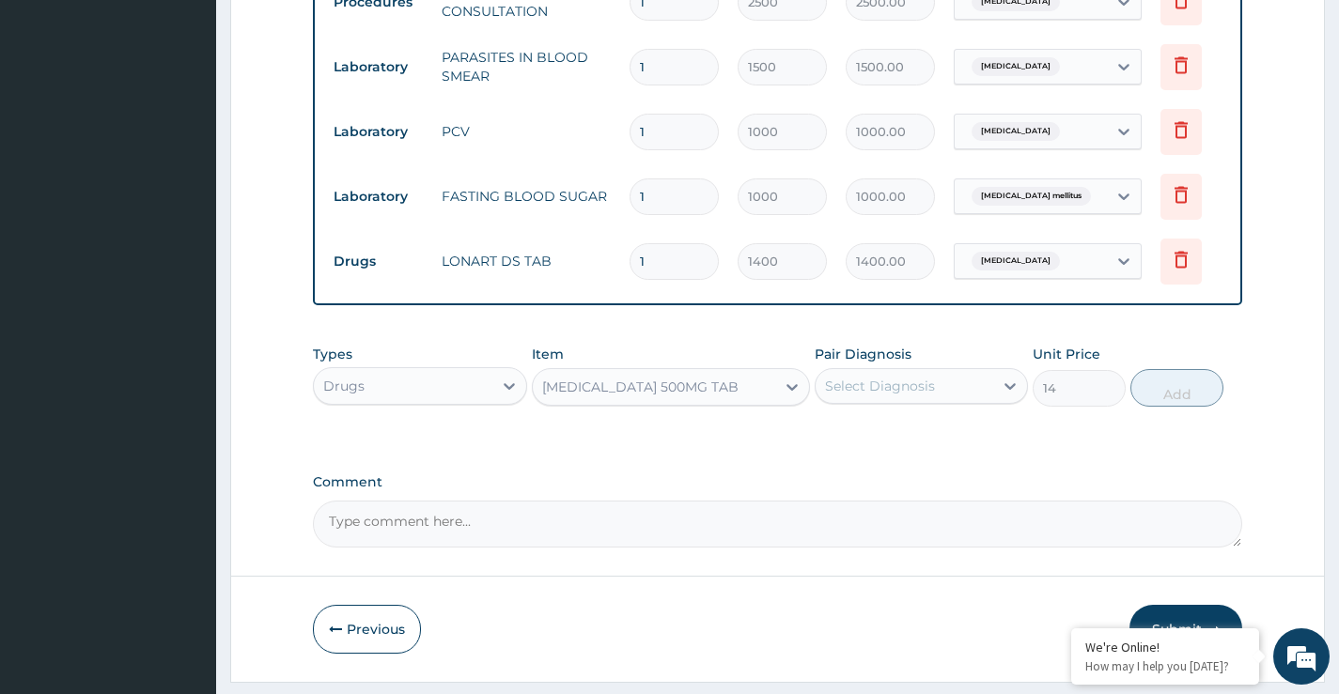
drag, startPoint x: 873, startPoint y: 408, endPoint x: 880, endPoint y: 415, distance: 10.6
click at [876, 401] on div "Select Diagnosis" at bounding box center [905, 386] width 178 height 30
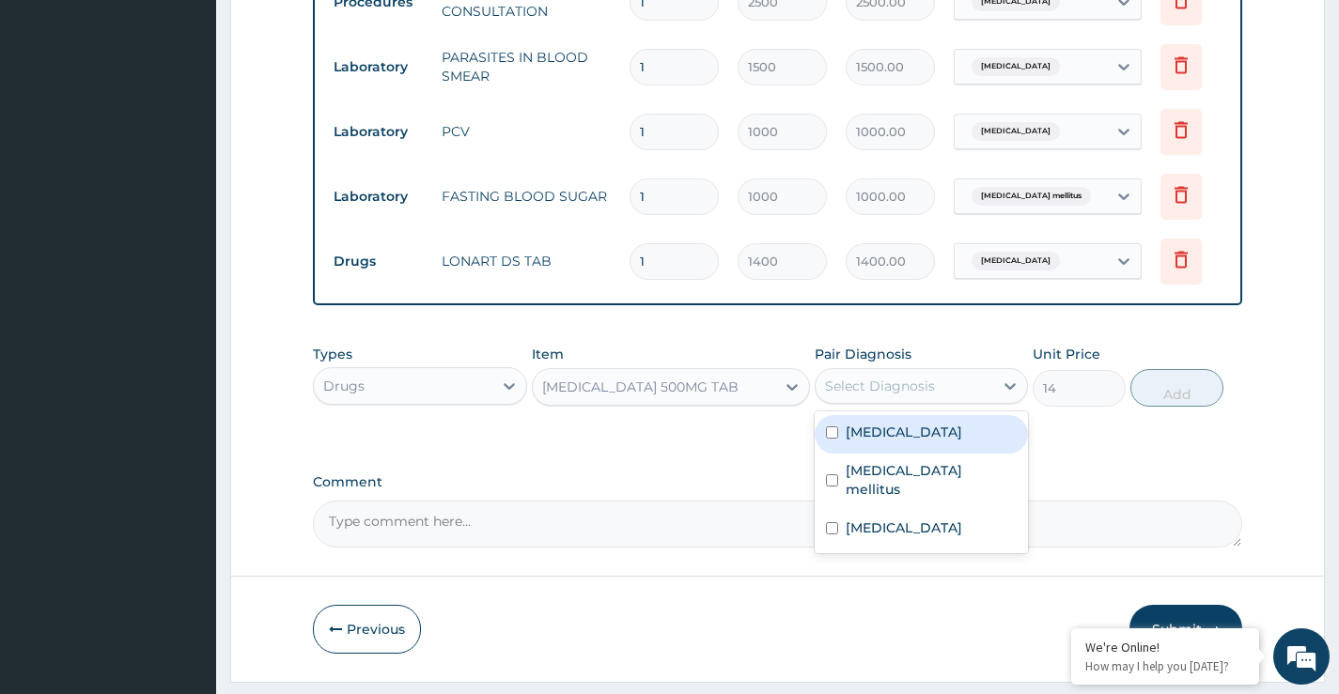
click at [890, 441] on label "Malaria" at bounding box center [904, 432] width 117 height 19
checkbox input "true"
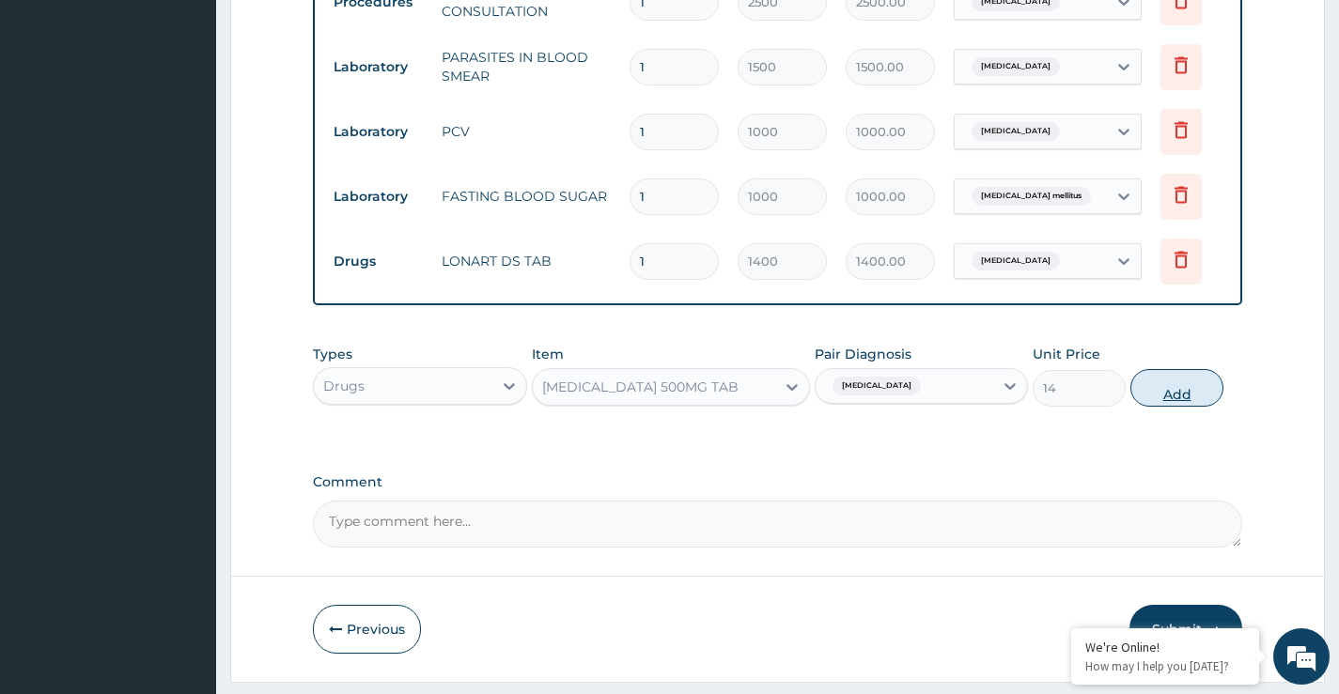
click at [1189, 393] on button "Add" at bounding box center [1176, 388] width 93 height 38
type input "0"
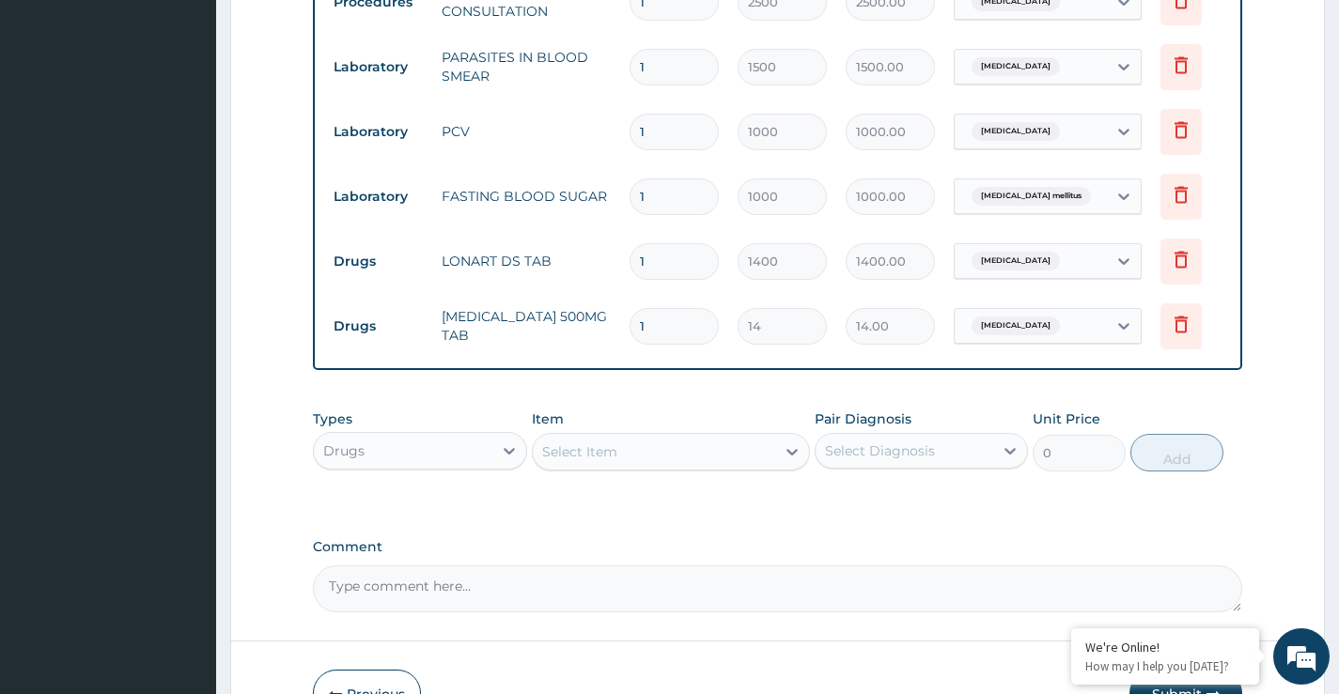
type input "18"
type input "252.00"
type input "18"
click at [1113, 393] on div "PA Code / Prescription Code Enter Code(Secondary Care Only) Encounter Date 07-0…" at bounding box center [777, 6] width 929 height 1213
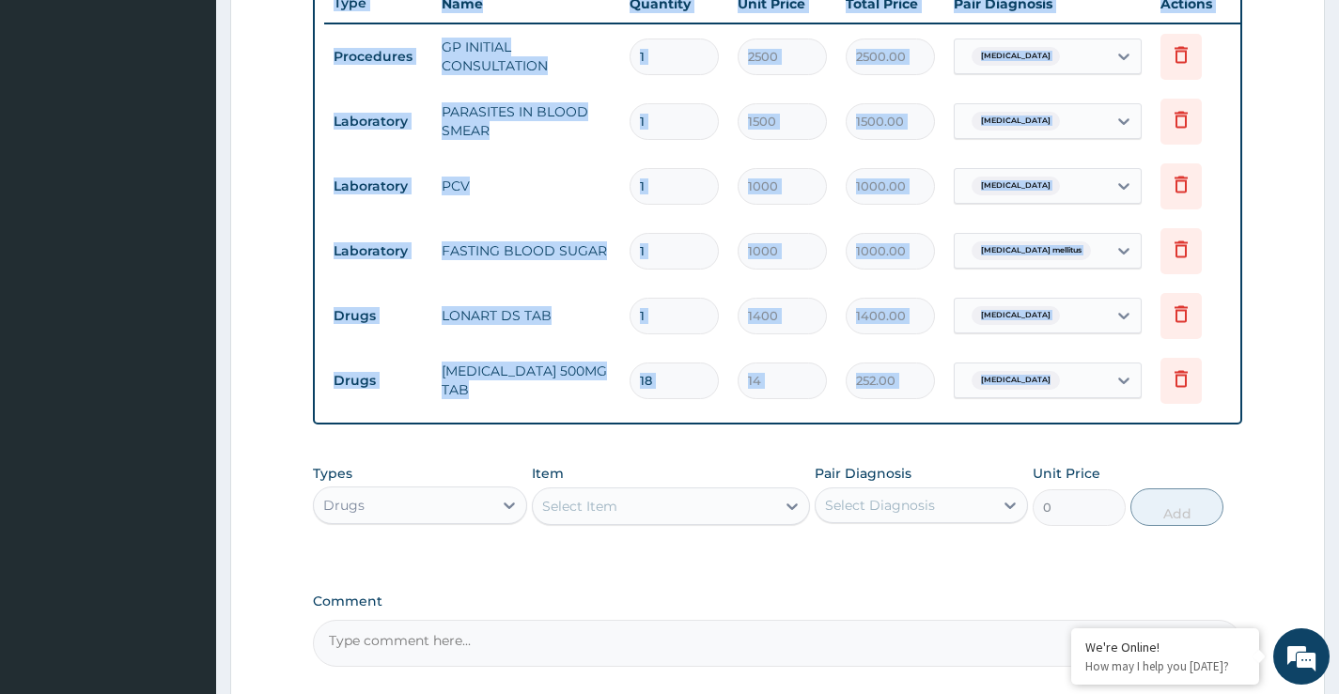
scroll to position [909, 0]
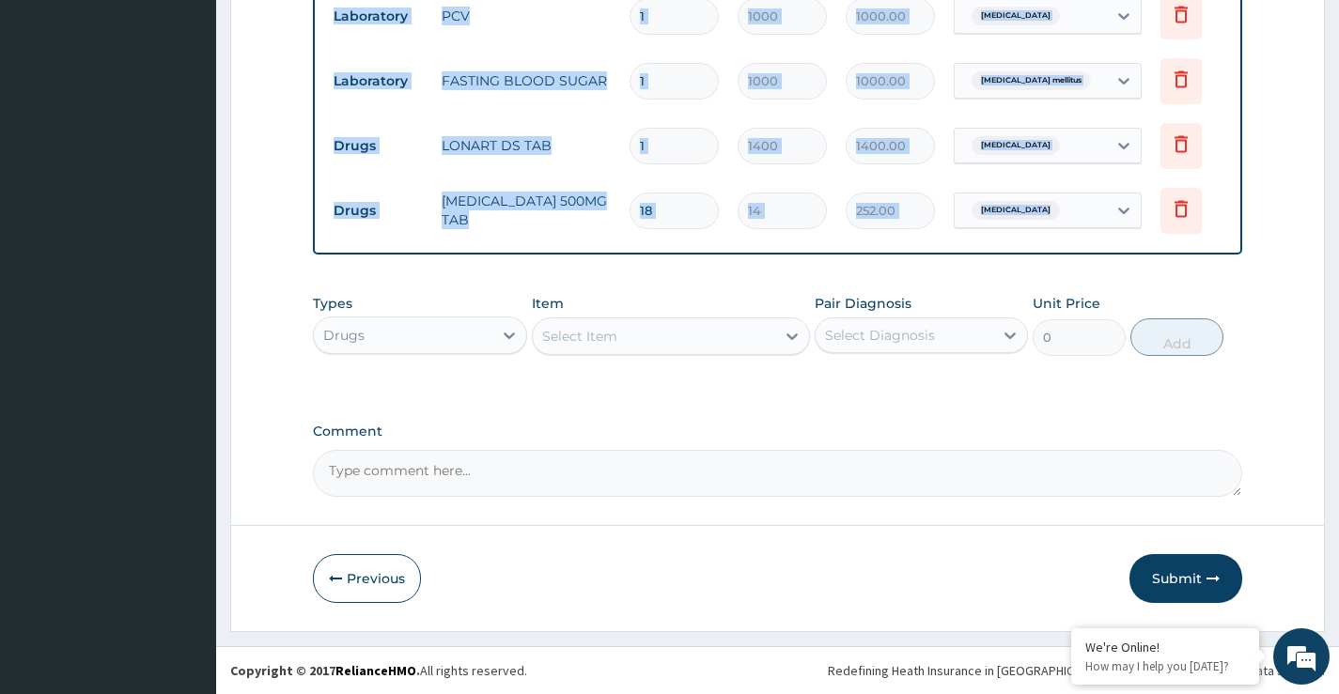
click at [1166, 580] on button "Submit" at bounding box center [1185, 578] width 113 height 49
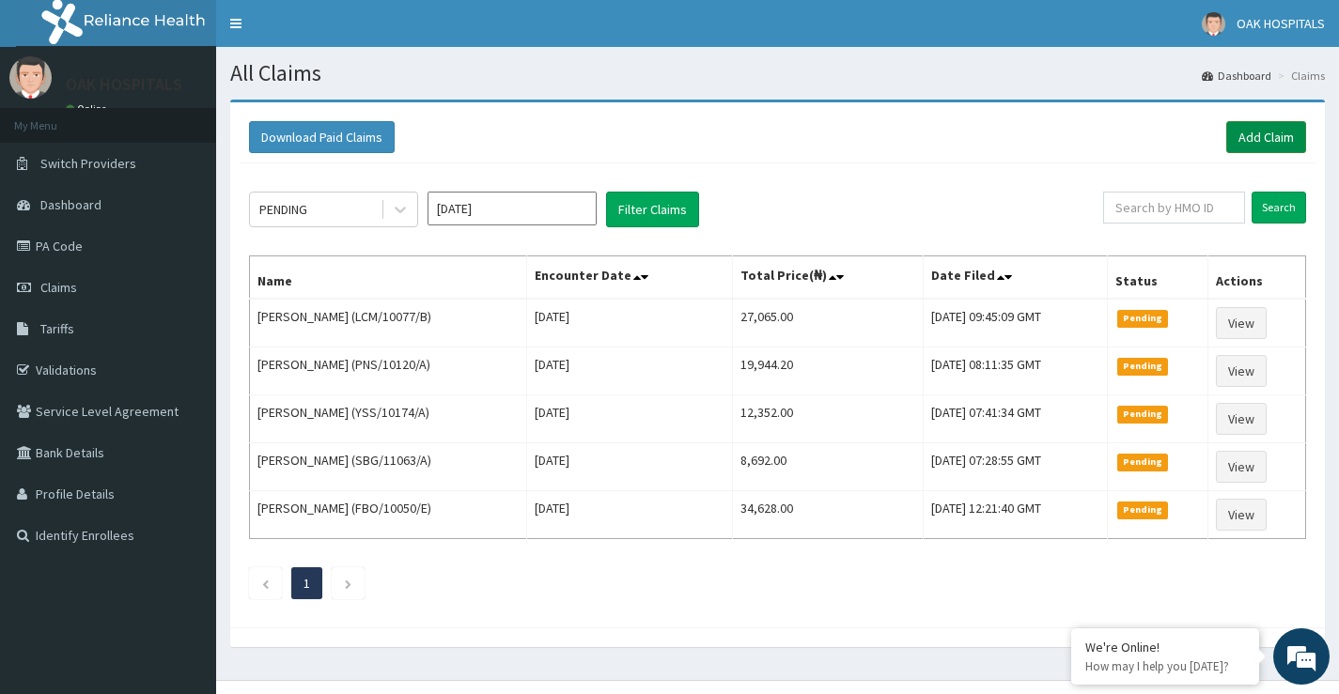
click at [1276, 139] on link "Add Claim" at bounding box center [1266, 137] width 80 height 32
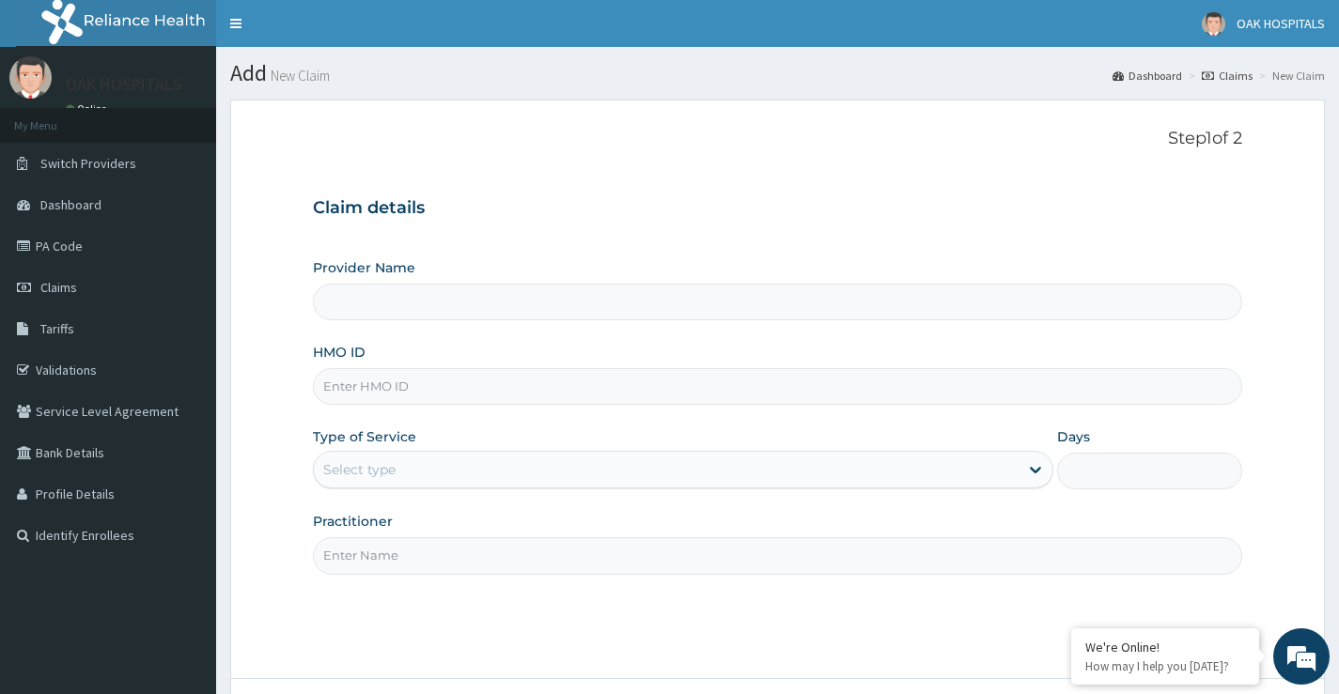
type input "Oak Hospitals"
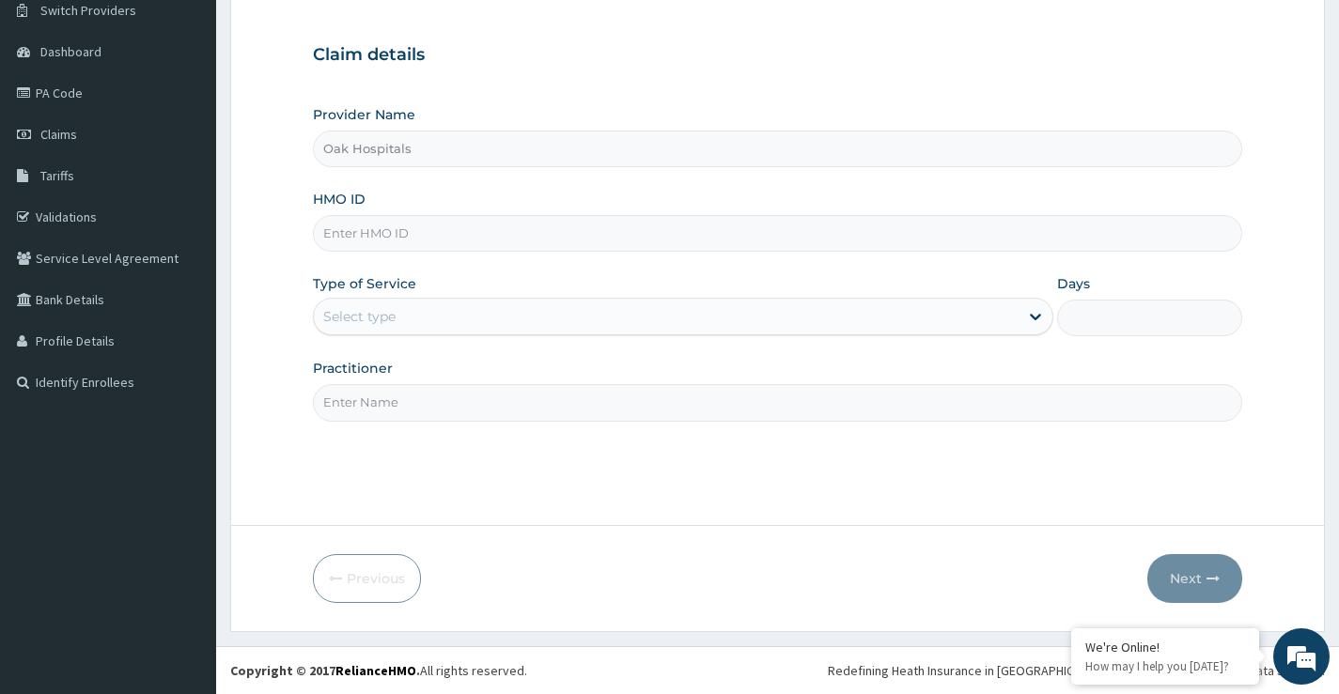
click at [408, 231] on input "HMO ID" at bounding box center [777, 233] width 929 height 37
type input "OHT/12106/A"
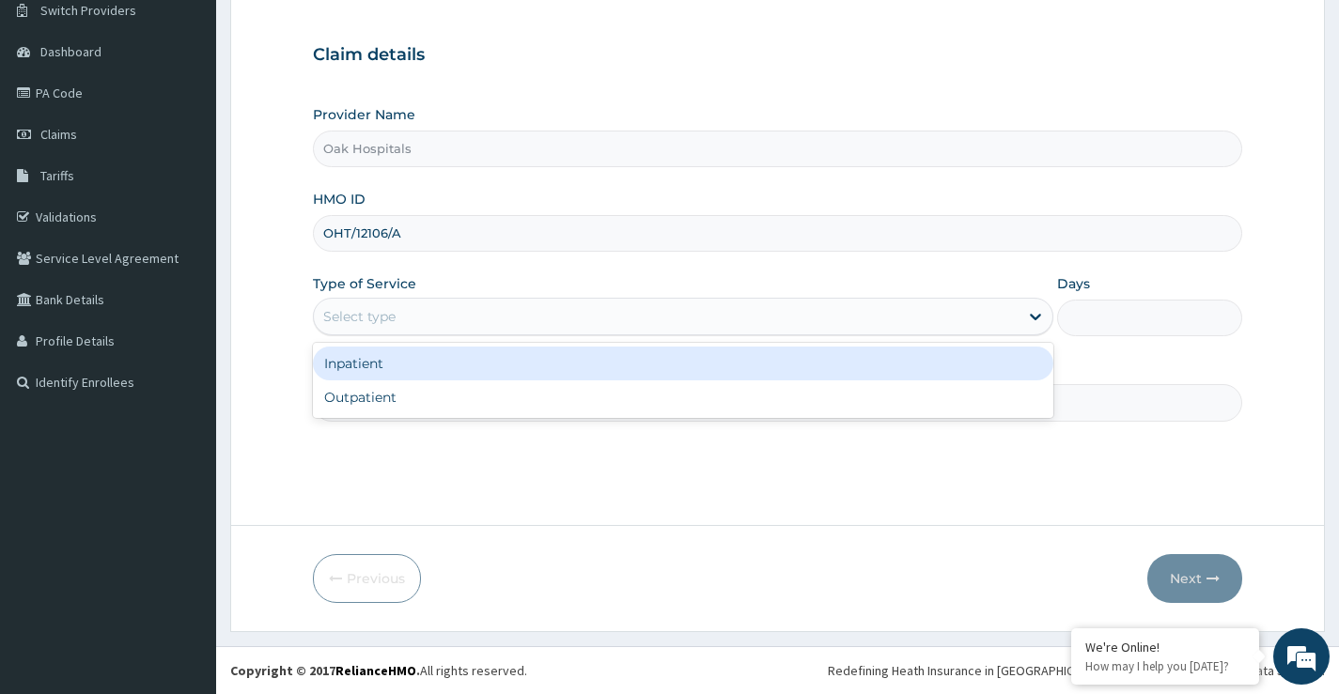
click at [361, 332] on div "Select type" at bounding box center [666, 317] width 705 height 30
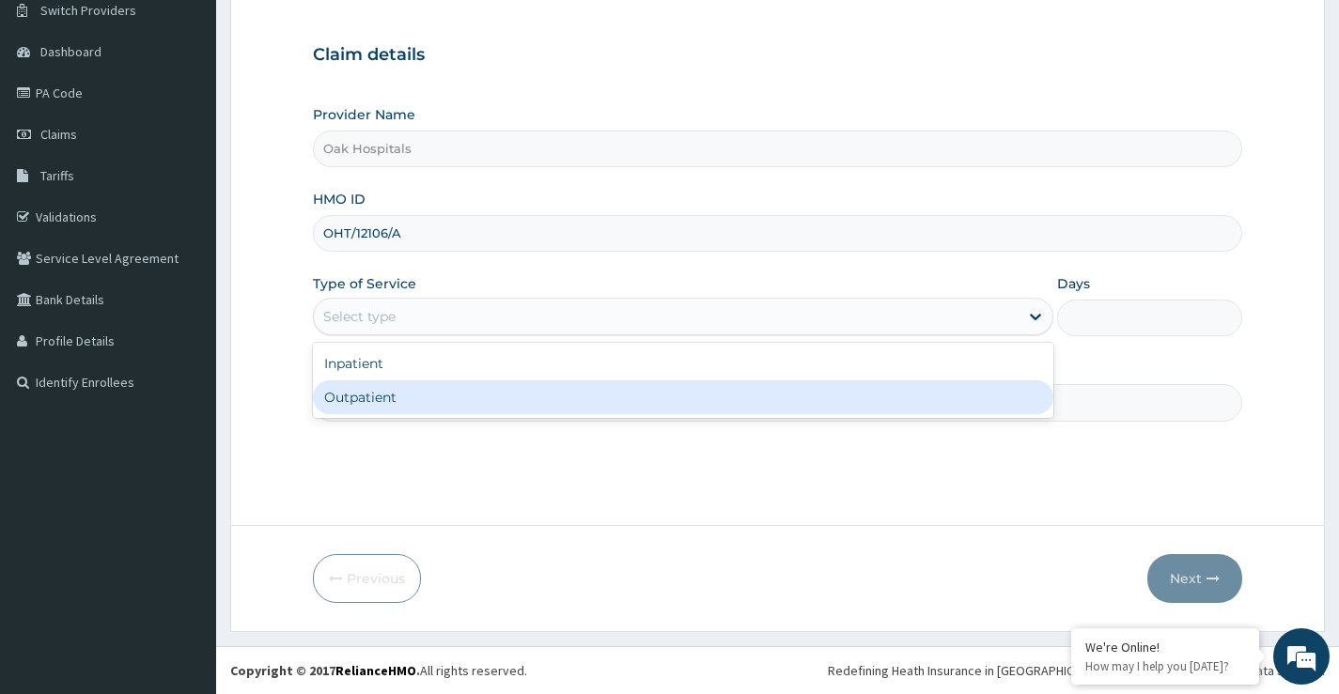
click at [383, 392] on div "Outpatient" at bounding box center [683, 398] width 740 height 34
type input "1"
click at [383, 392] on input "Practitioner" at bounding box center [777, 402] width 929 height 37
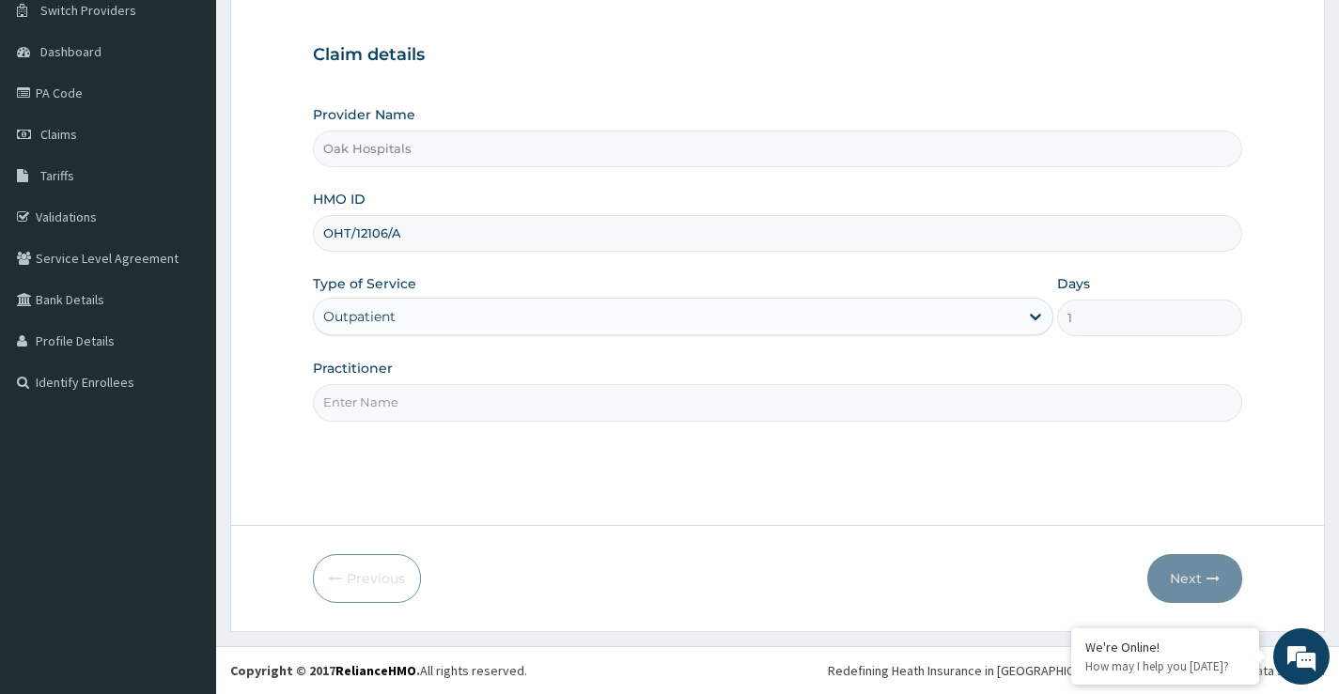
click at [382, 393] on input "Practitioner" at bounding box center [777, 402] width 929 height 37
type input "DR OJI"
click at [1189, 573] on button "Next" at bounding box center [1194, 578] width 95 height 49
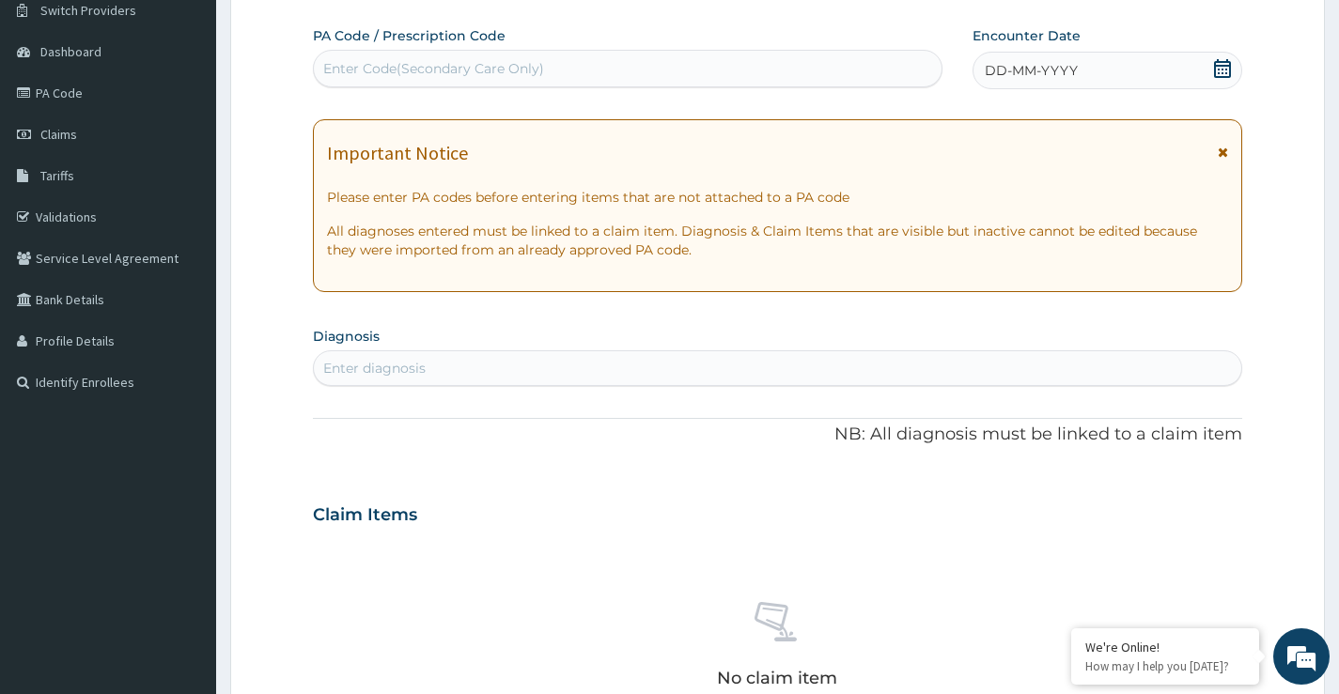
click at [1230, 78] on span at bounding box center [1222, 70] width 19 height 23
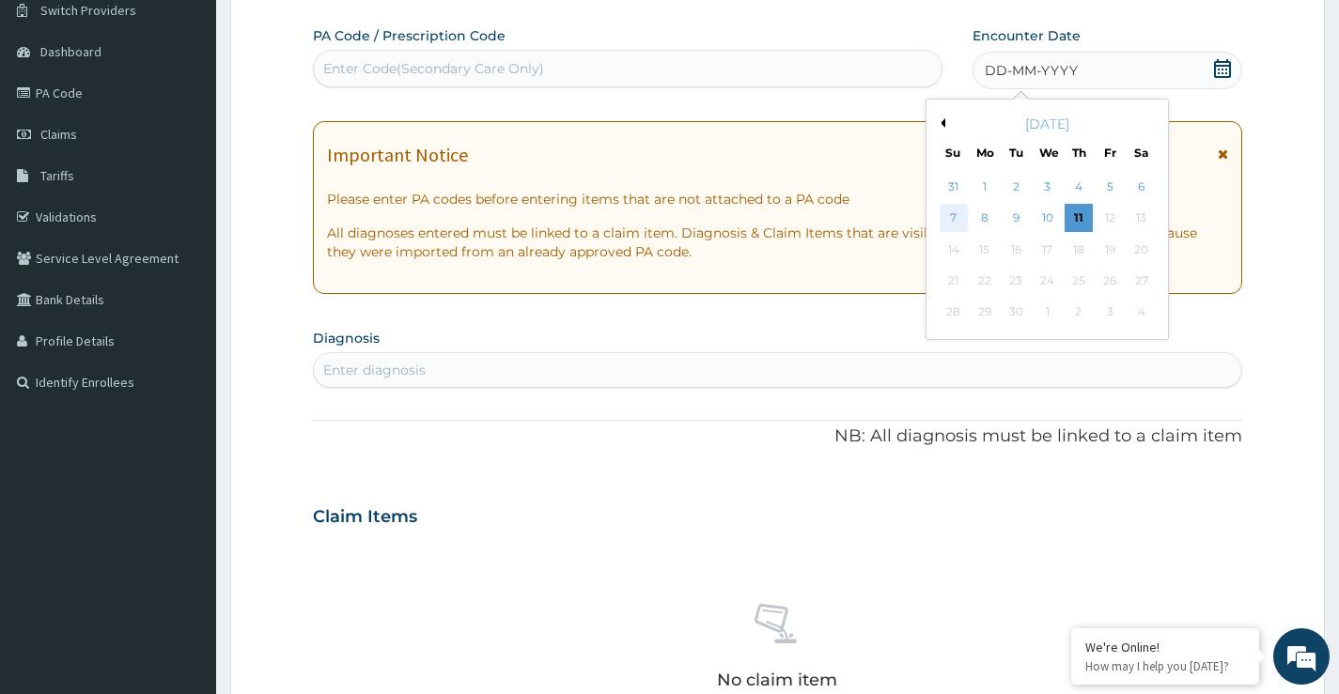
click at [958, 220] on div "7" at bounding box center [953, 219] width 28 height 28
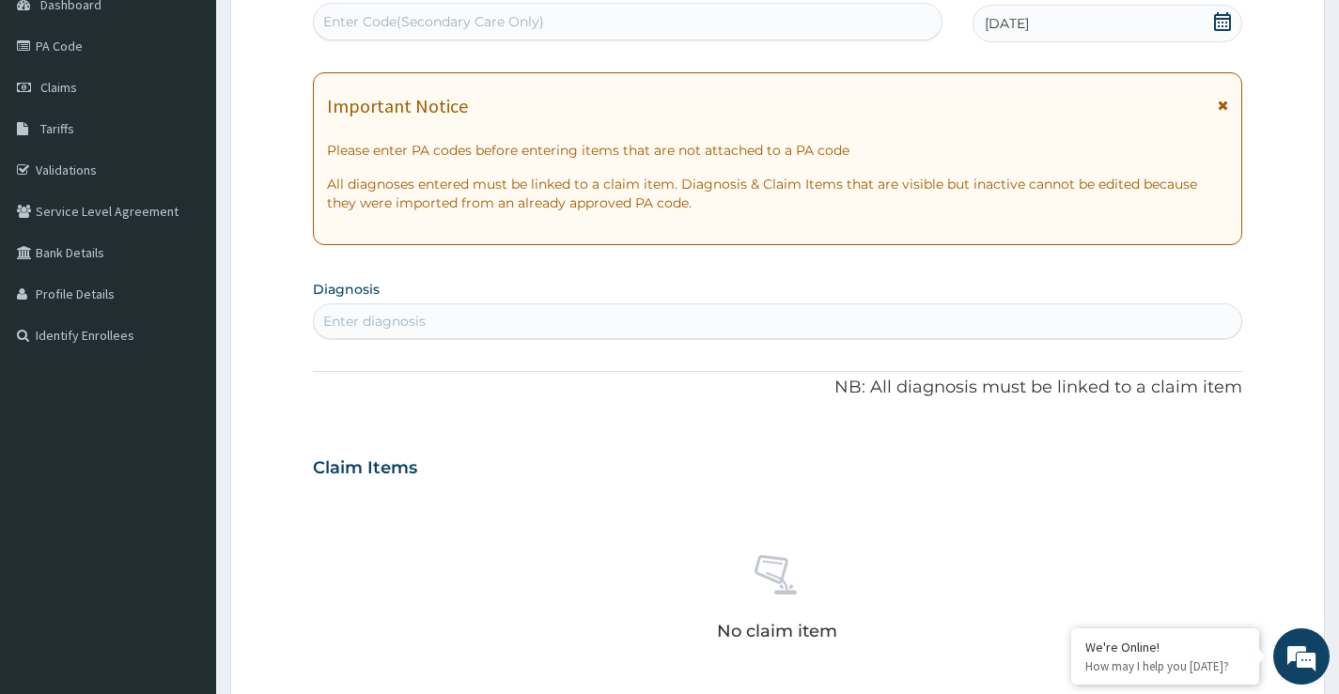
scroll to position [341, 0]
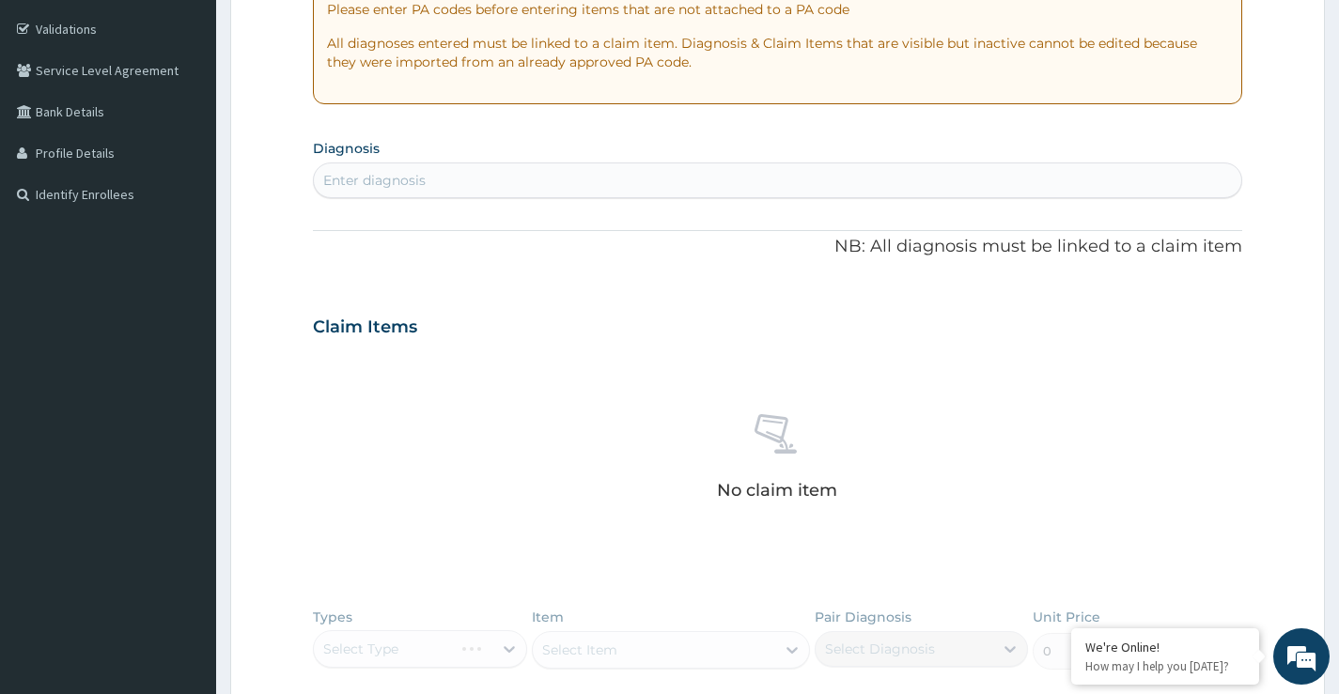
click at [444, 192] on div "Enter diagnosis" at bounding box center [777, 180] width 927 height 30
type input "MALAR"
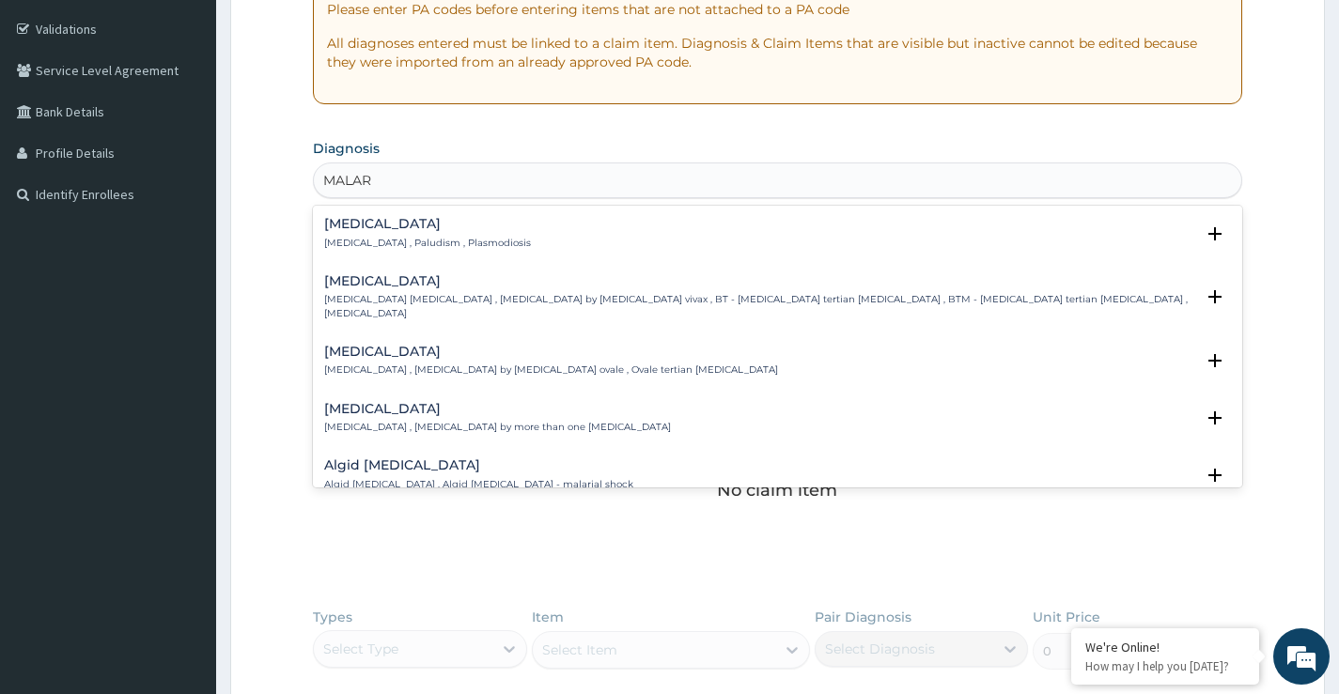
click at [361, 234] on div "Malaria Malaria , Paludism , Plasmodiosis" at bounding box center [427, 233] width 207 height 33
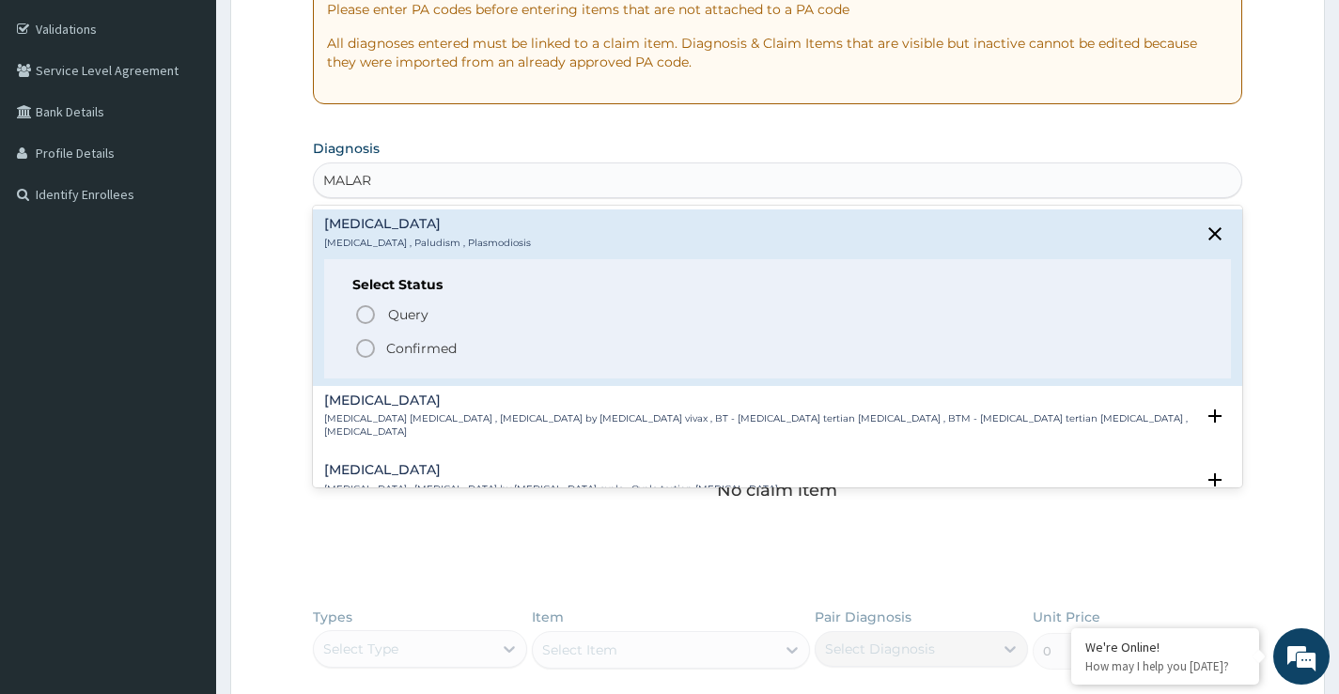
click at [394, 348] on p "Confirmed" at bounding box center [421, 348] width 70 height 19
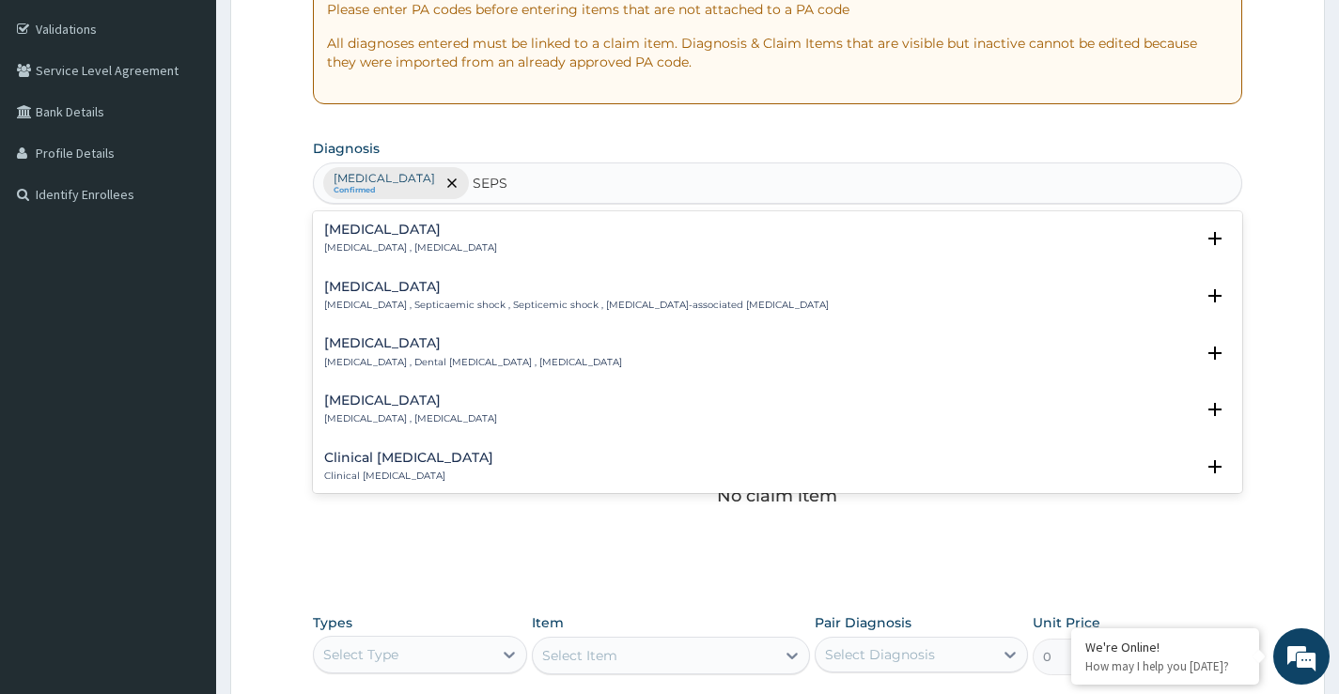
type input "SEPSI"
click at [369, 236] on h4 "Sepsis" at bounding box center [410, 230] width 173 height 14
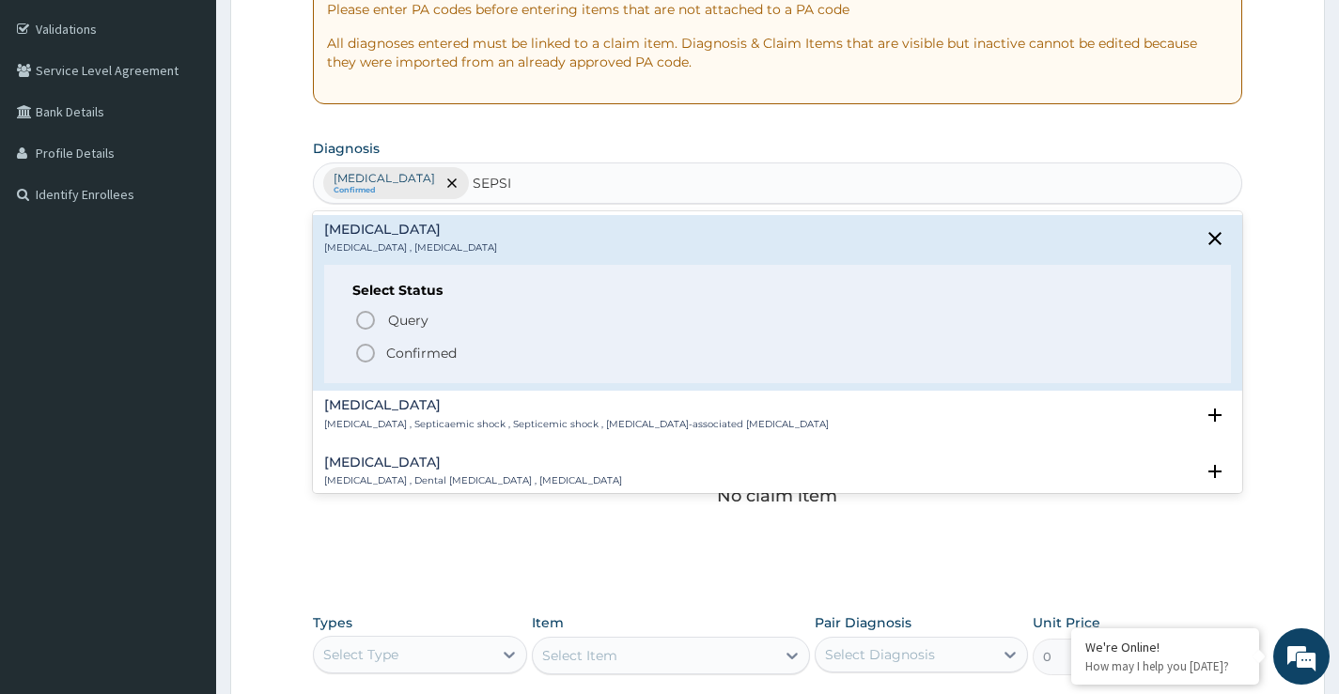
click at [379, 351] on span "Confirmed" at bounding box center [778, 353] width 848 height 23
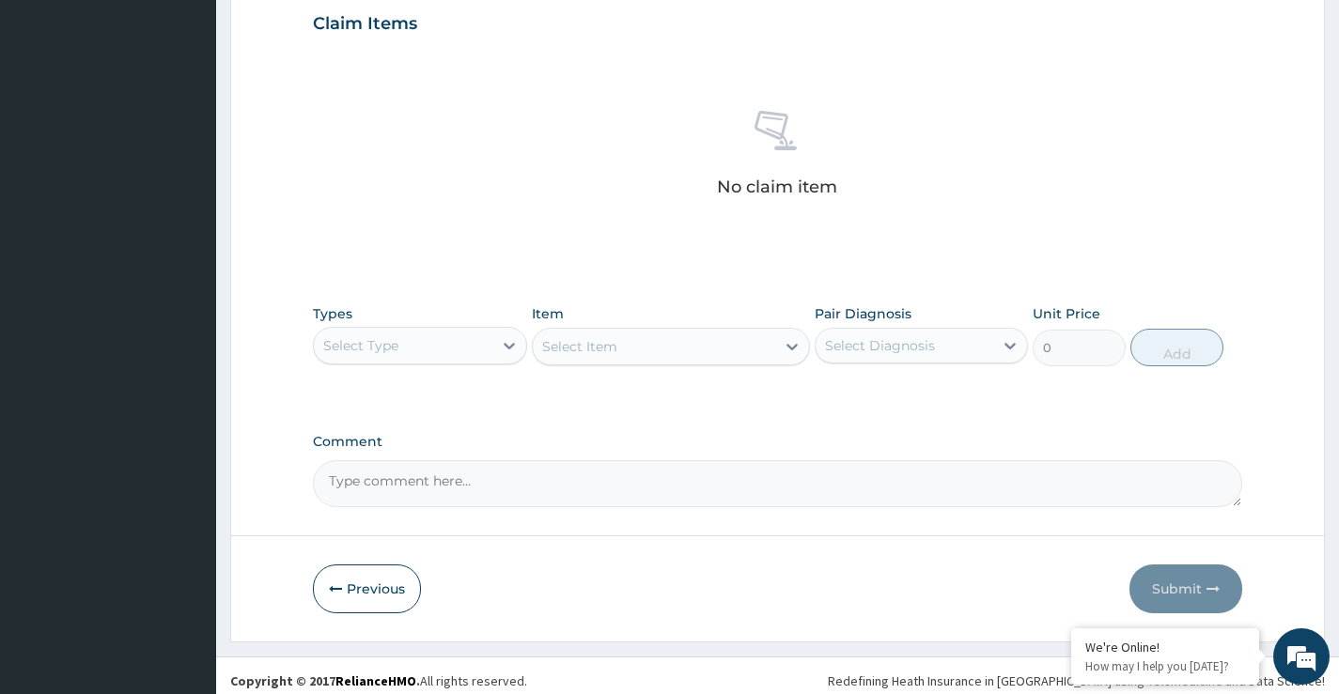
scroll to position [660, 0]
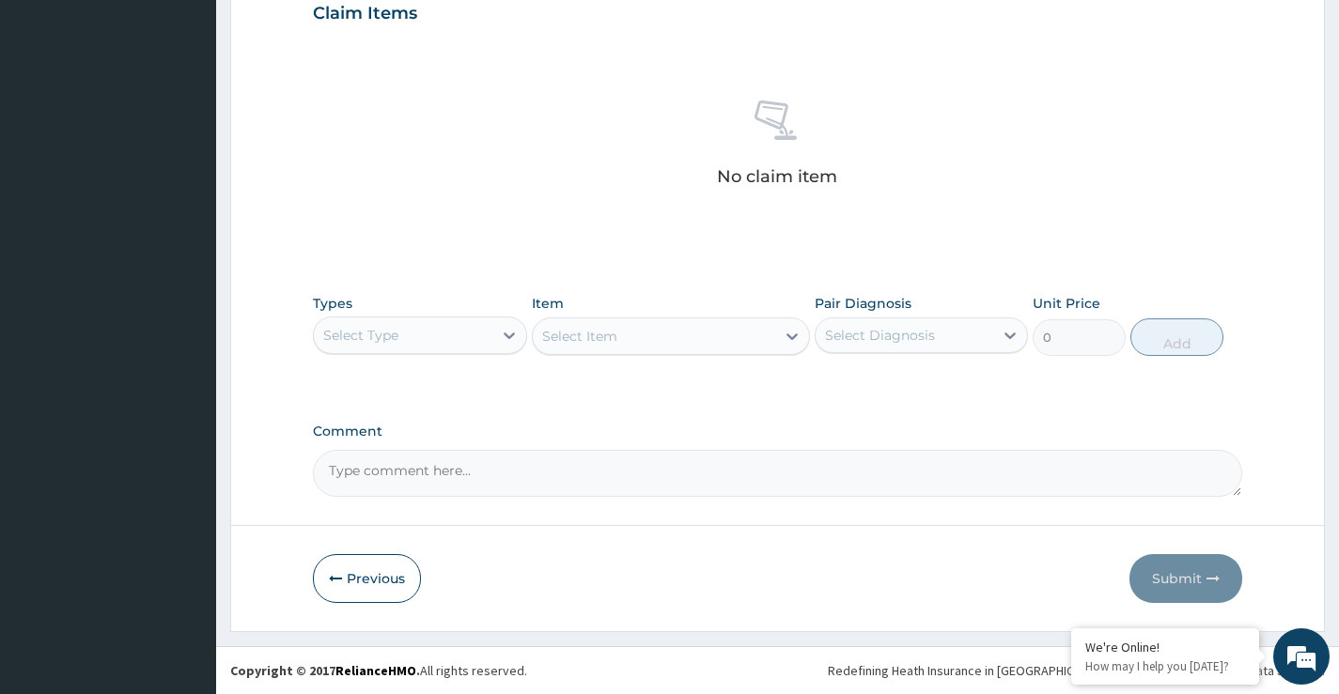
click at [385, 333] on div "Select Type" at bounding box center [360, 335] width 75 height 19
drag, startPoint x: 385, startPoint y: 333, endPoint x: 395, endPoint y: 393, distance: 60.9
click at [382, 333] on div "Select Type" at bounding box center [360, 335] width 75 height 19
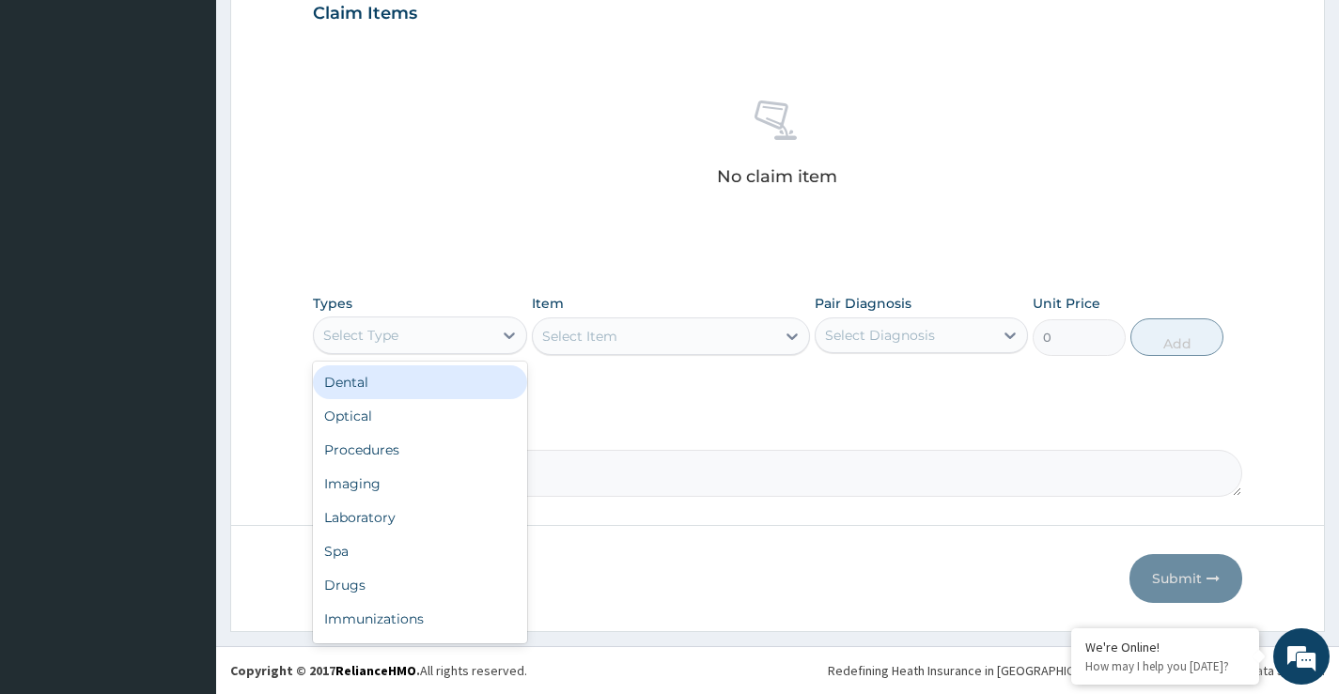
click at [391, 349] on div "Select Type" at bounding box center [403, 335] width 178 height 30
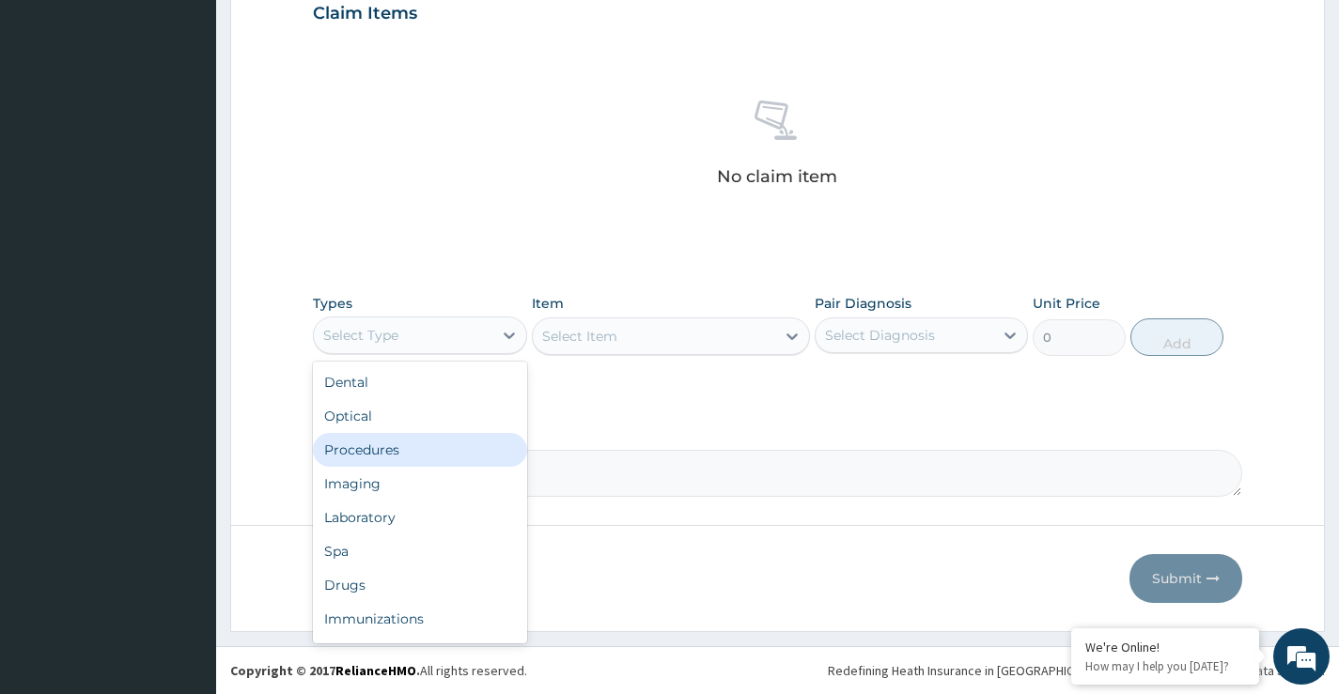
click at [387, 453] on div "Procedures" at bounding box center [419, 450] width 213 height 34
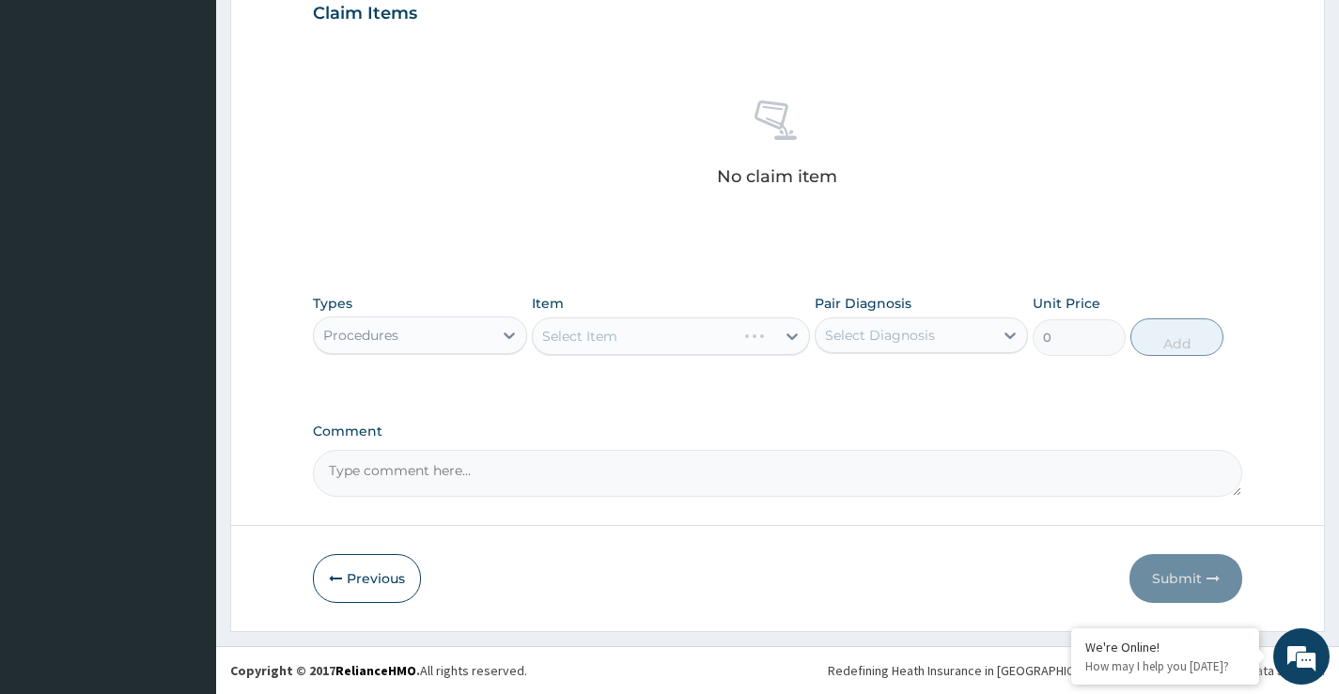
click at [848, 350] on div "Select Diagnosis" at bounding box center [921, 336] width 213 height 36
click at [867, 373] on label "Malaria" at bounding box center [904, 381] width 117 height 19
checkbox input "true"
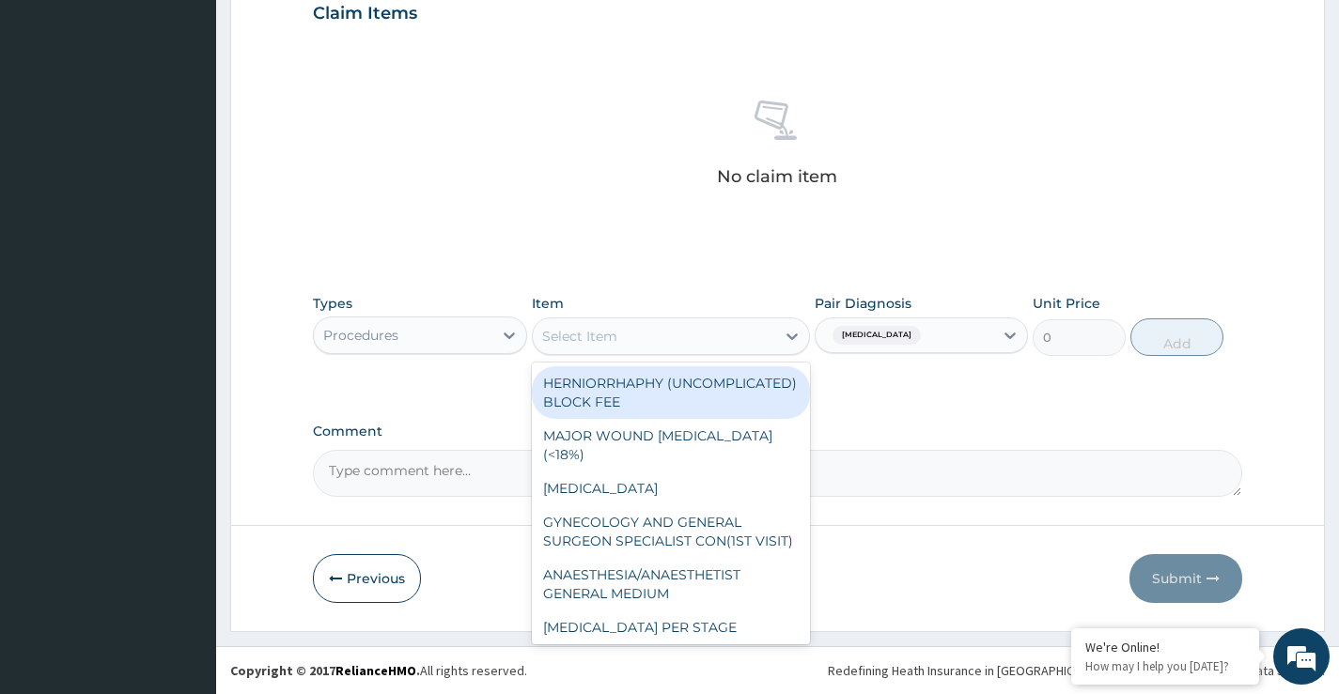
drag, startPoint x: 607, startPoint y: 354, endPoint x: 614, endPoint y: 345, distance: 11.5
click at [609, 351] on div "Select Item" at bounding box center [671, 337] width 279 height 38
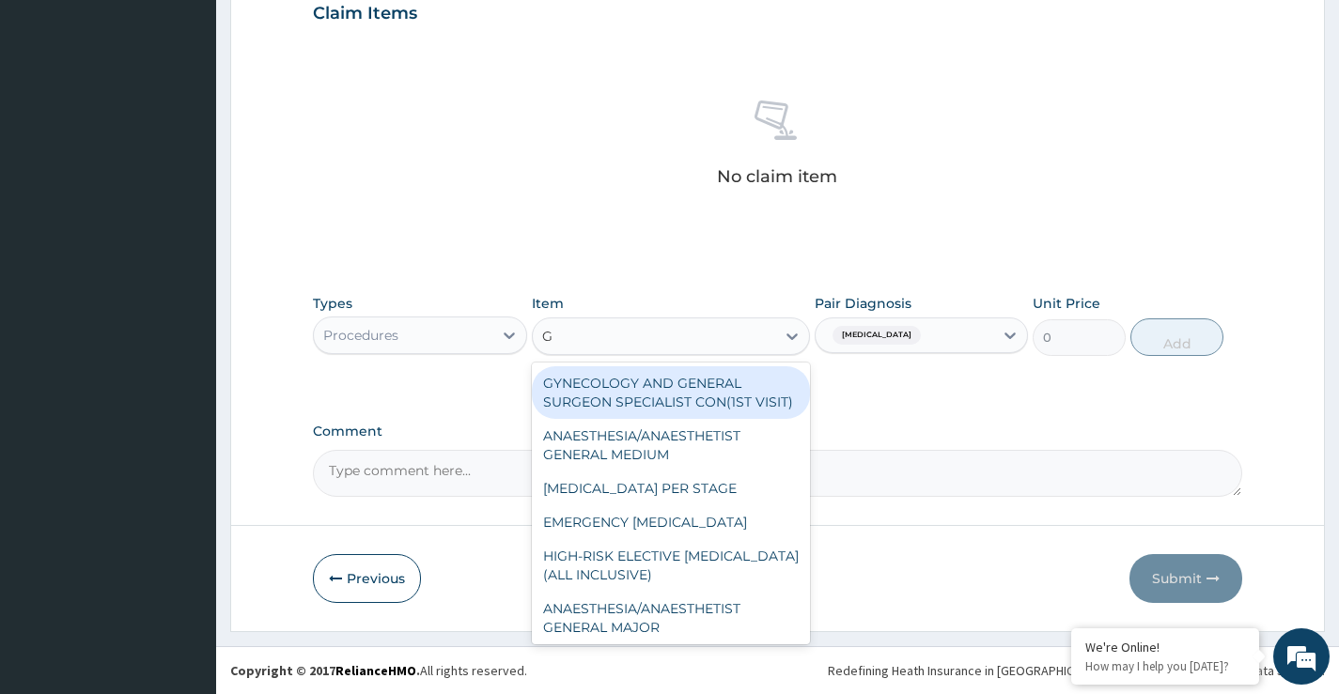
type input "GP"
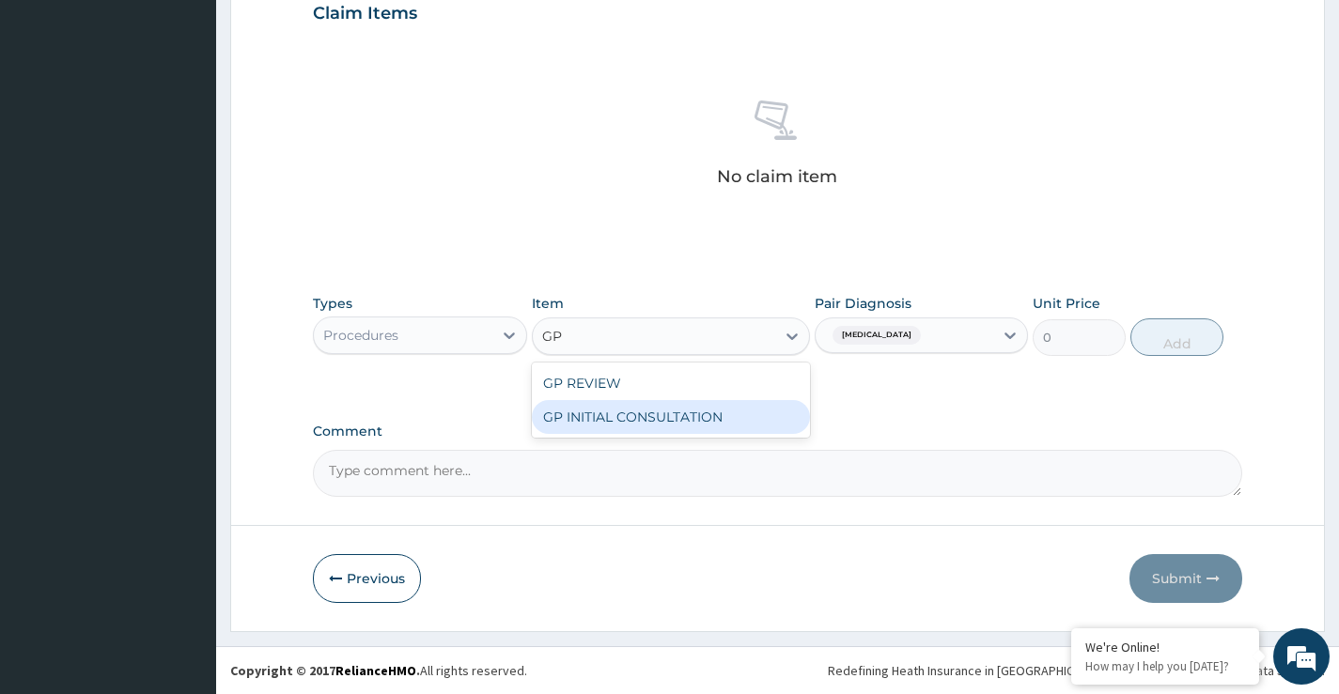
click at [691, 422] on div "GP INITIAL CONSULTATION" at bounding box center [671, 417] width 279 height 34
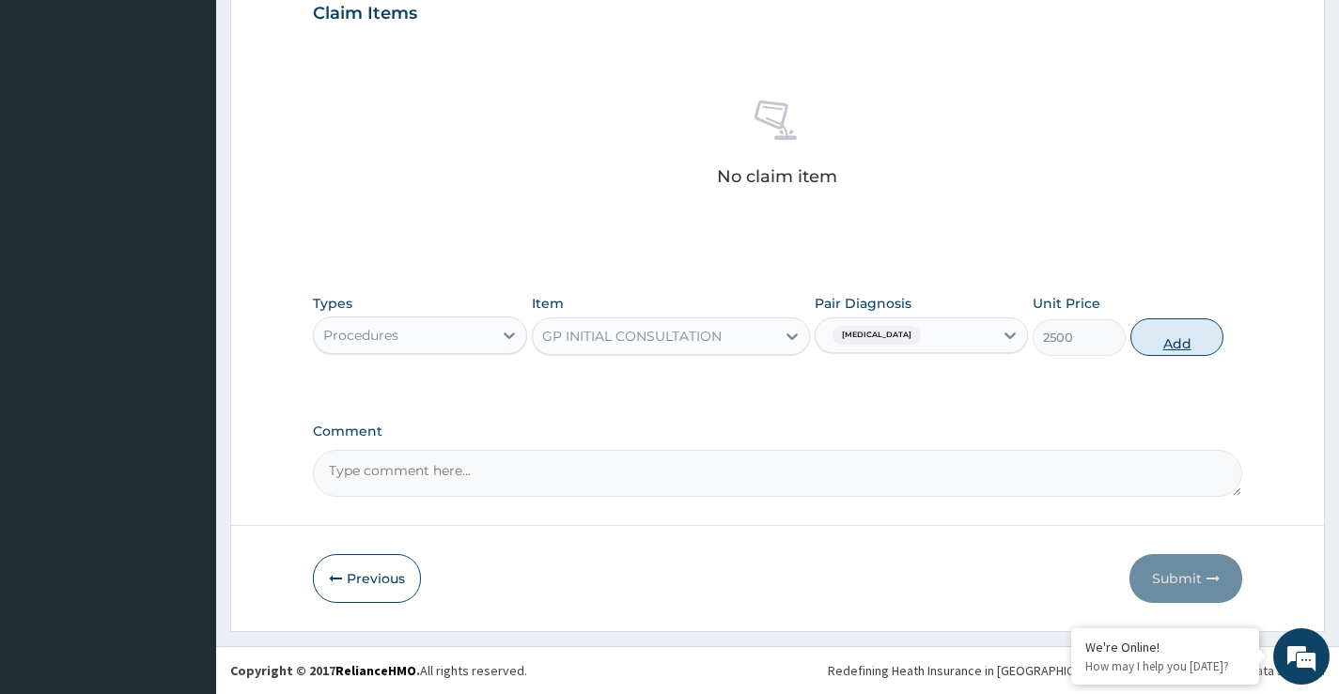
click at [1189, 342] on button "Add" at bounding box center [1176, 338] width 93 height 38
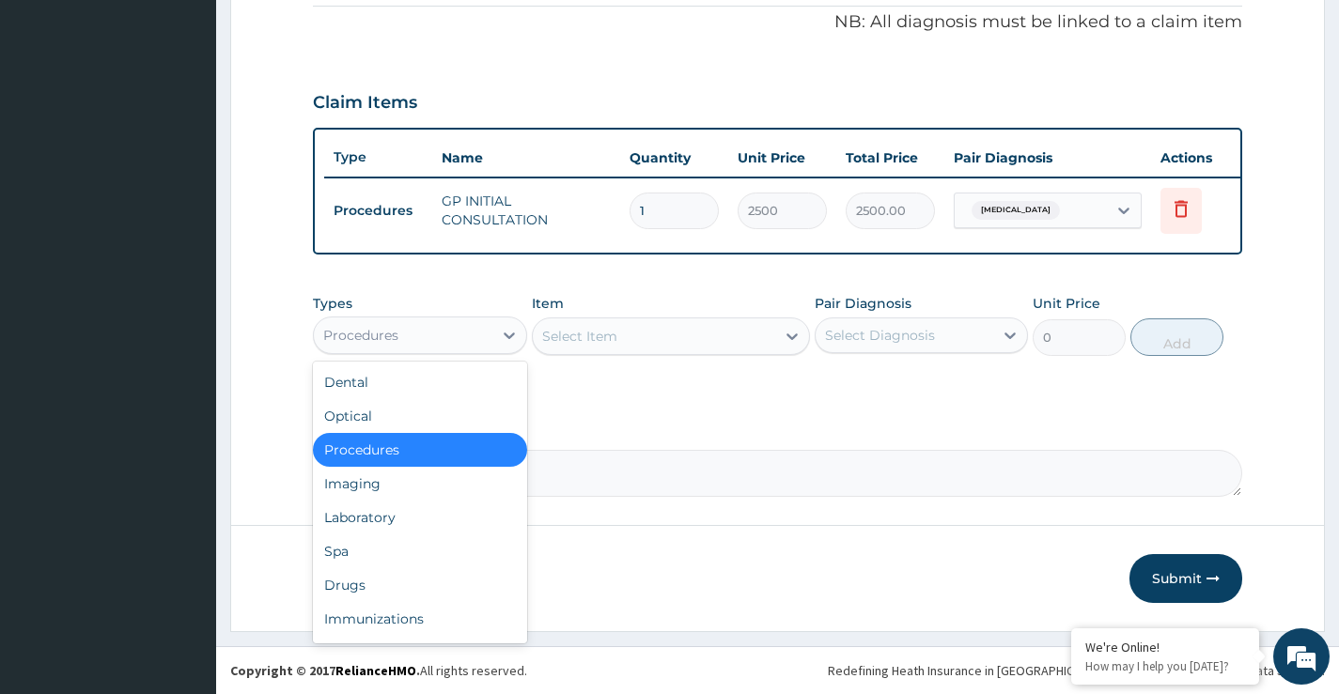
click at [408, 340] on div "Procedures" at bounding box center [403, 335] width 178 height 30
click at [364, 517] on div "Laboratory" at bounding box center [419, 518] width 213 height 34
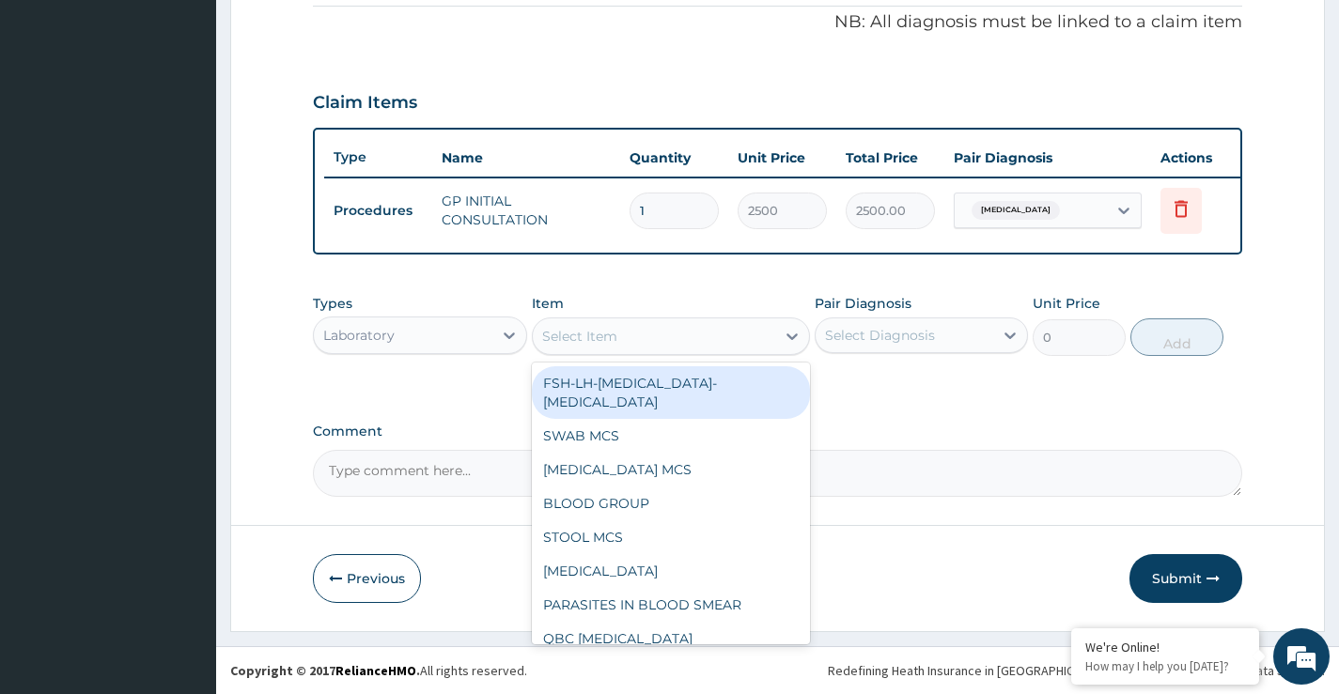
click at [585, 347] on div "Select Item" at bounding box center [654, 336] width 243 height 30
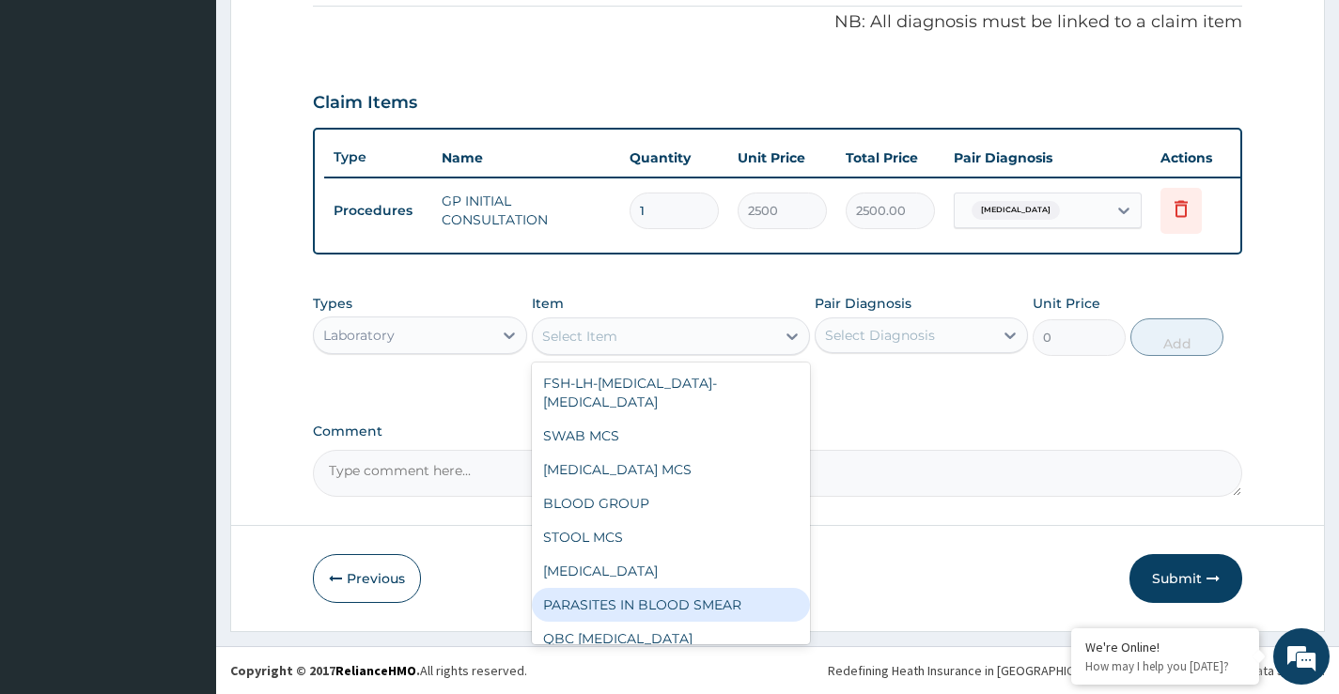
click at [662, 593] on div "PARASITES IN BLOOD SMEAR" at bounding box center [671, 605] width 279 height 34
click at [662, 593] on div "Previous Submit" at bounding box center [777, 578] width 929 height 49
type input "1500"
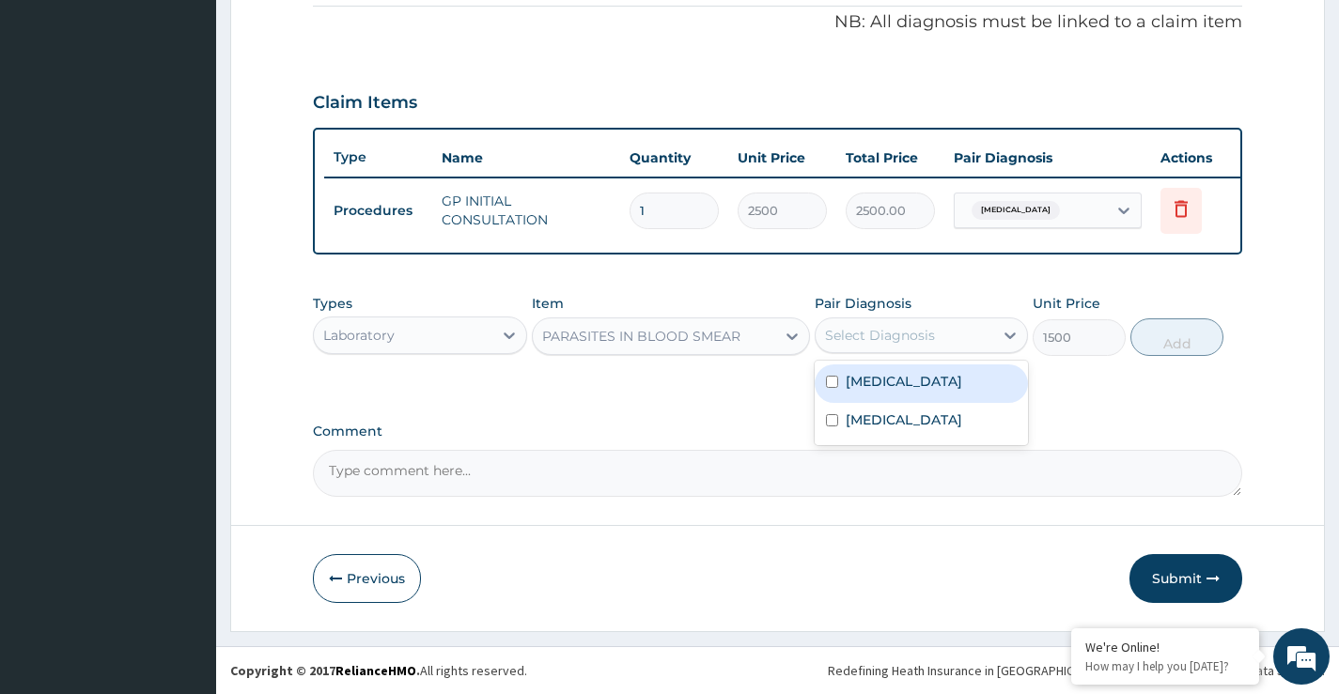
click at [912, 342] on div "Select Diagnosis" at bounding box center [880, 335] width 110 height 19
click at [915, 392] on div "Malaria" at bounding box center [921, 384] width 213 height 39
checkbox input "true"
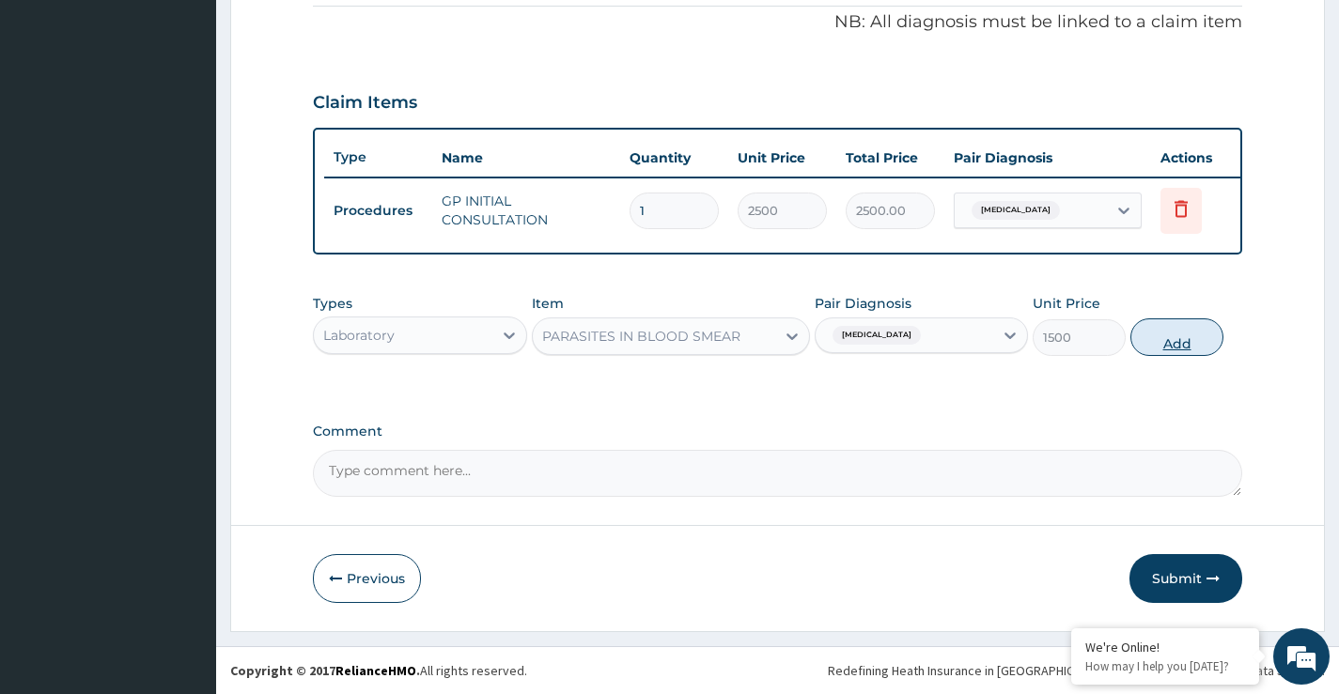
click at [1155, 340] on button "Add" at bounding box center [1176, 338] width 93 height 38
click at [1155, 340] on div "PA Code / Prescription Code Enter Code(Secondary Care Only) Encounter Date 07-0…" at bounding box center [777, 52] width 929 height 889
type input "0"
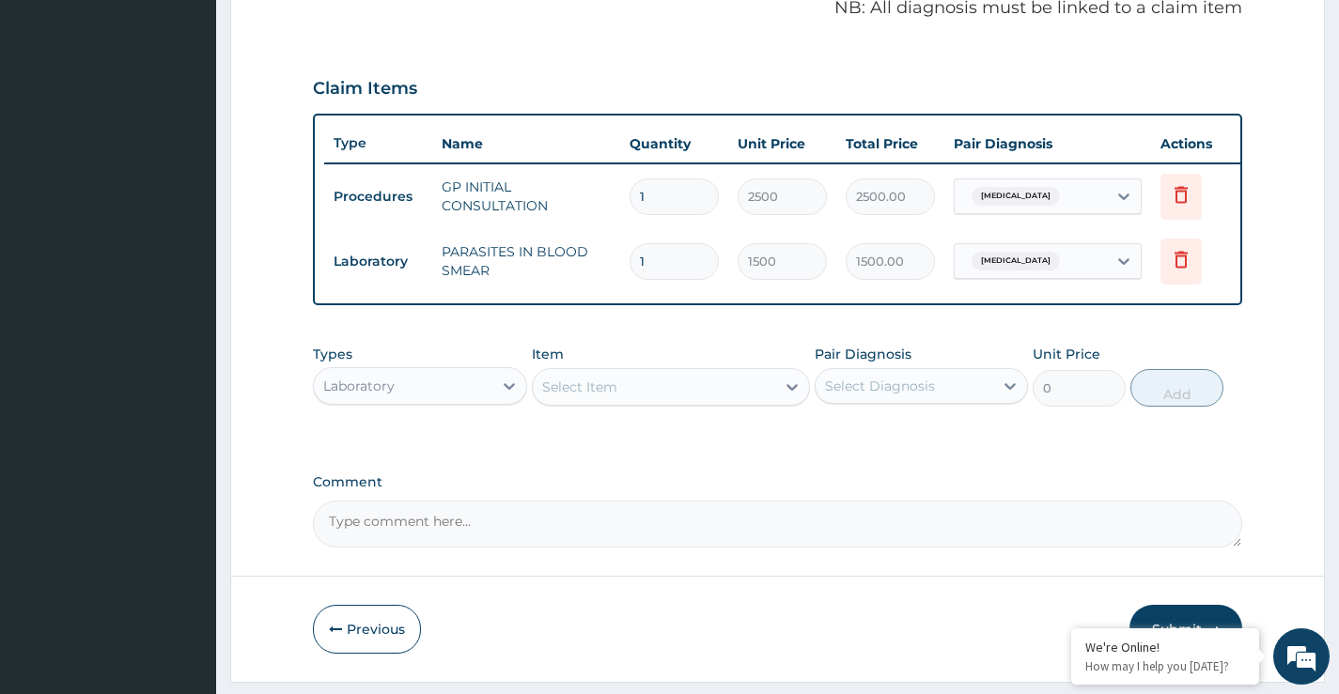
click at [678, 402] on div "Select Item" at bounding box center [654, 387] width 243 height 30
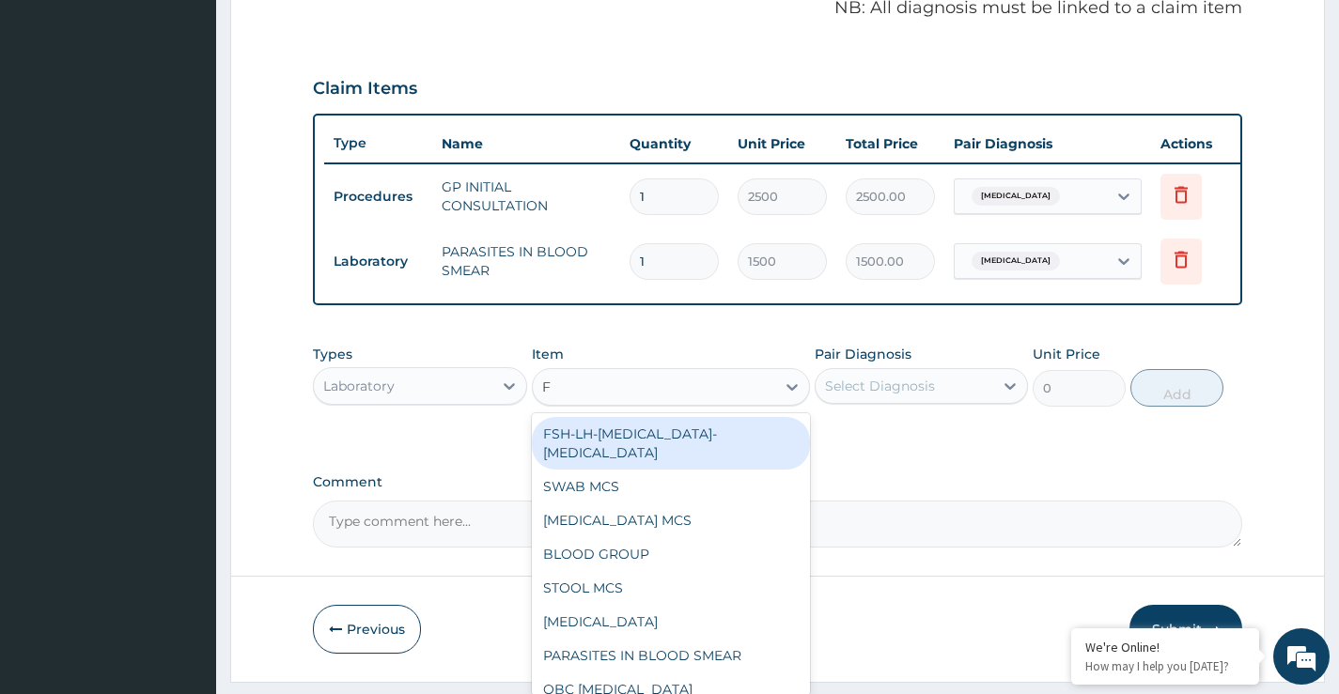
type input "FB"
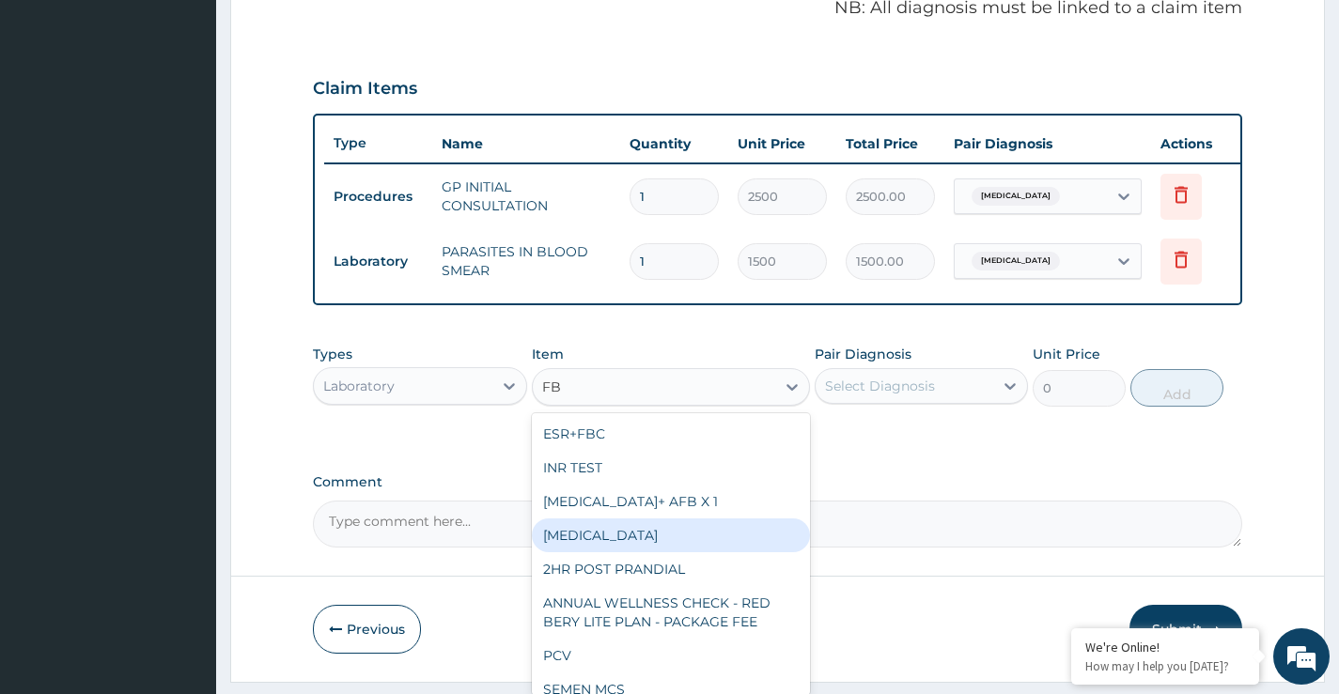
scroll to position [83, 0]
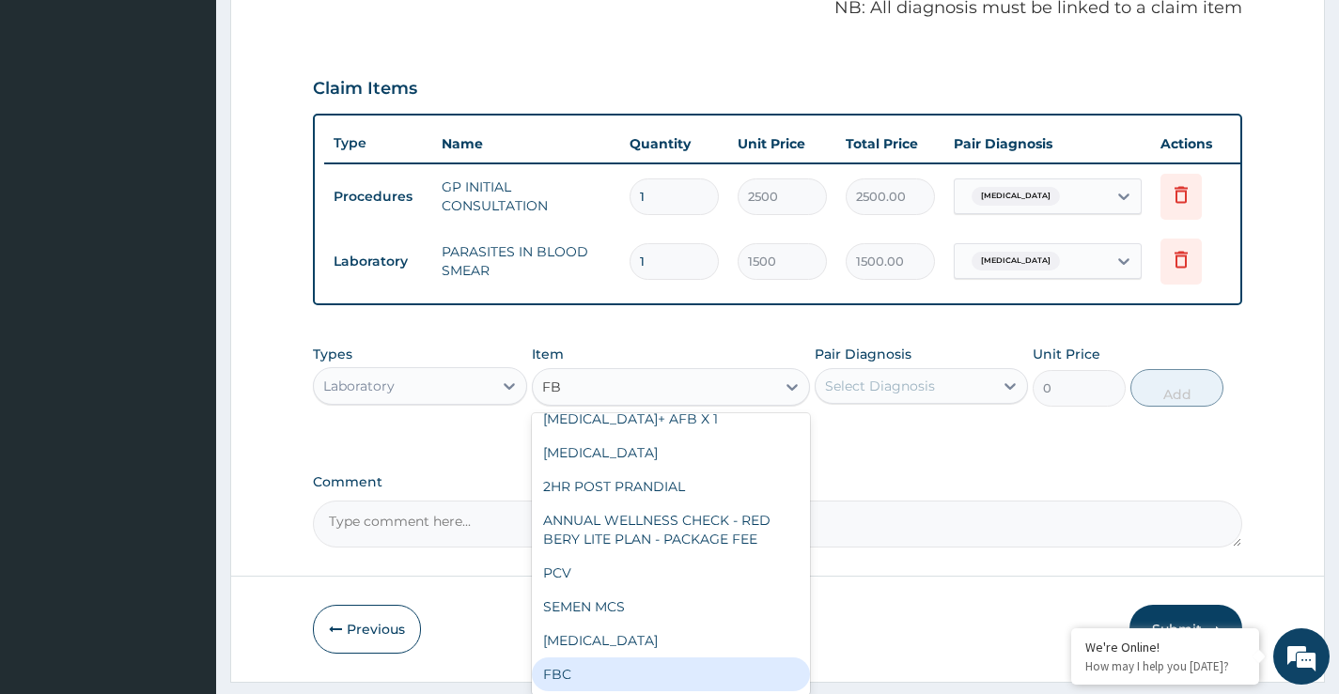
click at [611, 685] on div "FBC" at bounding box center [671, 675] width 279 height 34
type input "2500"
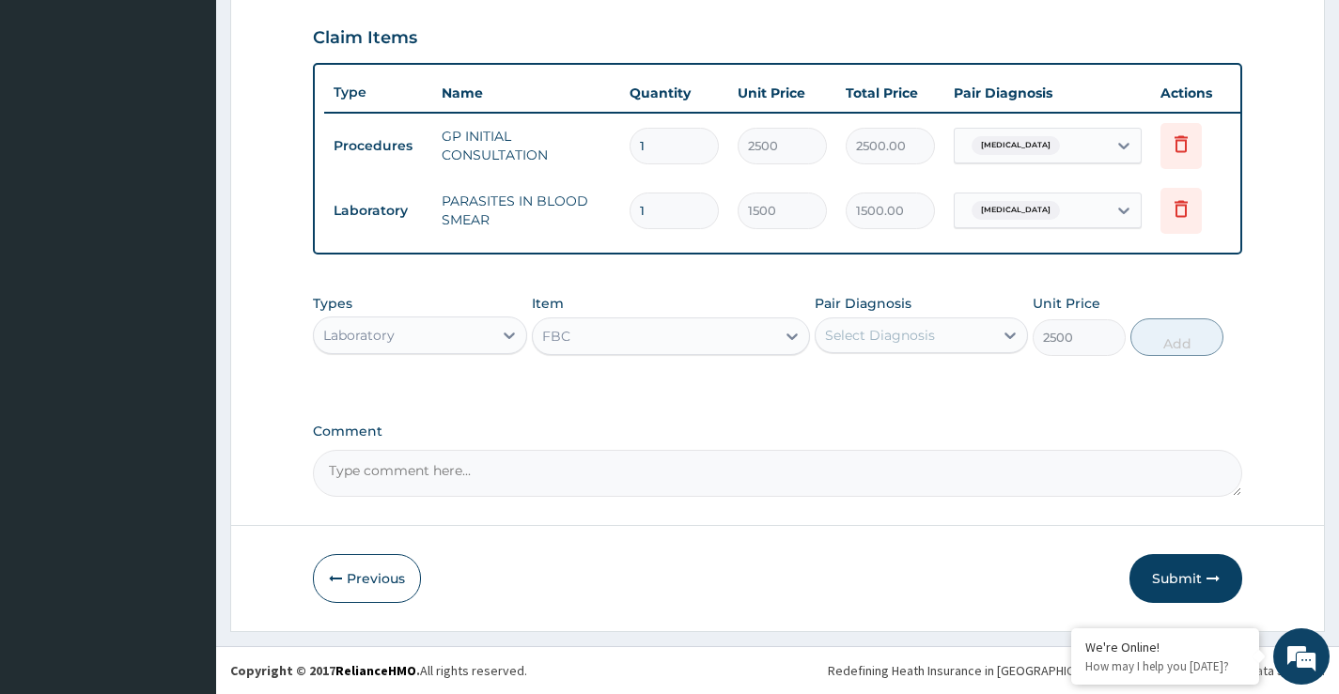
scroll to position [650, 0]
click at [929, 328] on div "Select Diagnosis" at bounding box center [880, 335] width 110 height 19
click at [898, 337] on div "Select Diagnosis" at bounding box center [880, 335] width 110 height 19
click at [889, 415] on div "Sepsis" at bounding box center [921, 422] width 213 height 39
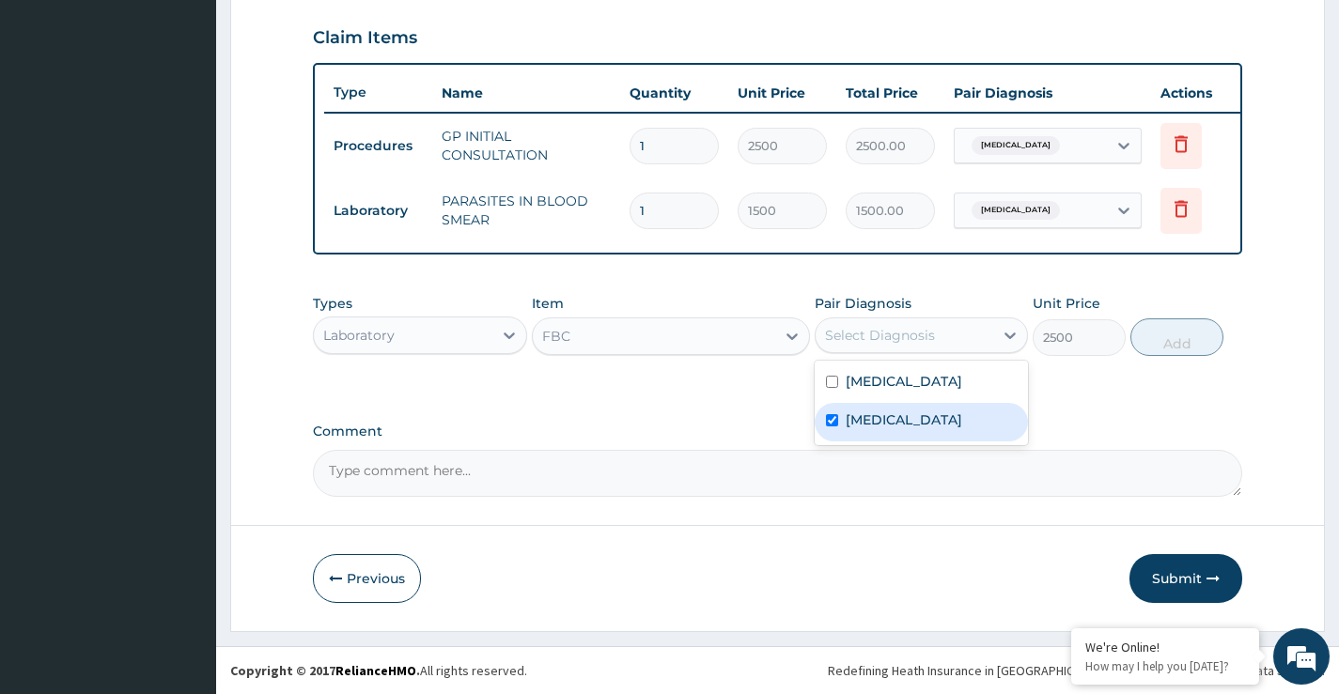
checkbox input "true"
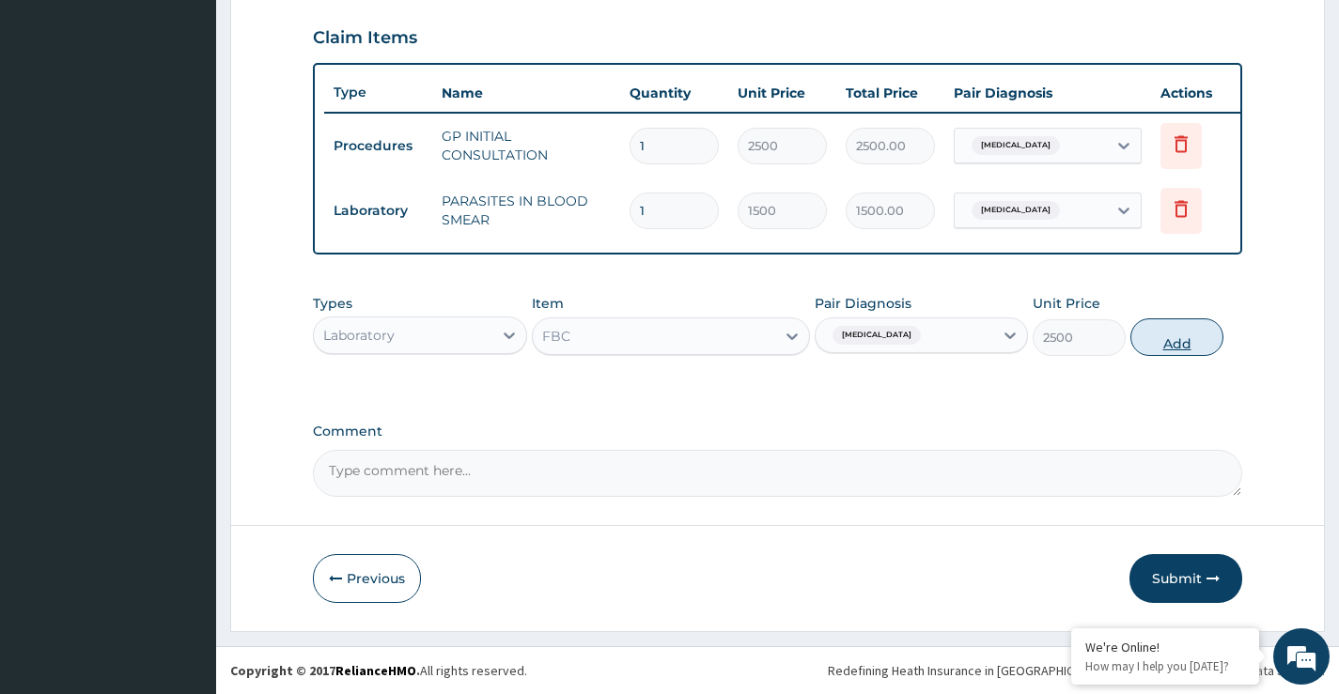
click at [1191, 346] on button "Add" at bounding box center [1176, 338] width 93 height 38
type input "0"
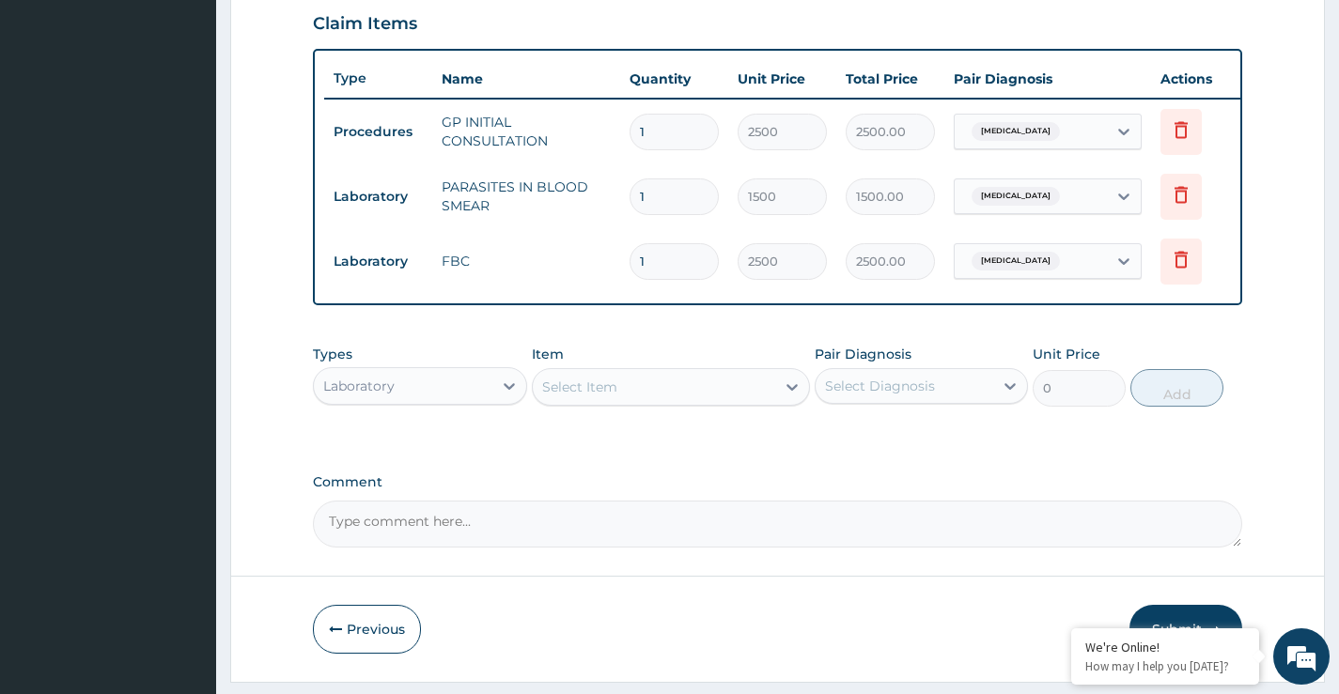
scroll to position [715, 0]
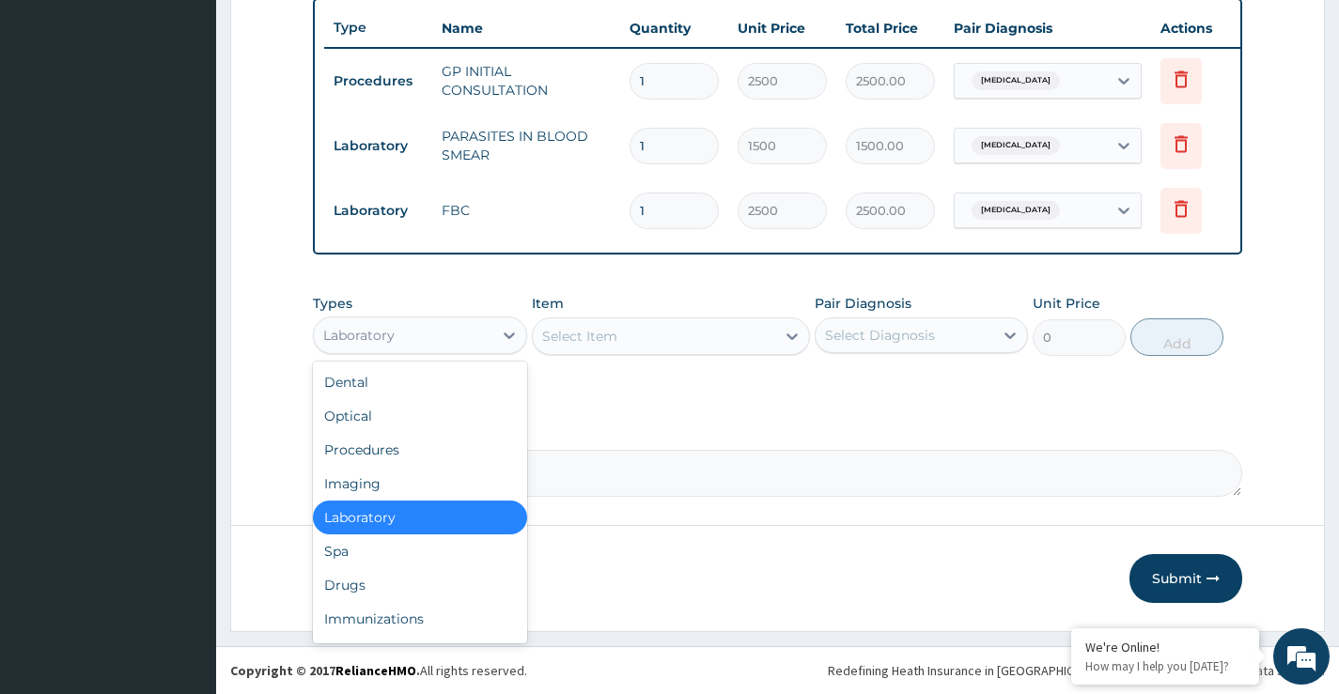
click at [450, 332] on div "Laboratory" at bounding box center [403, 335] width 178 height 30
click at [354, 597] on div "Drugs" at bounding box center [419, 585] width 213 height 34
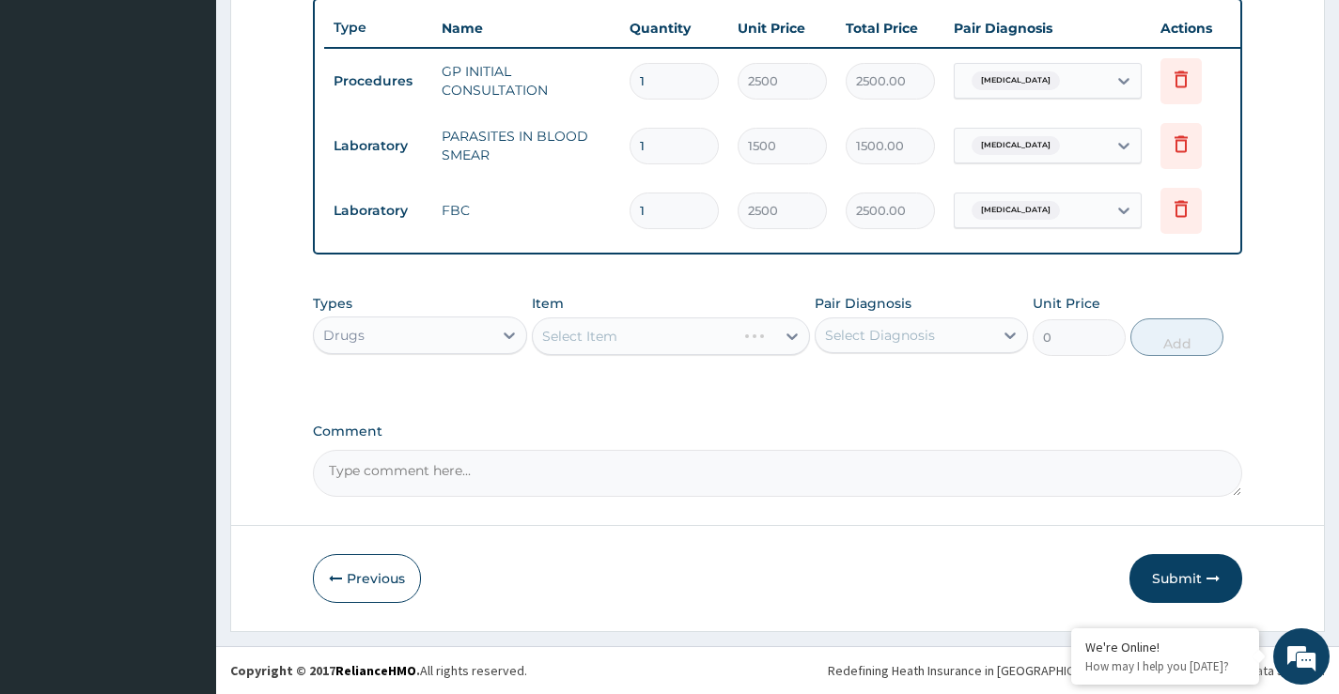
click at [678, 342] on div "Select Item" at bounding box center [671, 337] width 279 height 38
click at [857, 344] on div "Select Diagnosis" at bounding box center [880, 335] width 110 height 19
click at [863, 391] on div "Malaria" at bounding box center [921, 384] width 213 height 39
checkbox input "true"
click at [702, 340] on div "Select Item" at bounding box center [654, 336] width 243 height 30
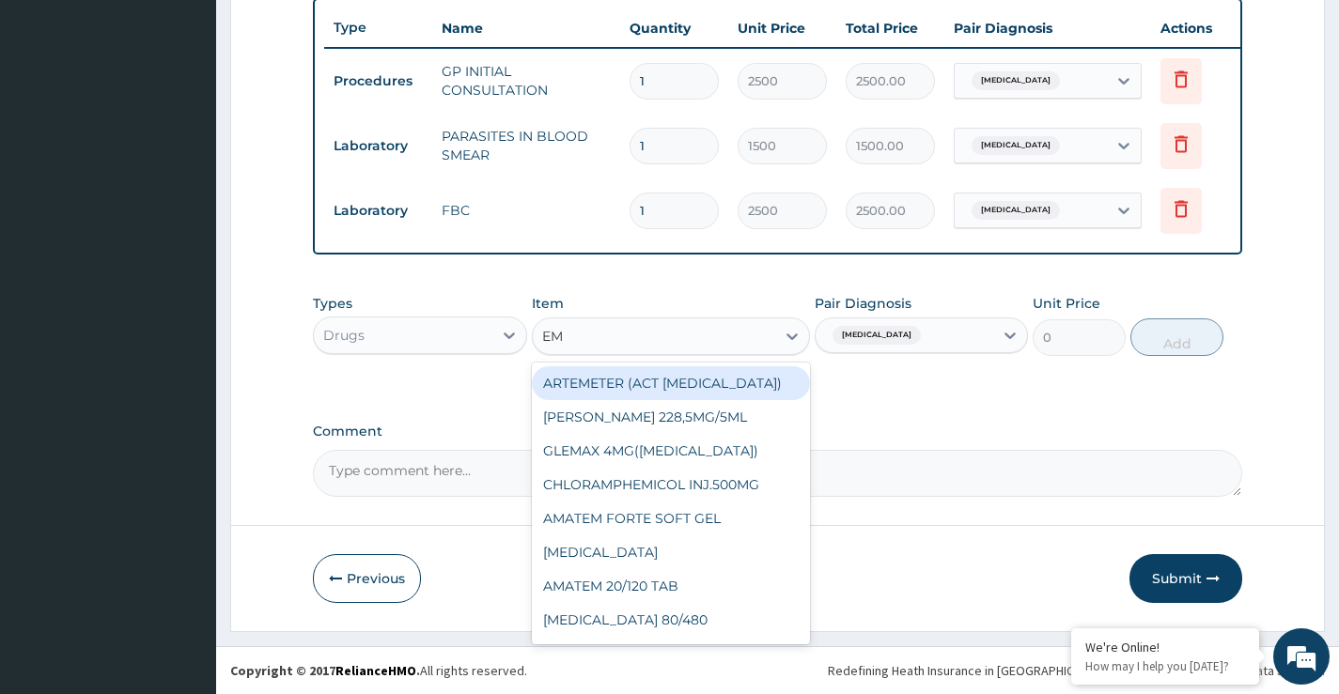
type input "E"
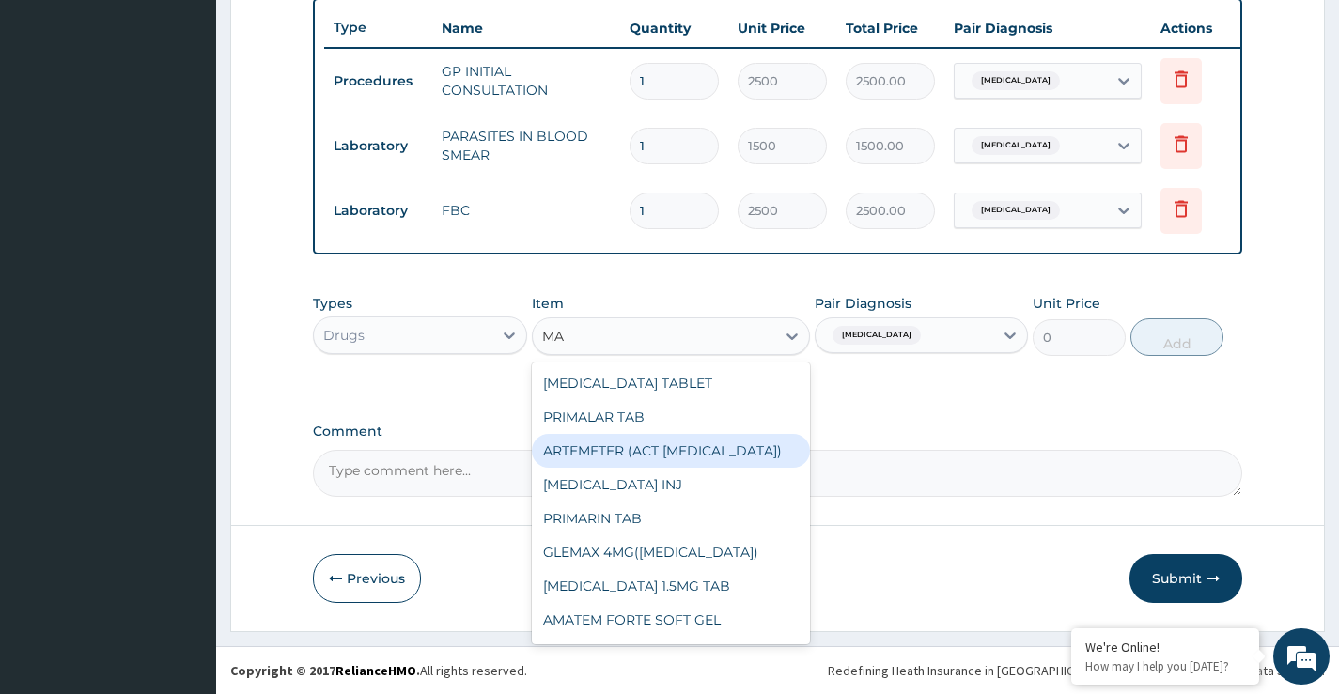
type input "MAL"
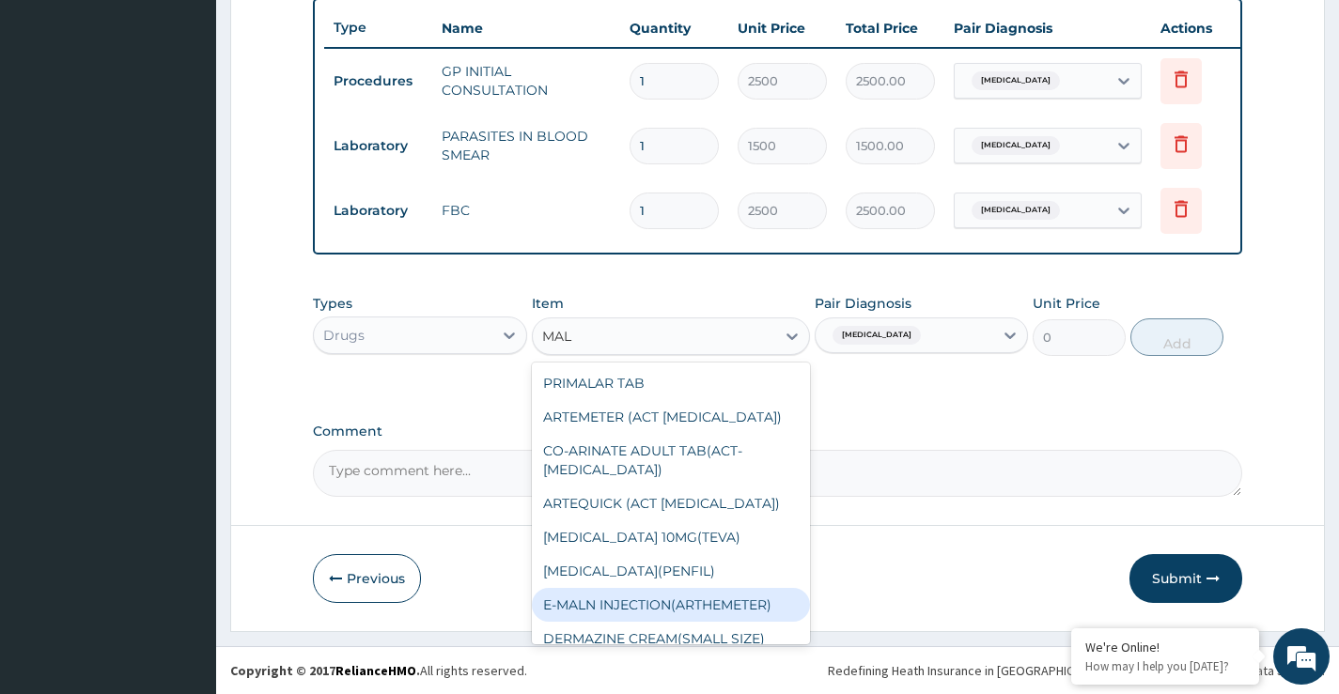
click at [593, 589] on div "E-MALN INJECTION(ARTHEMETER)" at bounding box center [671, 605] width 279 height 34
click at [593, 589] on div "Previous Submit" at bounding box center [777, 578] width 929 height 49
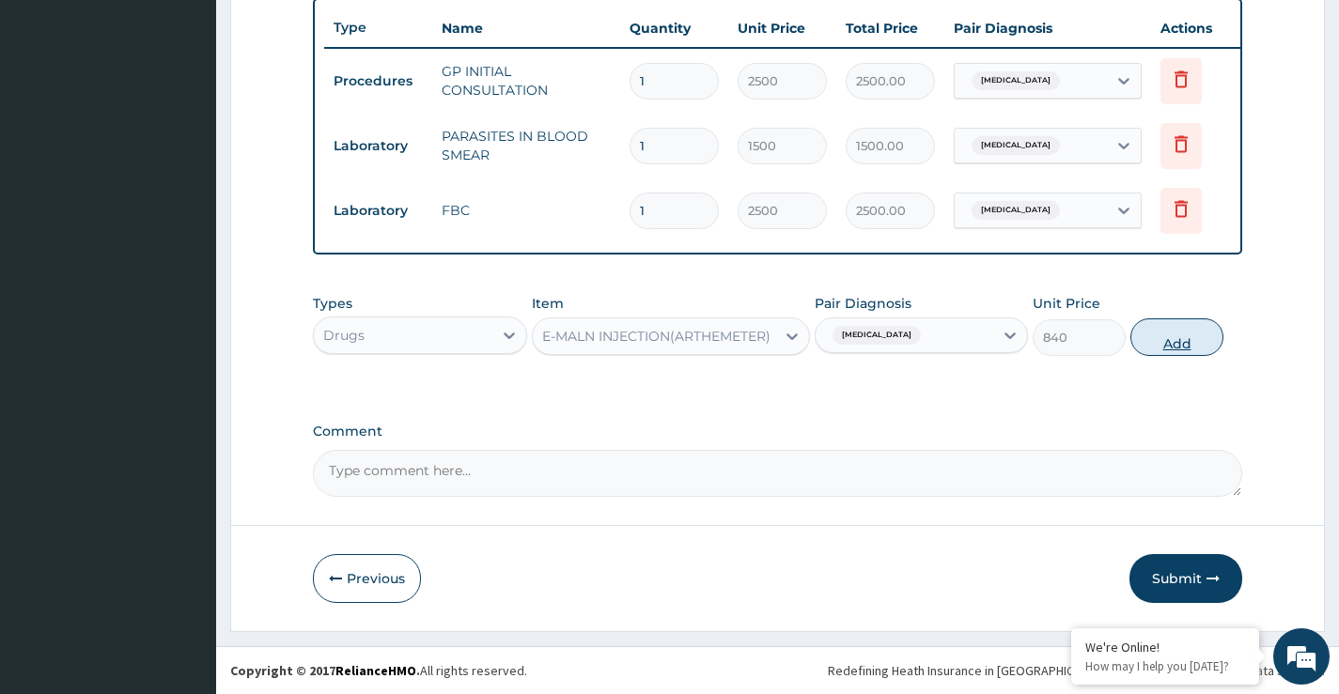
click at [1159, 336] on button "Add" at bounding box center [1176, 338] width 93 height 38
type input "0"
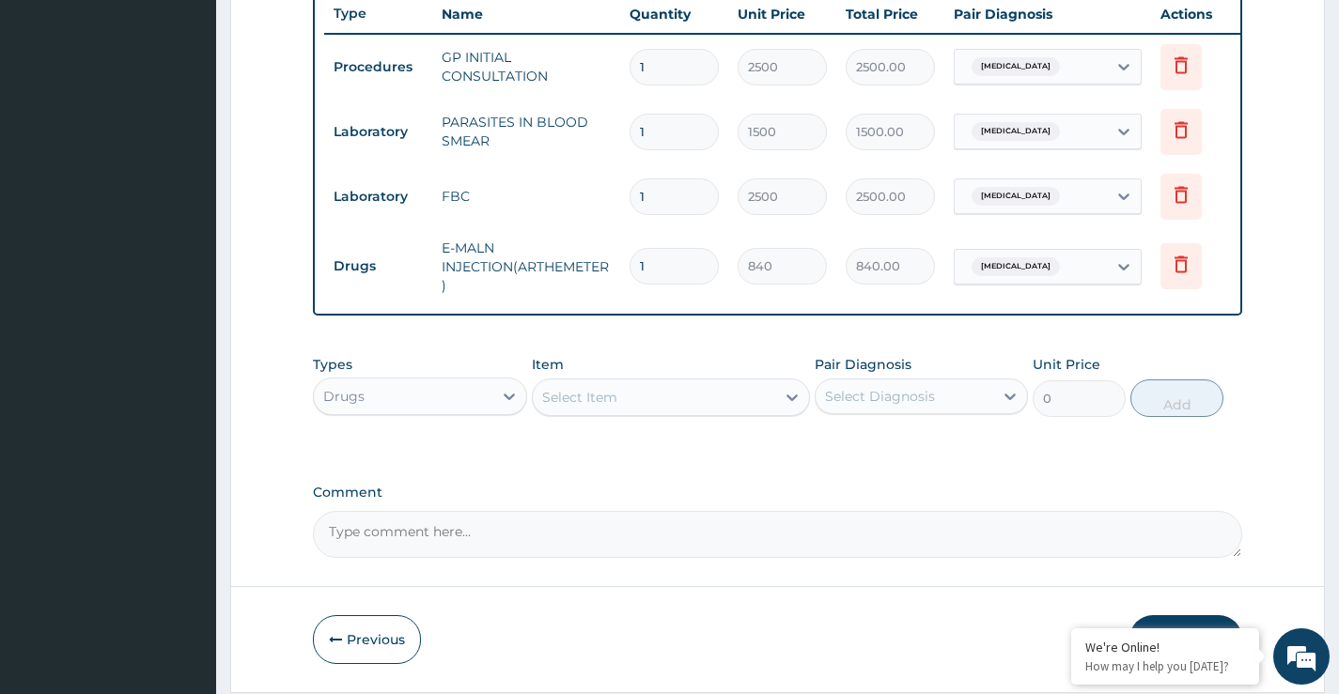
type input "2"
type input "1680.00"
type input "3"
type input "2520.00"
click at [614, 407] on div "Select Item" at bounding box center [579, 397] width 75 height 19
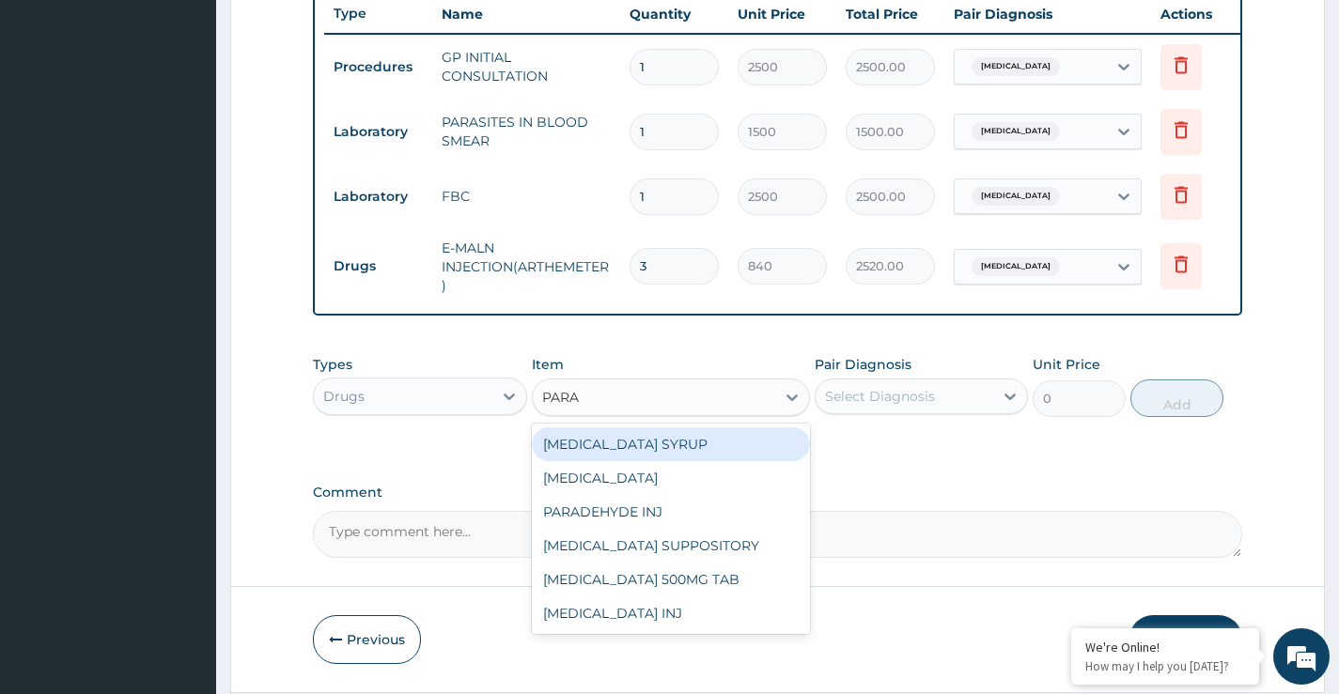
type input "PARAC"
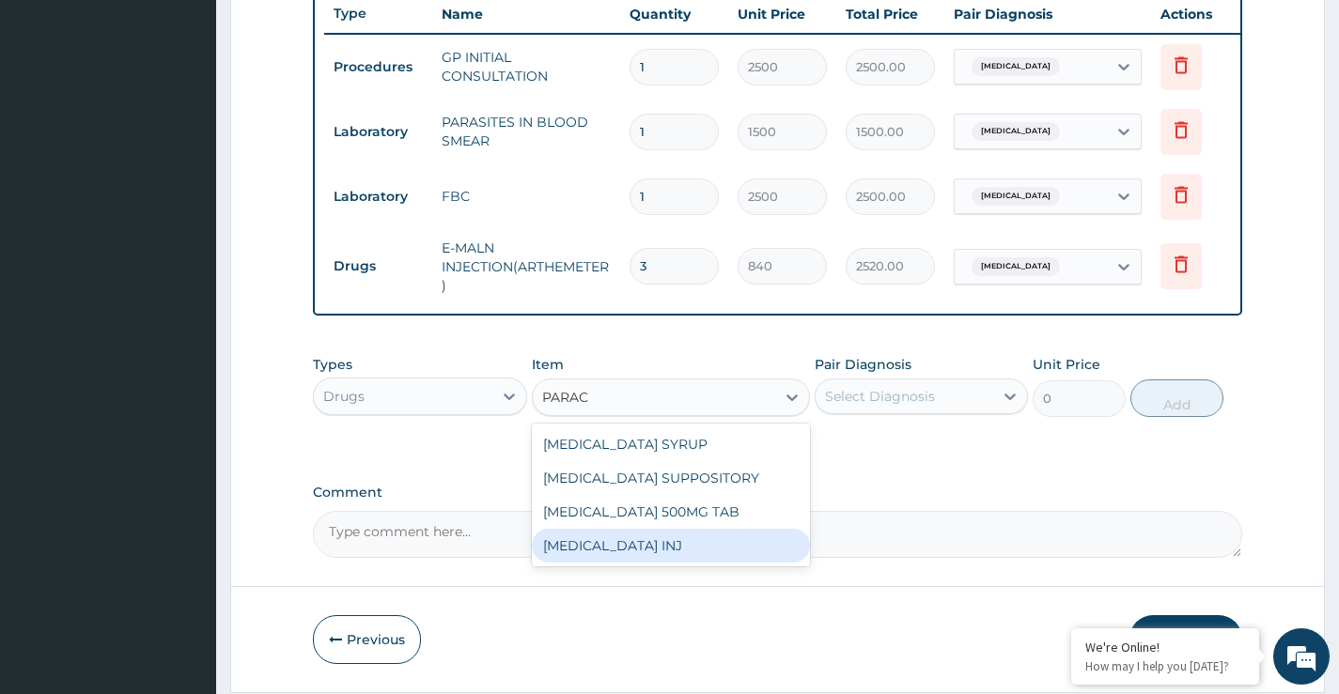
click at [703, 563] on div "PARACETAMOL INJ" at bounding box center [671, 546] width 279 height 34
type input "210"
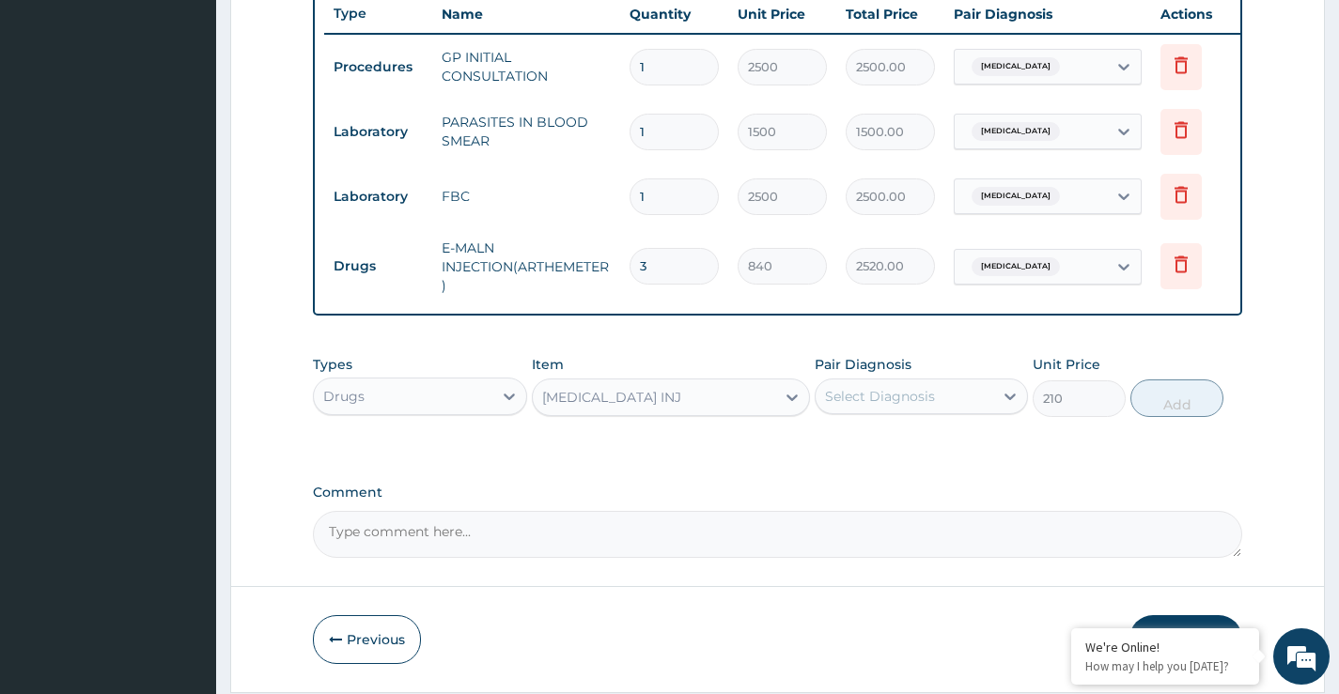
click at [867, 406] on div "Select Diagnosis" at bounding box center [880, 396] width 110 height 19
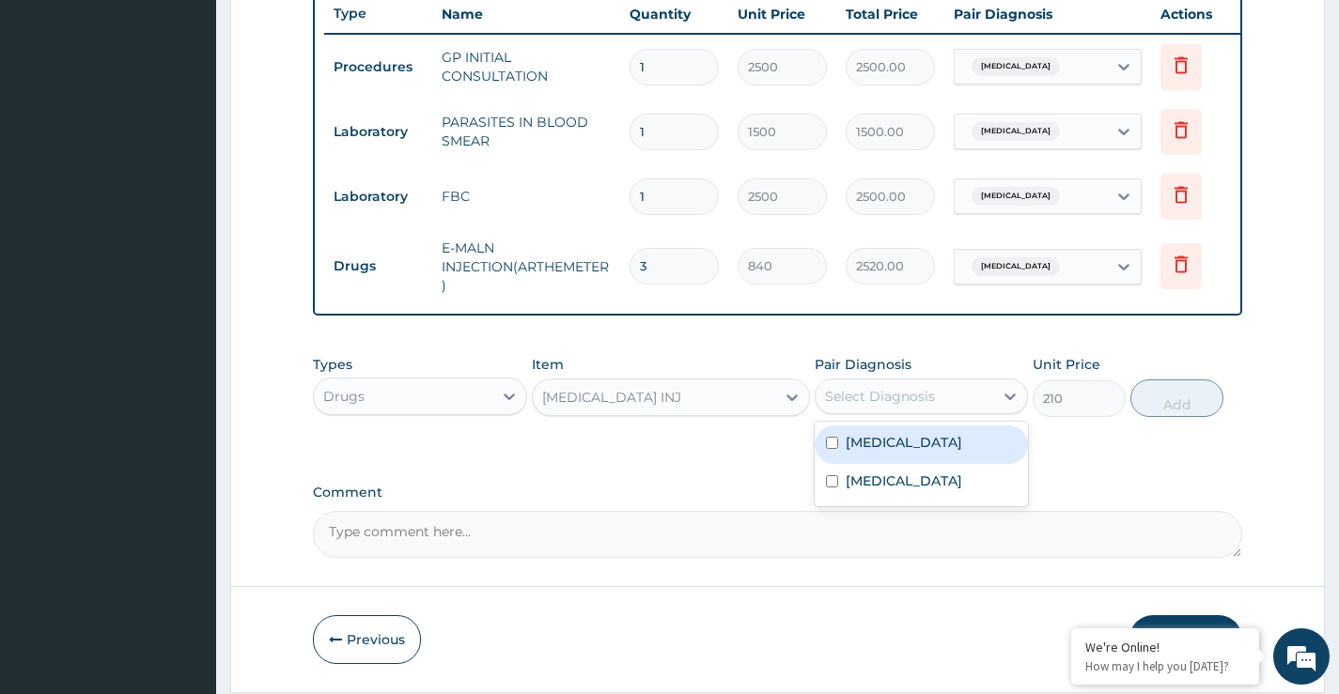
click at [879, 444] on div "Malaria" at bounding box center [921, 445] width 213 height 39
click at [909, 464] on div "Malaria" at bounding box center [921, 445] width 213 height 39
checkbox input "true"
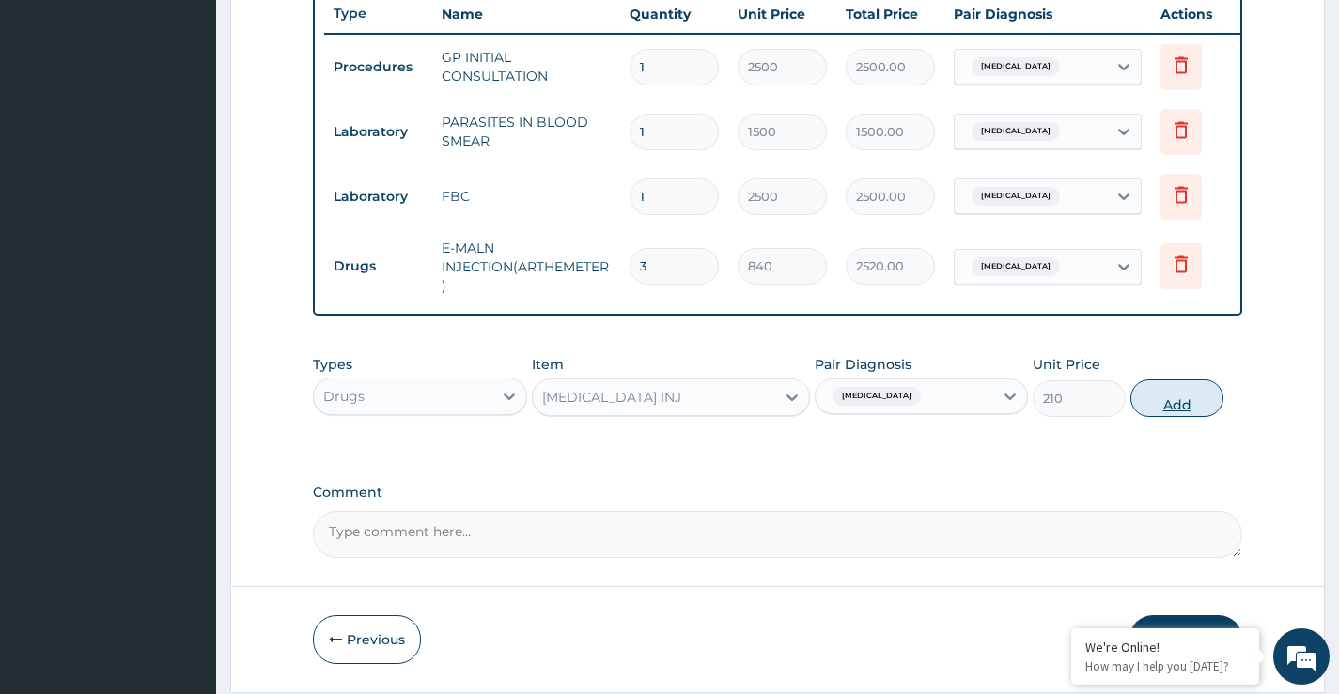
click at [1188, 411] on button "Add" at bounding box center [1176, 399] width 93 height 38
type input "0"
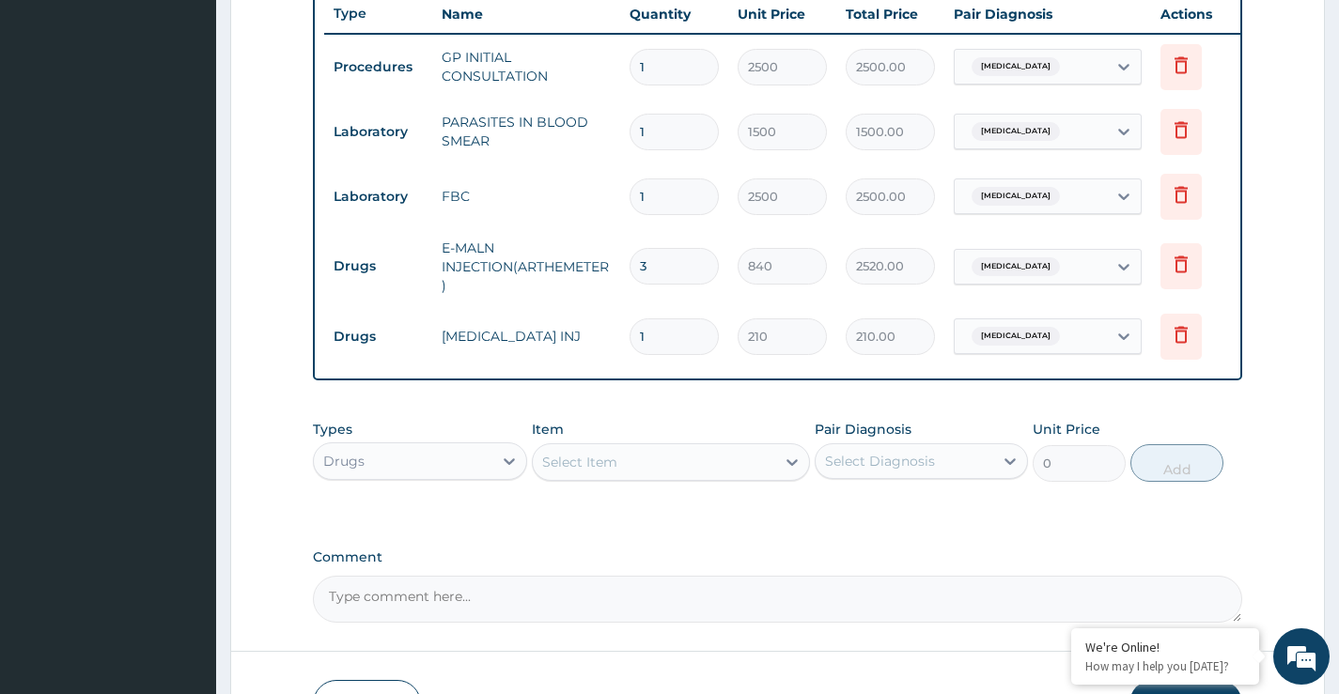
type input "0.00"
type input "4"
type input "840.00"
type input "4"
click at [610, 472] on div "Select Item" at bounding box center [579, 462] width 75 height 19
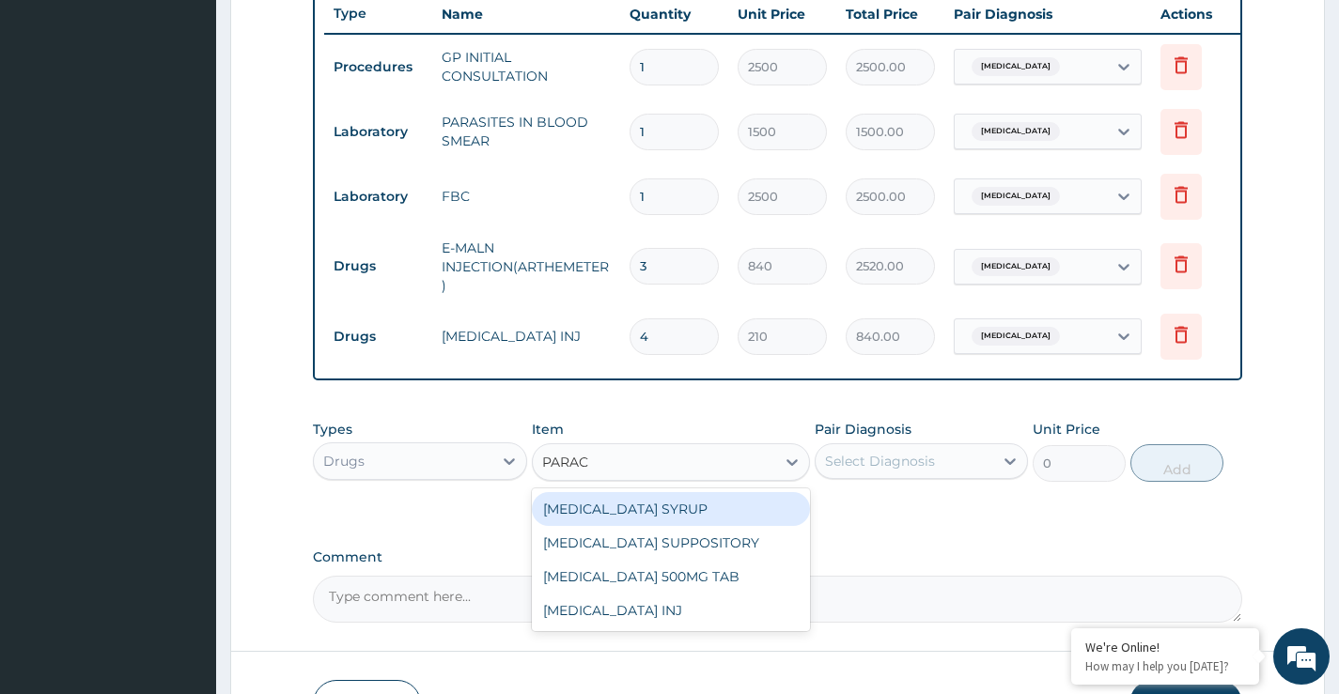
type input "PARACE"
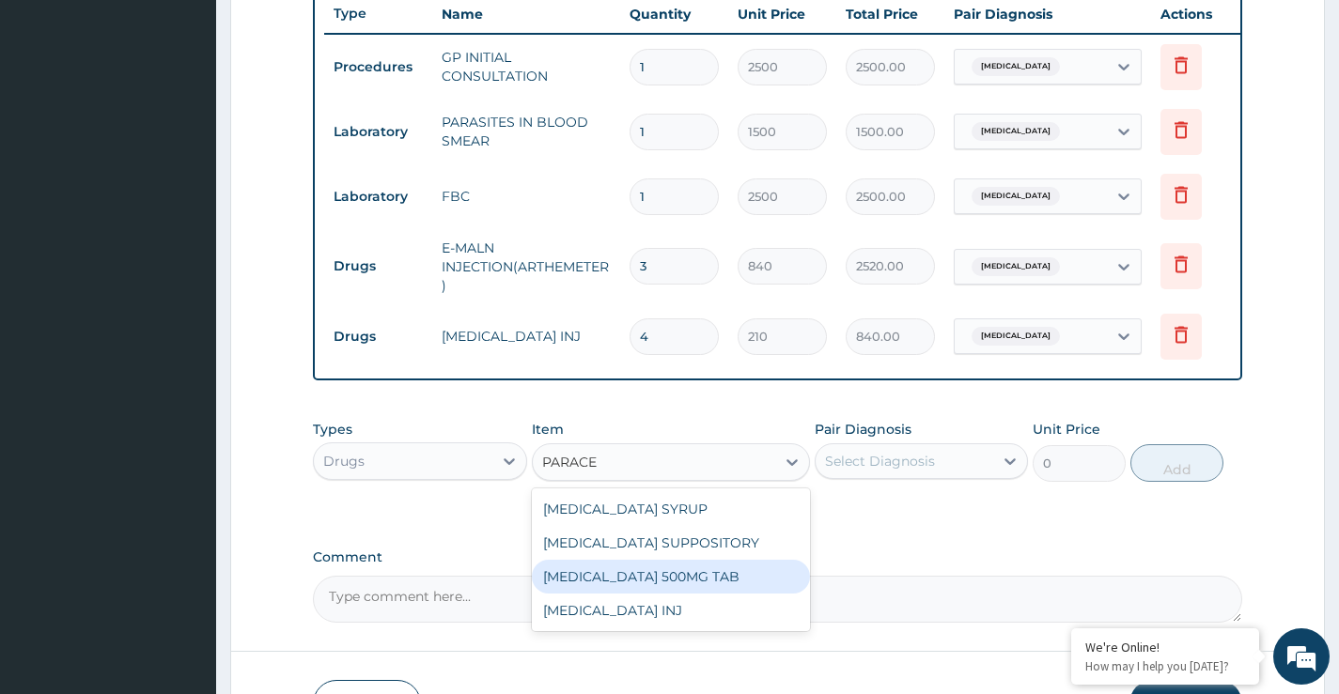
click at [696, 594] on div "PARACETAMOL 500MG TAB" at bounding box center [671, 577] width 279 height 34
type input "14"
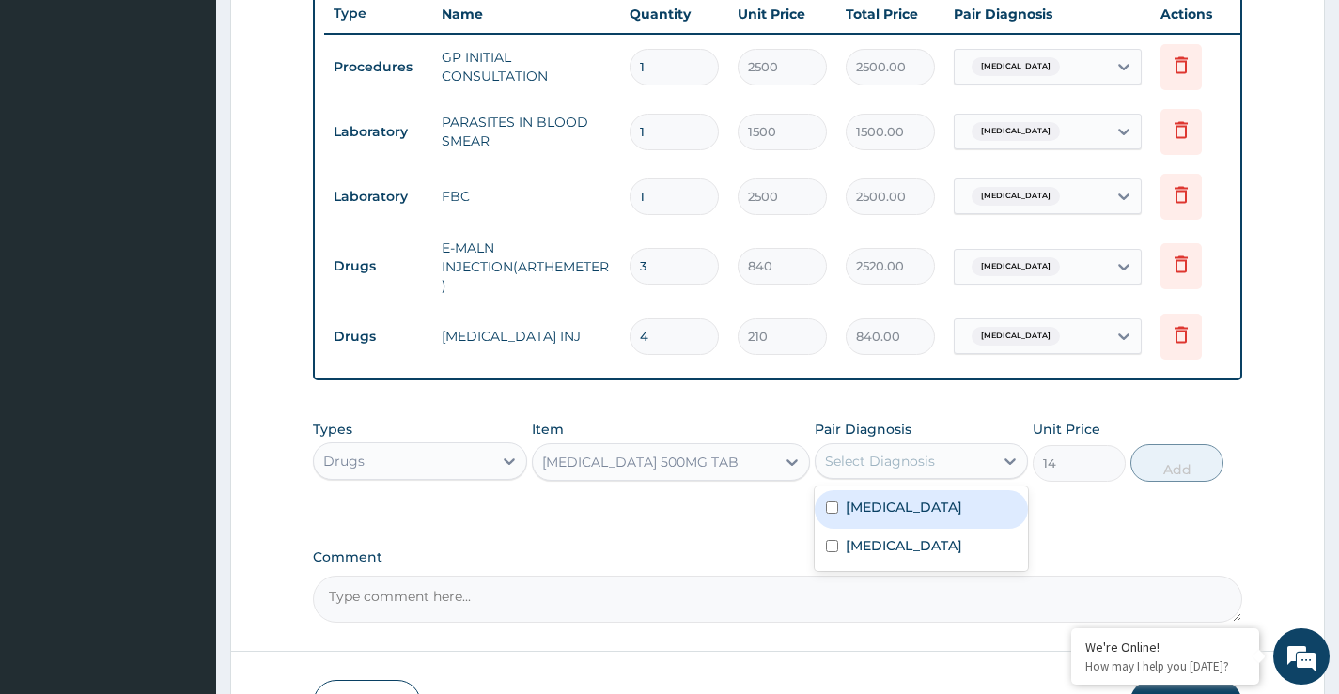
click at [870, 471] on div "Select Diagnosis" at bounding box center [880, 461] width 110 height 19
click at [870, 476] on div "Select Diagnosis" at bounding box center [905, 461] width 178 height 30
click at [864, 517] on label "Malaria" at bounding box center [904, 507] width 117 height 19
checkbox input "true"
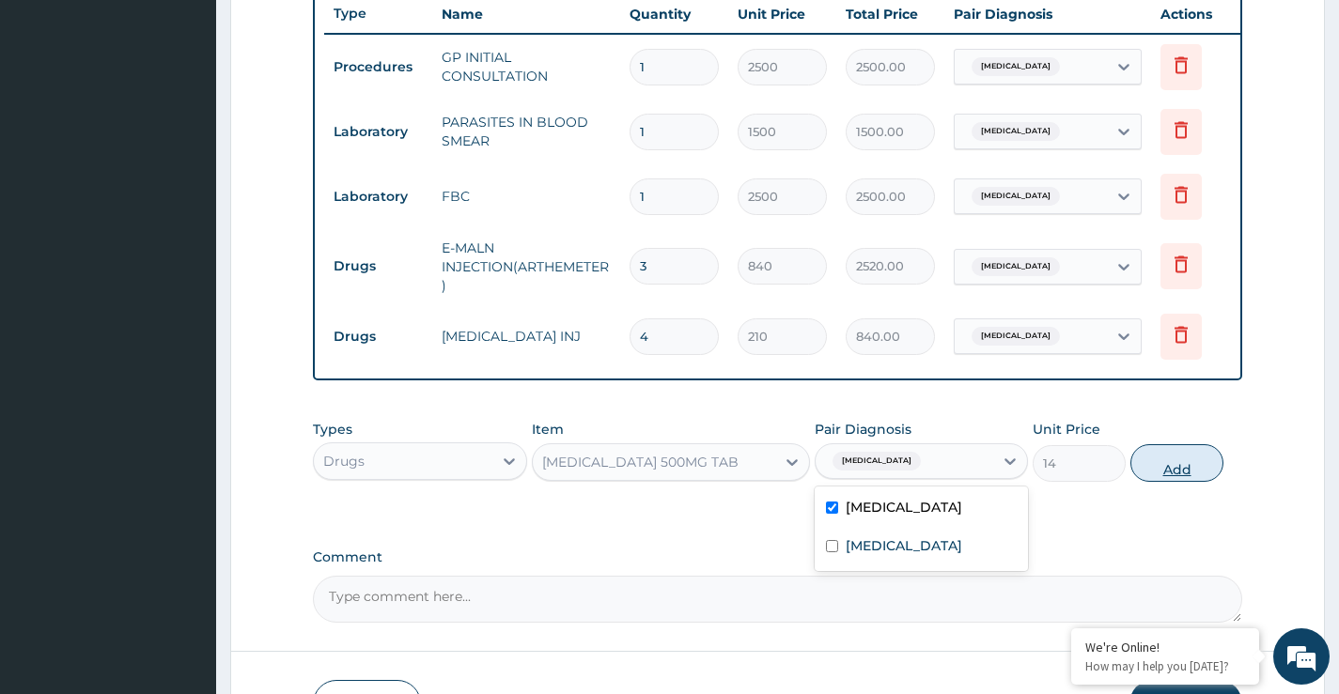
click at [1161, 482] on button "Add" at bounding box center [1176, 463] width 93 height 38
type input "0"
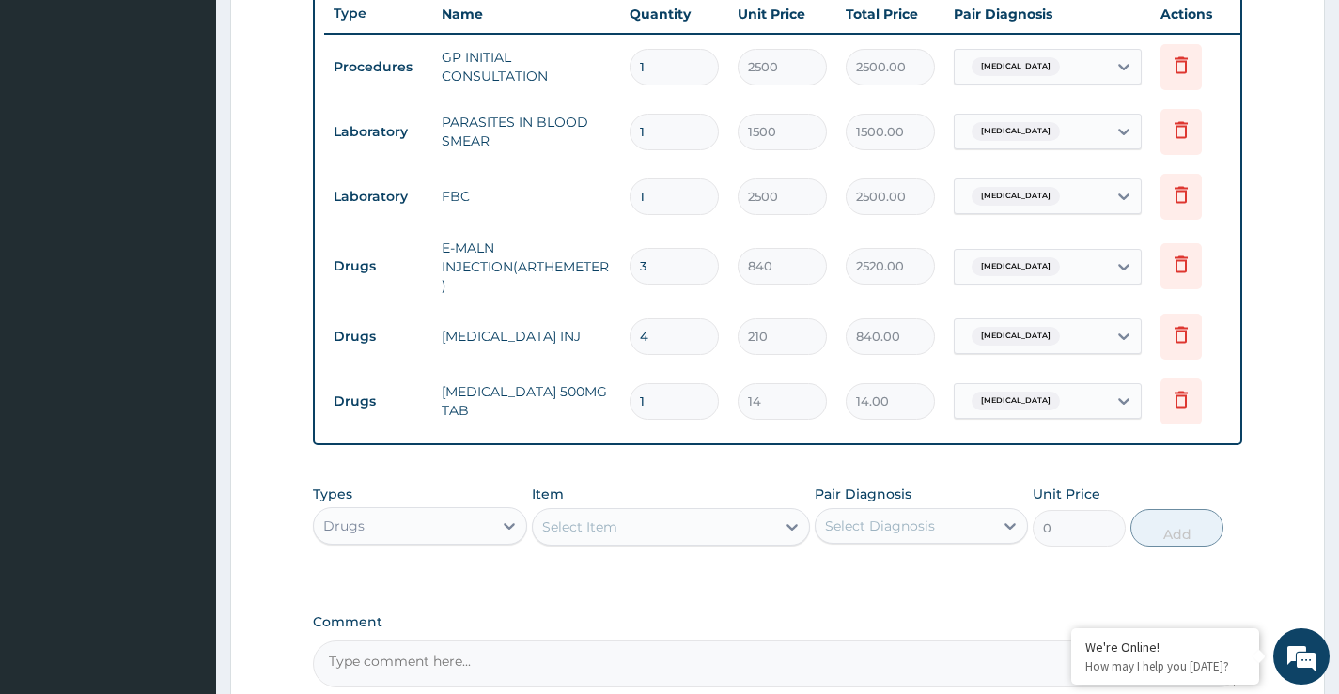
type input "18"
type input "252.00"
type input "18"
click at [775, 486] on div "PA Code / Prescription Code Enter Code(Secondary Care Only) Encounter Date 07-0…" at bounding box center [777, 75] width 929 height 1223
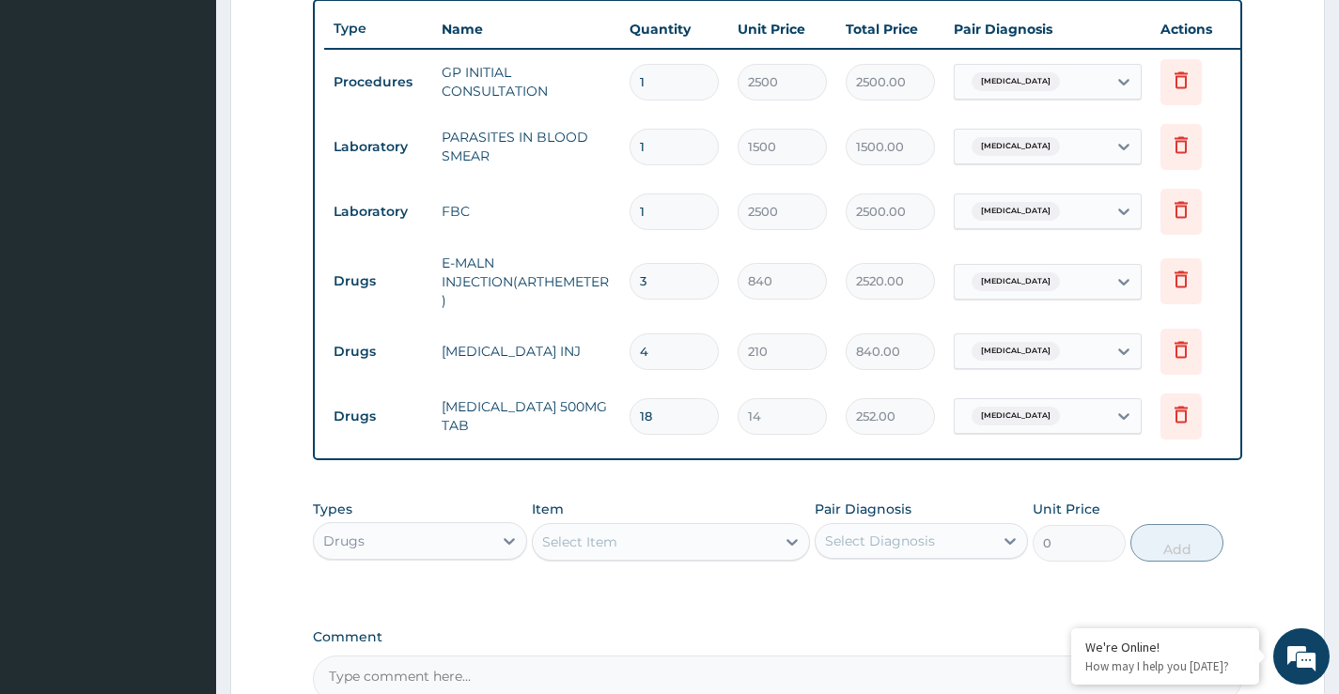
scroll to position [920, 0]
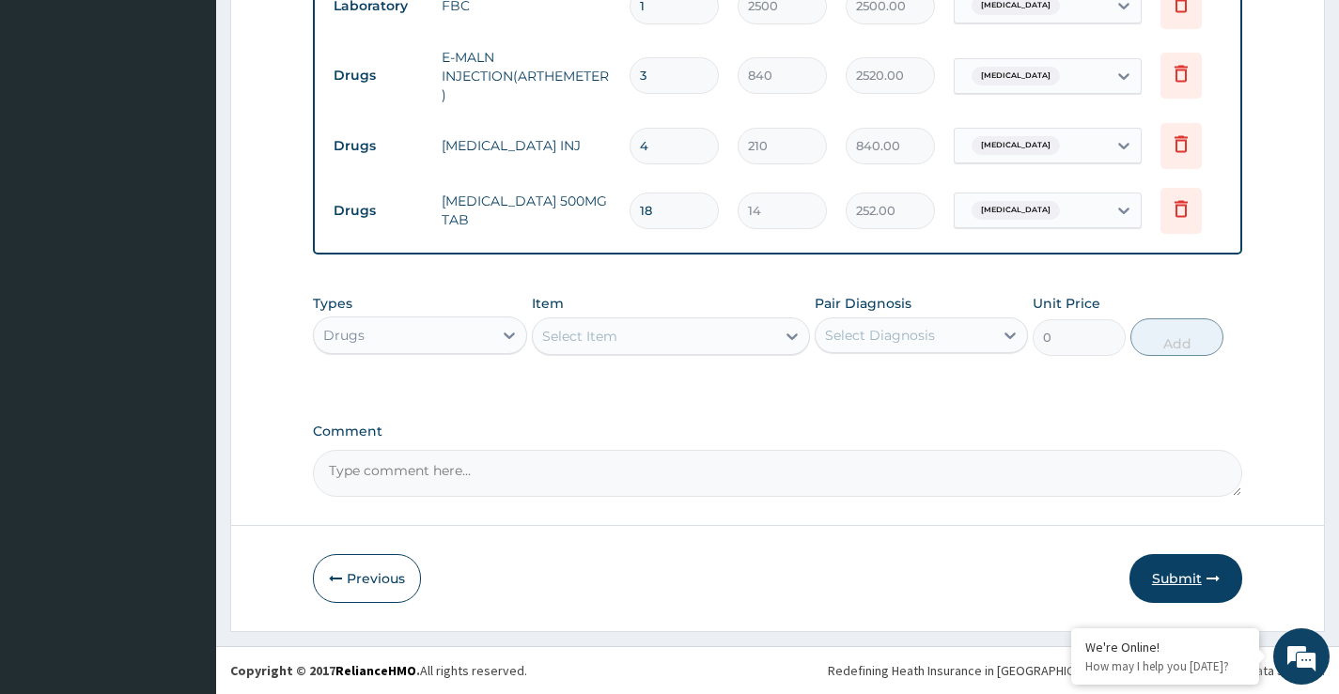
click at [1186, 567] on button "Submit" at bounding box center [1185, 578] width 113 height 49
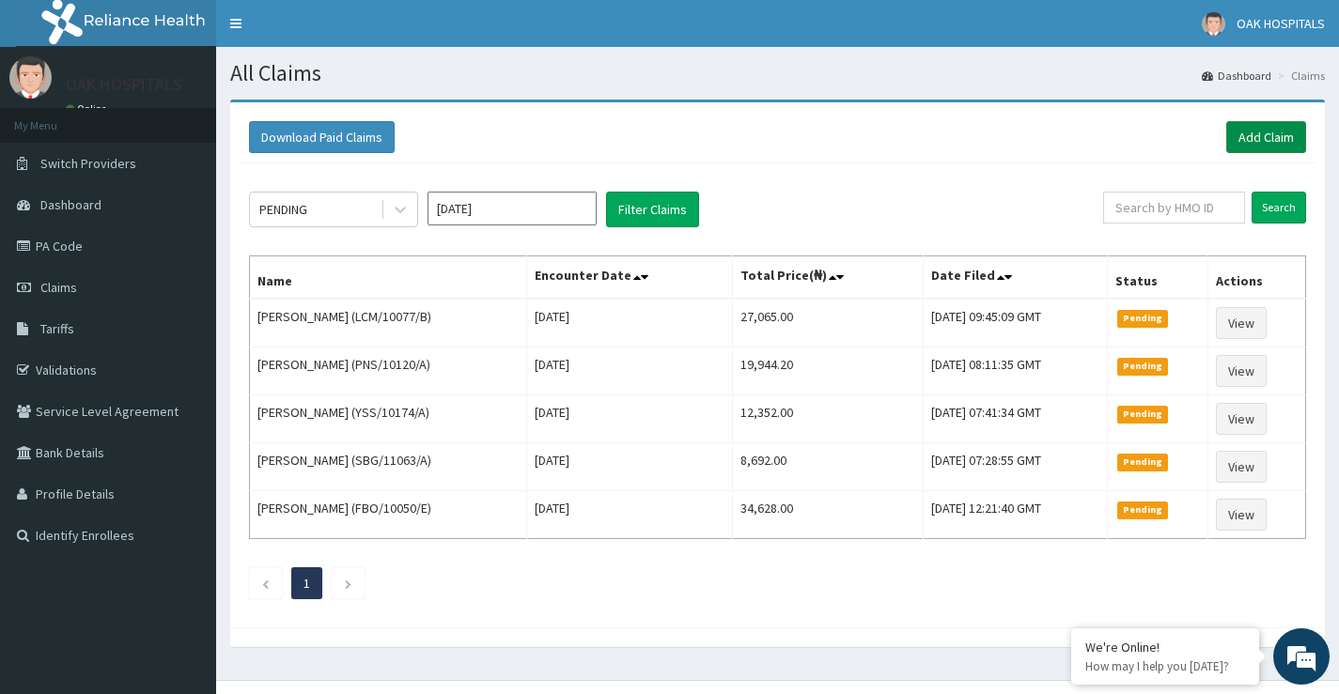
click at [1250, 141] on link "Add Claim" at bounding box center [1266, 137] width 80 height 32
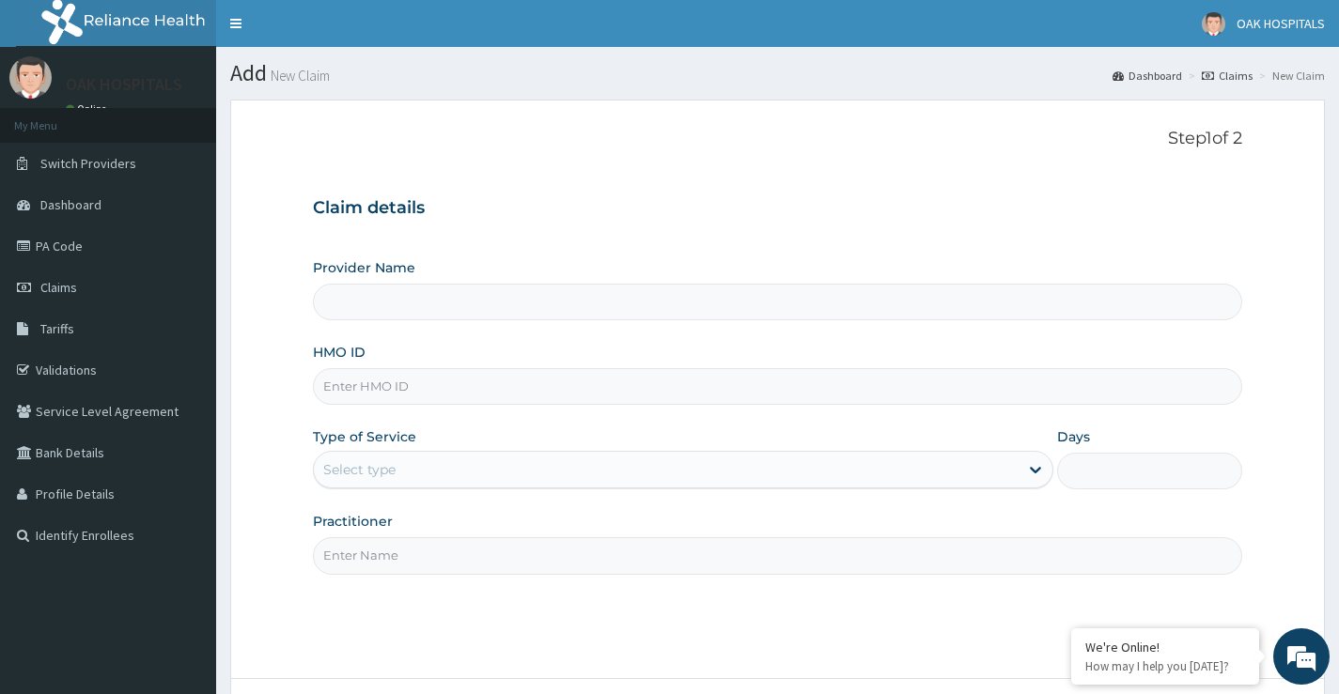
type input "Oak Hospitals"
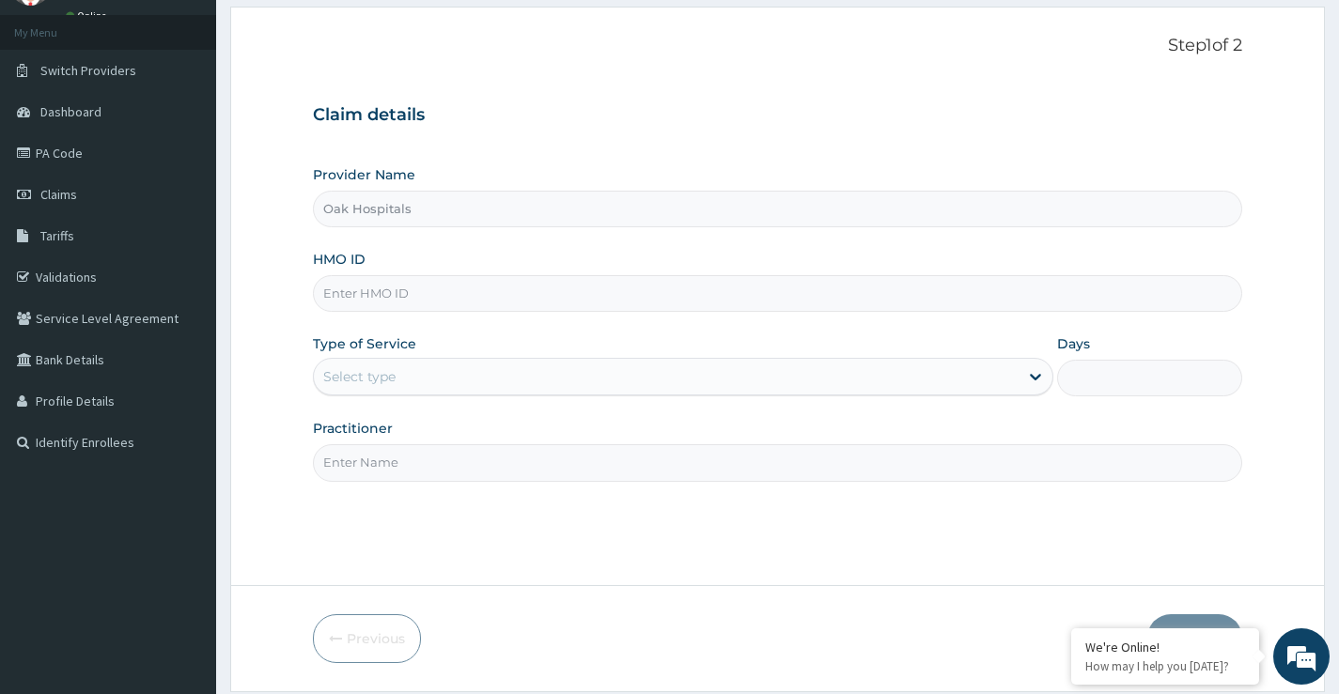
scroll to position [94, 0]
